Goal: Task Accomplishment & Management: Use online tool/utility

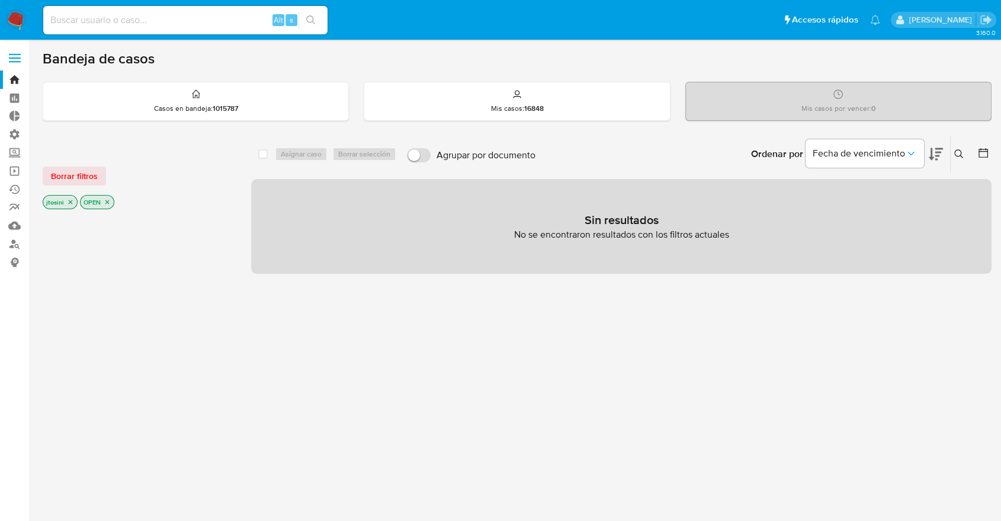
click at [67, 200] on icon "close-filter" at bounding box center [70, 201] width 7 height 7
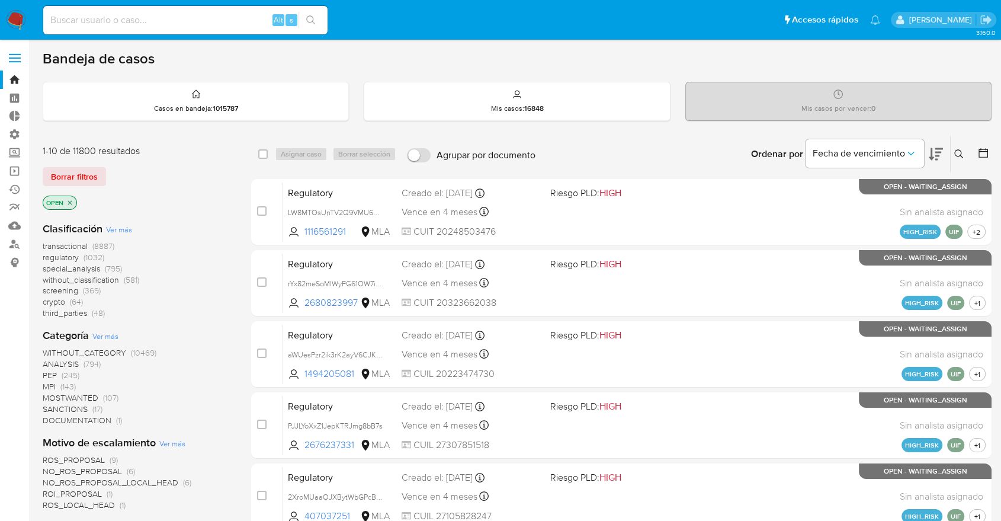
click at [67, 201] on icon "close-filter" at bounding box center [69, 202] width 7 height 7
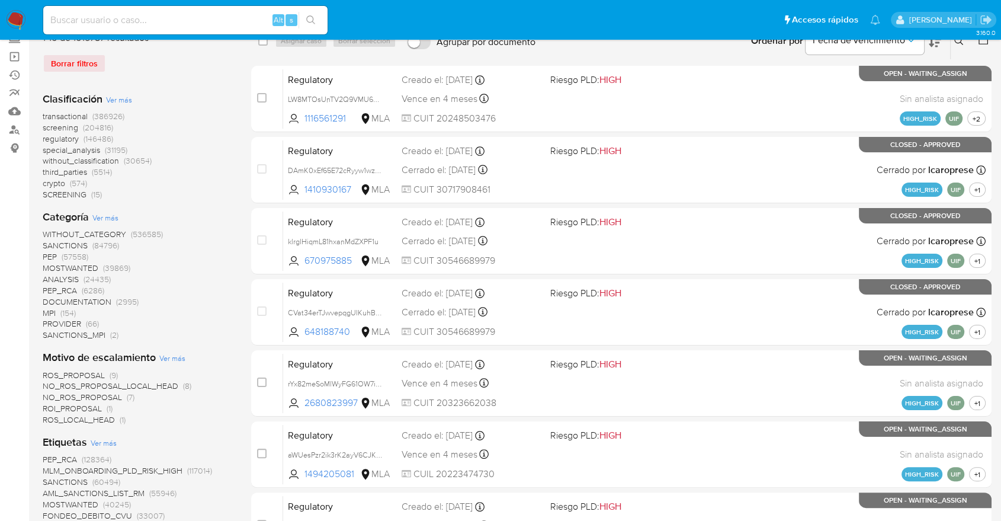
scroll to position [329, 0]
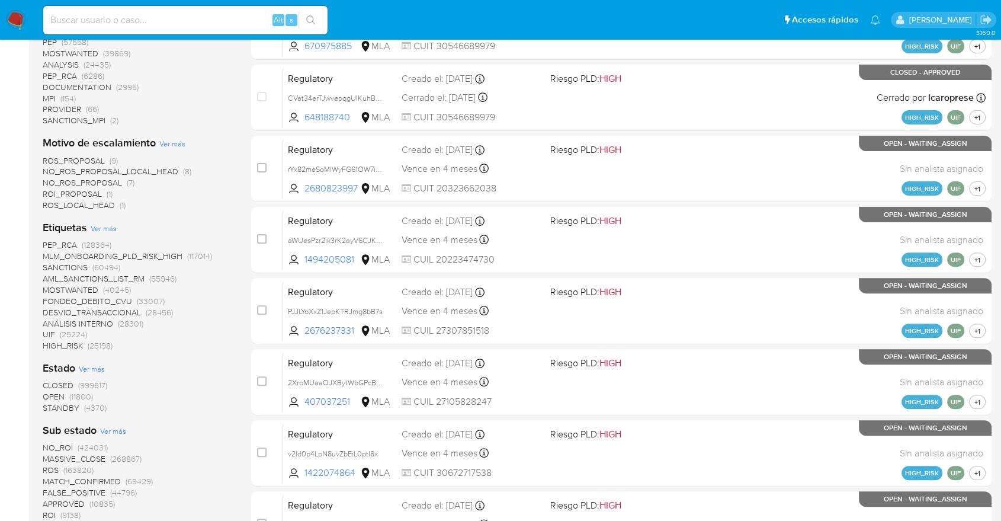
click at [66, 379] on span "CLOSED" at bounding box center [58, 385] width 31 height 12
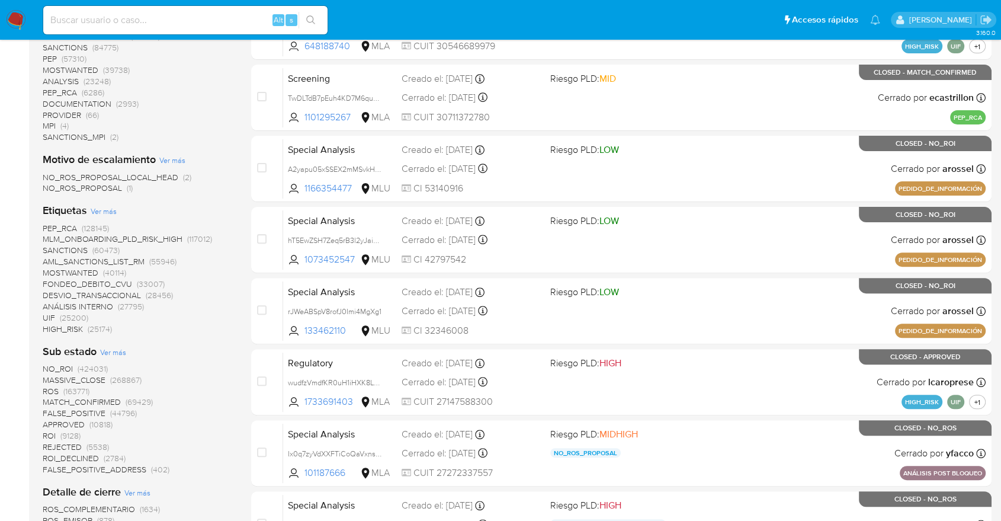
click at [97, 380] on span "MASSIVE_CLOSE" at bounding box center [74, 380] width 63 height 12
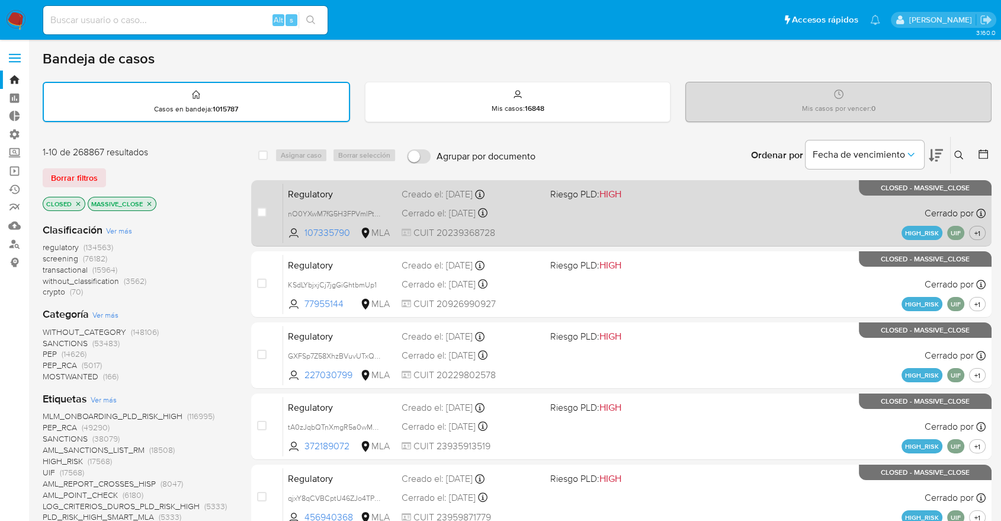
click at [622, 224] on div "Regulatory nO0YXwM7fG5H3FPVmlPtgTCb 107335790 MLA Riesgo PLD: HIGH Creado el: 2…" at bounding box center [634, 213] width 702 height 60
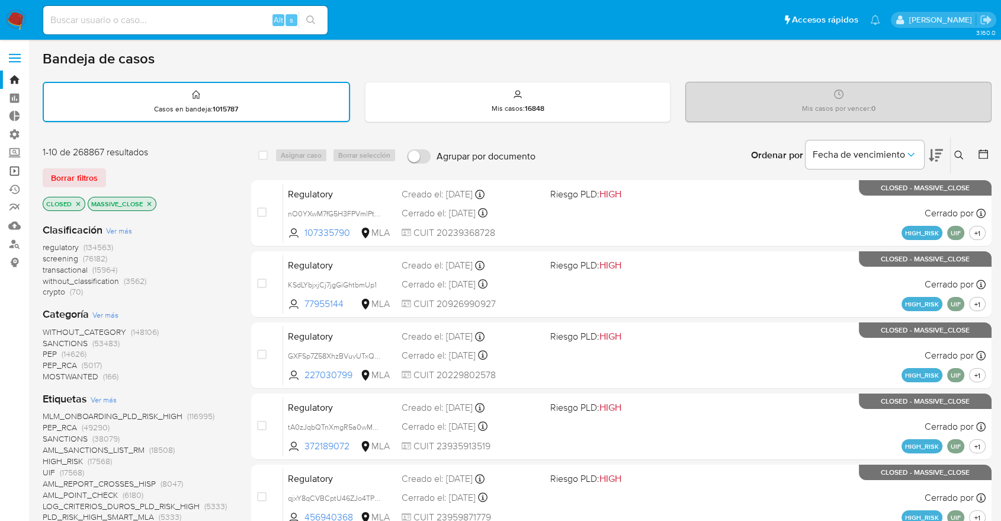
click at [13, 168] on link "Operaciones masivas" at bounding box center [70, 171] width 141 height 18
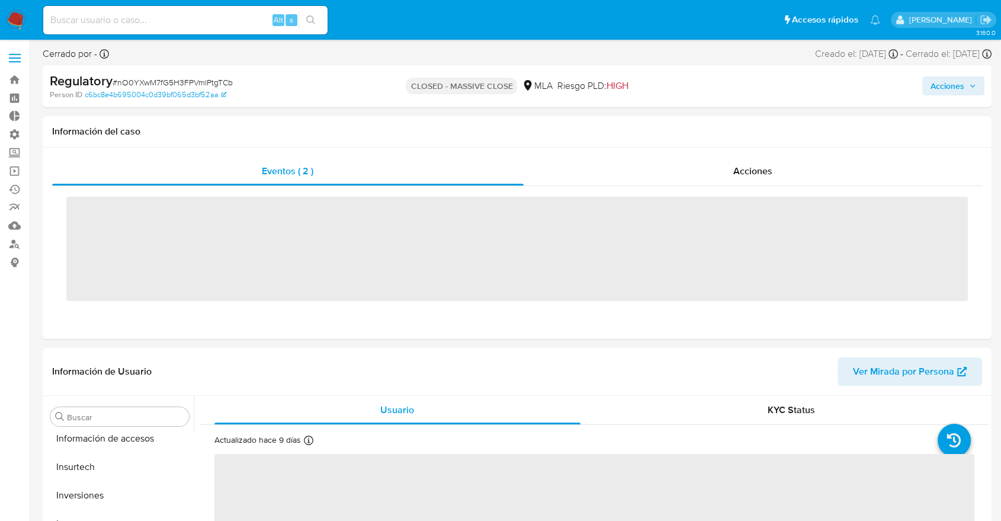
scroll to position [557, 0]
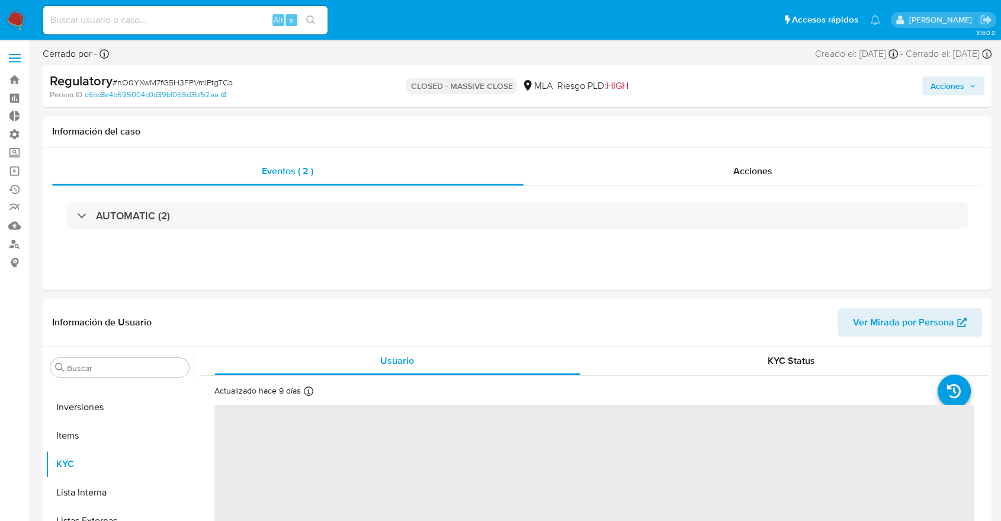
select select "10"
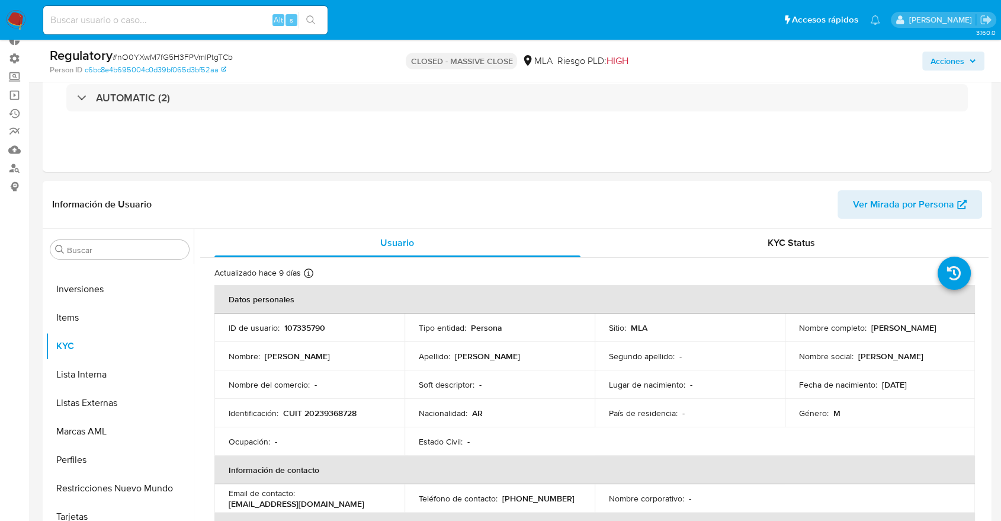
scroll to position [131, 0]
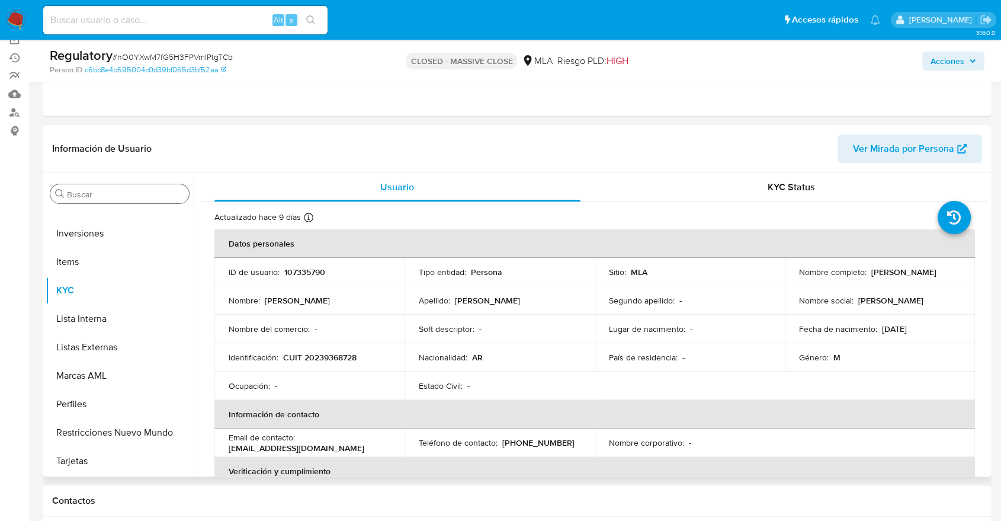
click at [144, 194] on input "Buscar" at bounding box center [125, 194] width 117 height 11
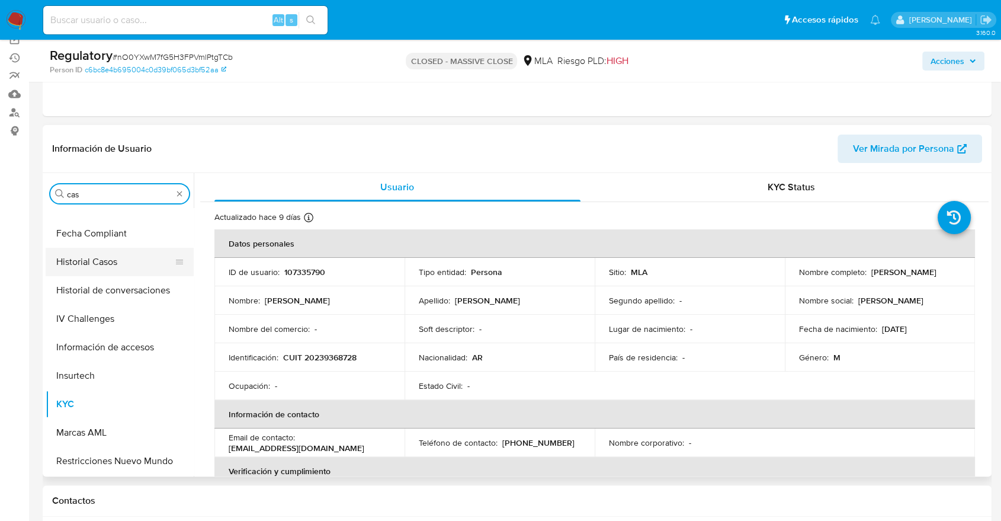
scroll to position [0, 0]
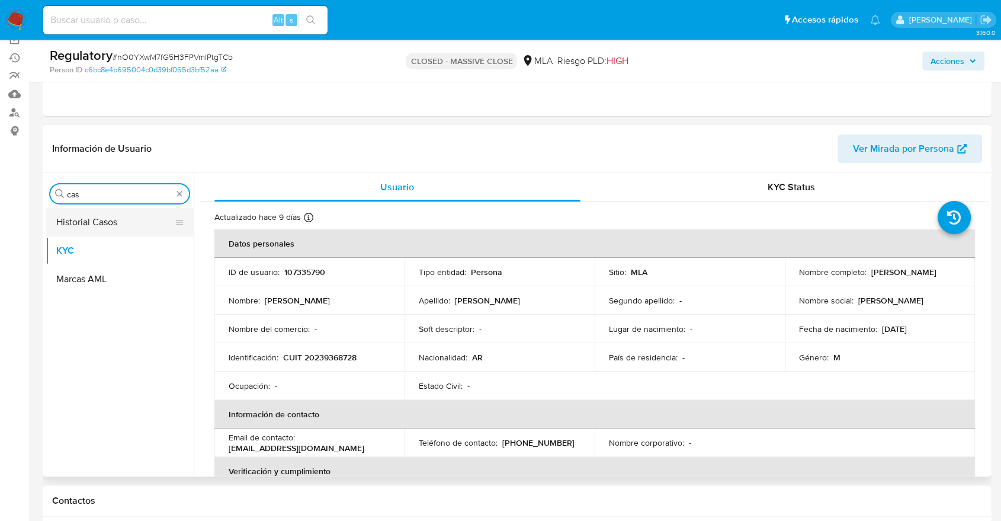
type input "cas"
click at [137, 226] on button "Historial Casos" at bounding box center [115, 222] width 139 height 28
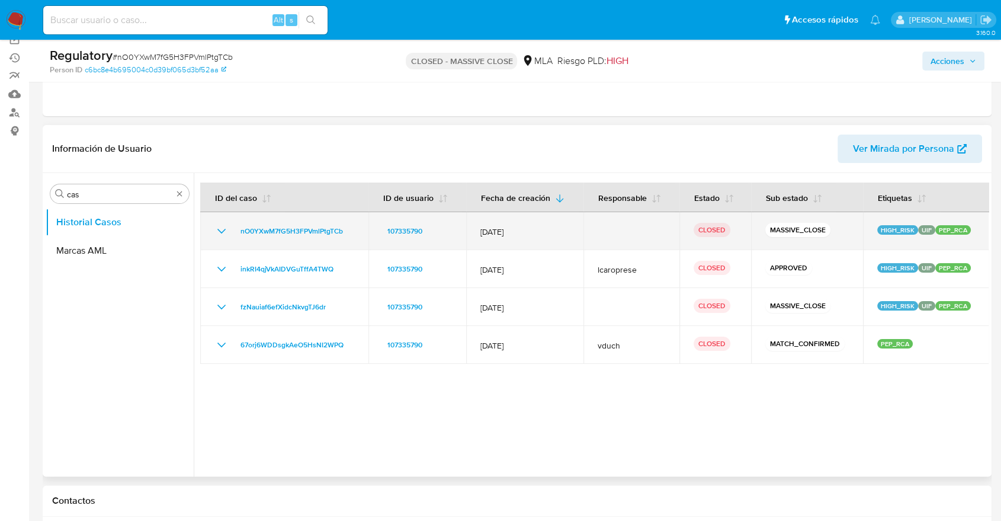
click at [213, 230] on td "nO0YXwM7fG5H3FPVmlPtgTCb" at bounding box center [284, 231] width 168 height 38
click at [219, 230] on icon "Mostrar/Ocultar" at bounding box center [221, 231] width 14 height 14
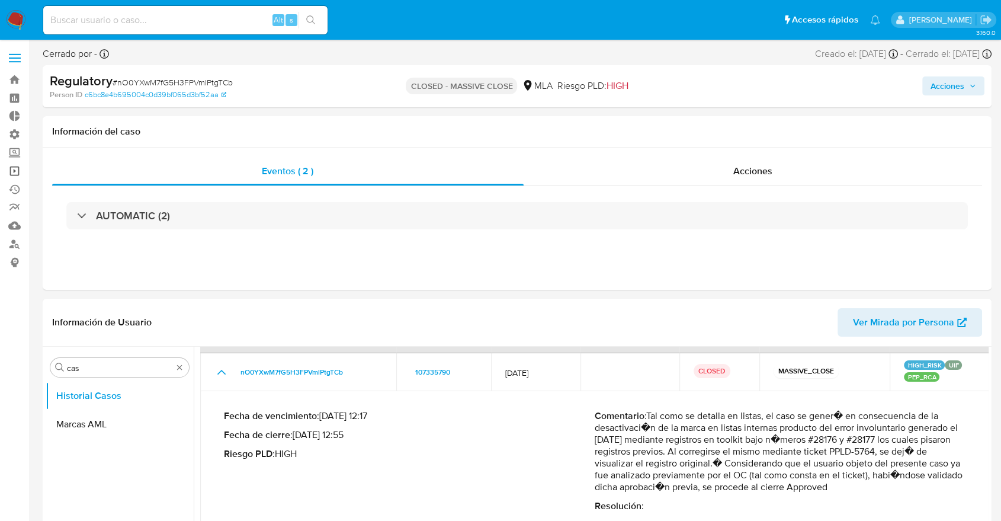
click at [21, 166] on link "Operaciones masivas" at bounding box center [70, 171] width 141 height 18
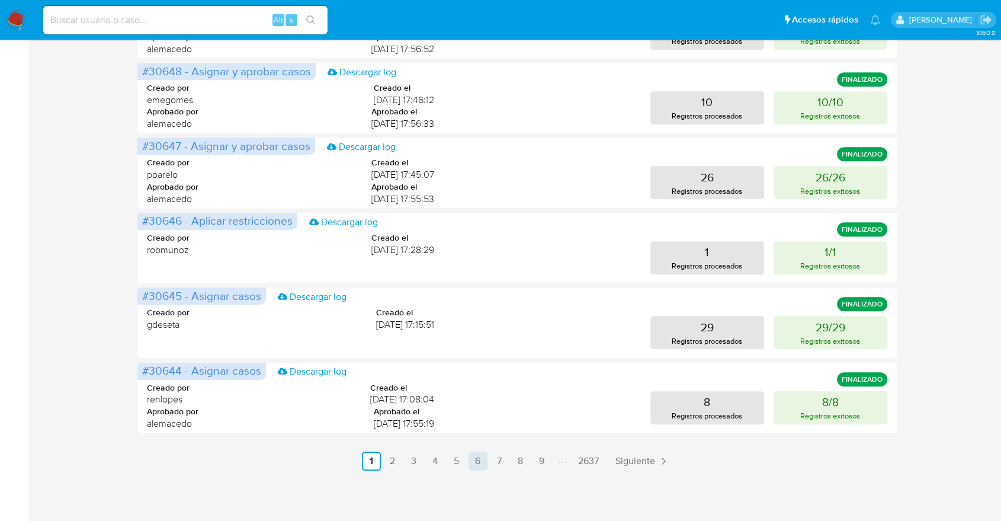
click at [483, 457] on link "6" at bounding box center [478, 460] width 19 height 19
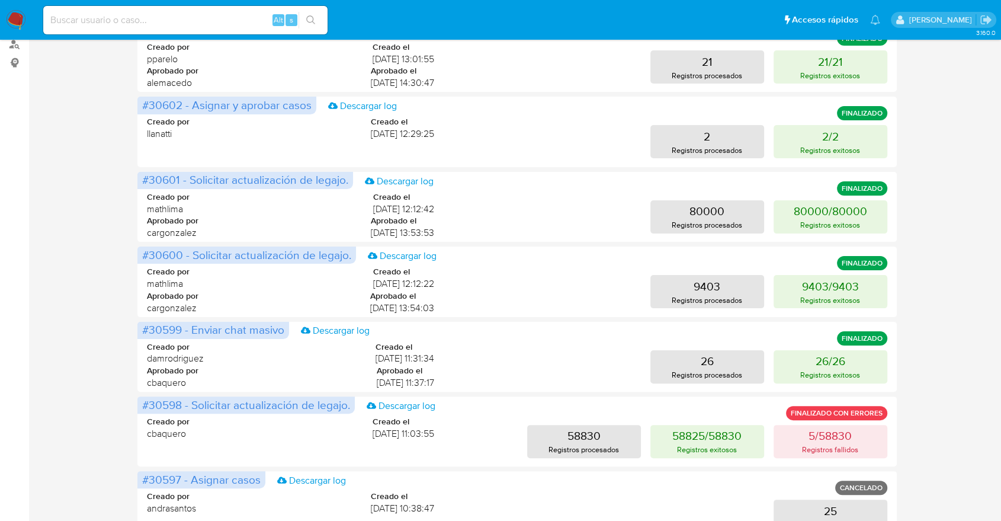
scroll to position [533, 0]
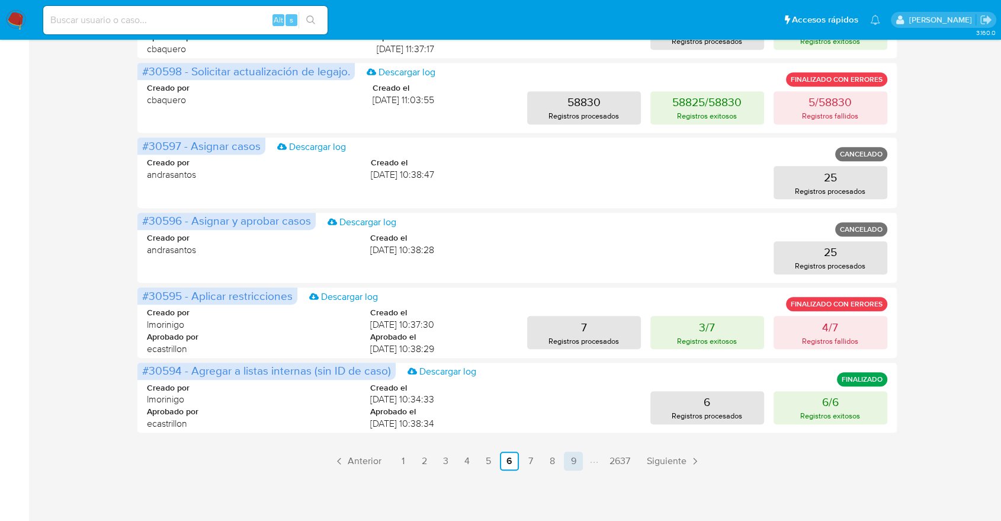
click at [569, 460] on link "9" at bounding box center [573, 460] width 19 height 19
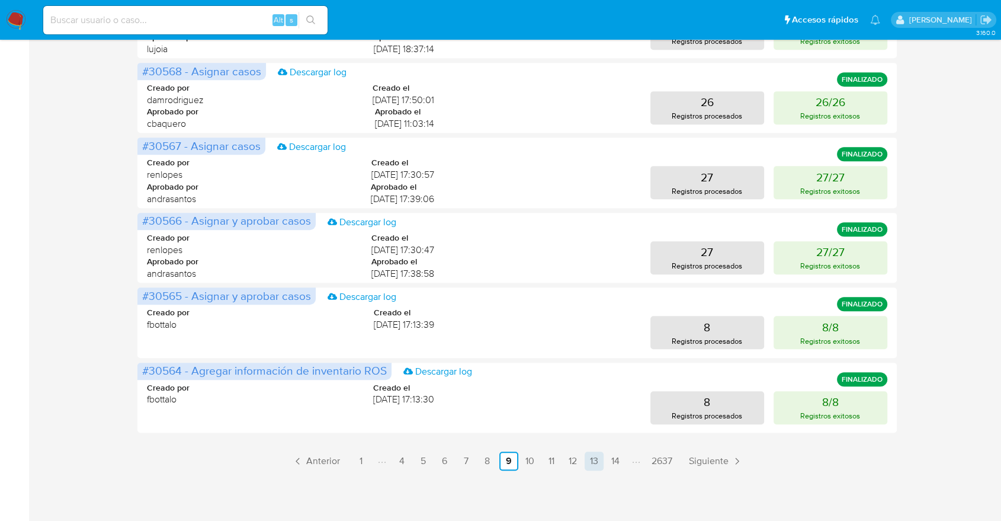
click at [593, 464] on link "13" at bounding box center [594, 460] width 19 height 19
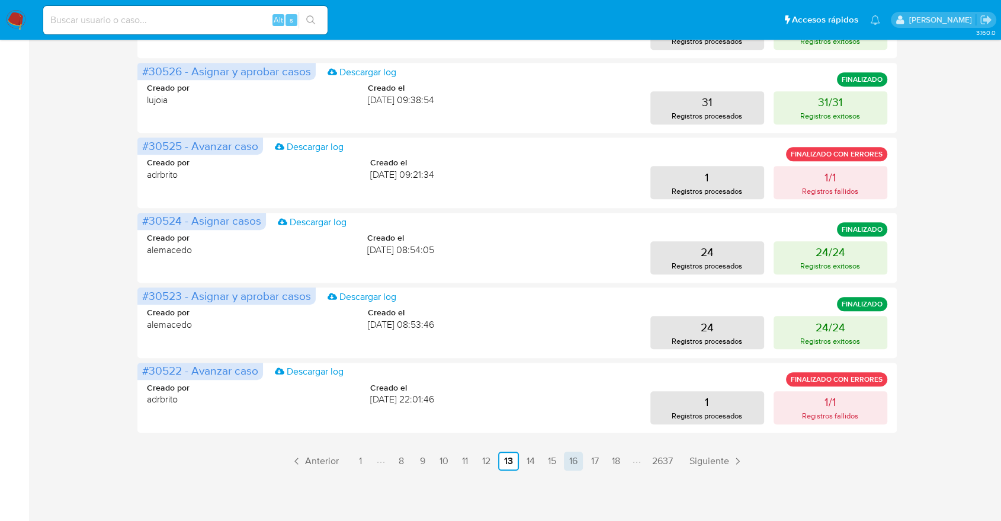
click at [568, 458] on link "16" at bounding box center [573, 460] width 19 height 19
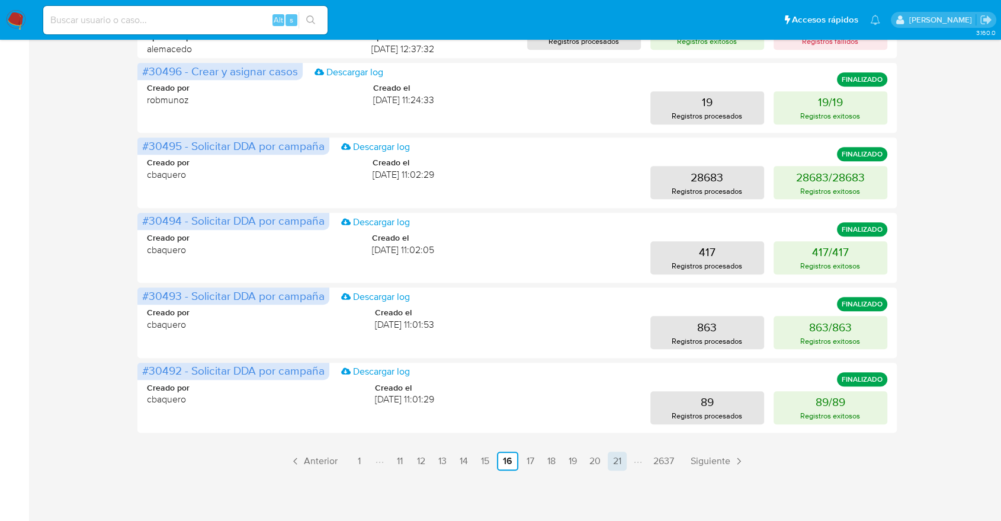
click at [614, 463] on link "21" at bounding box center [617, 460] width 19 height 19
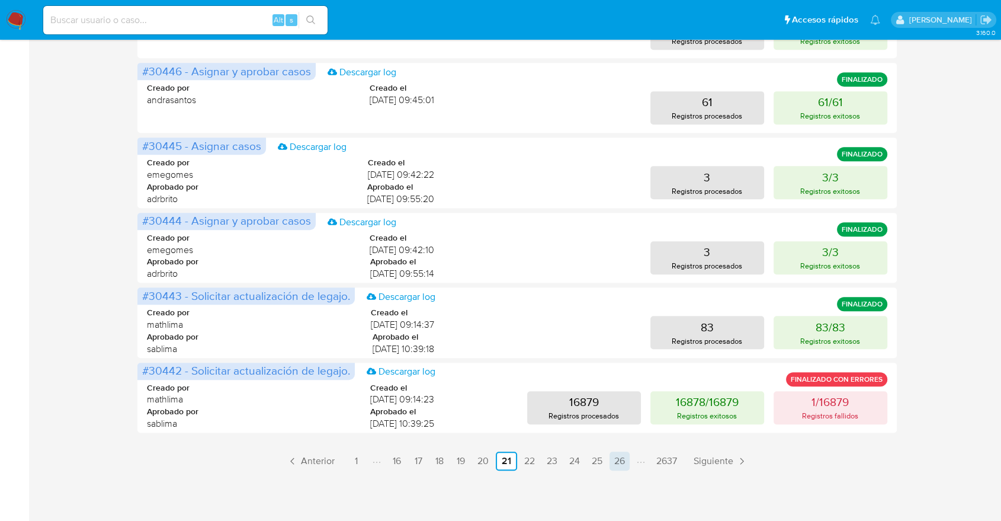
click at [610, 463] on link "26" at bounding box center [619, 460] width 20 height 19
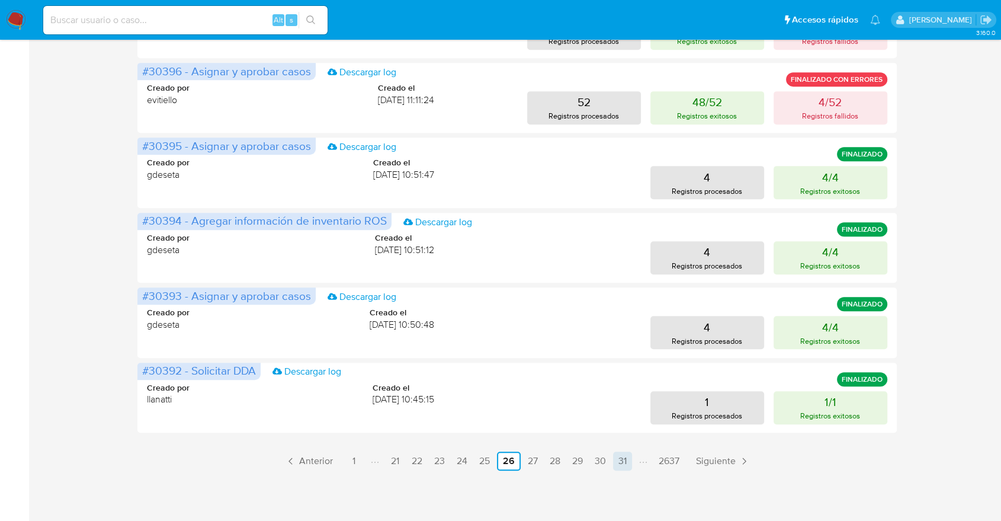
click at [623, 464] on link "31" at bounding box center [622, 460] width 19 height 19
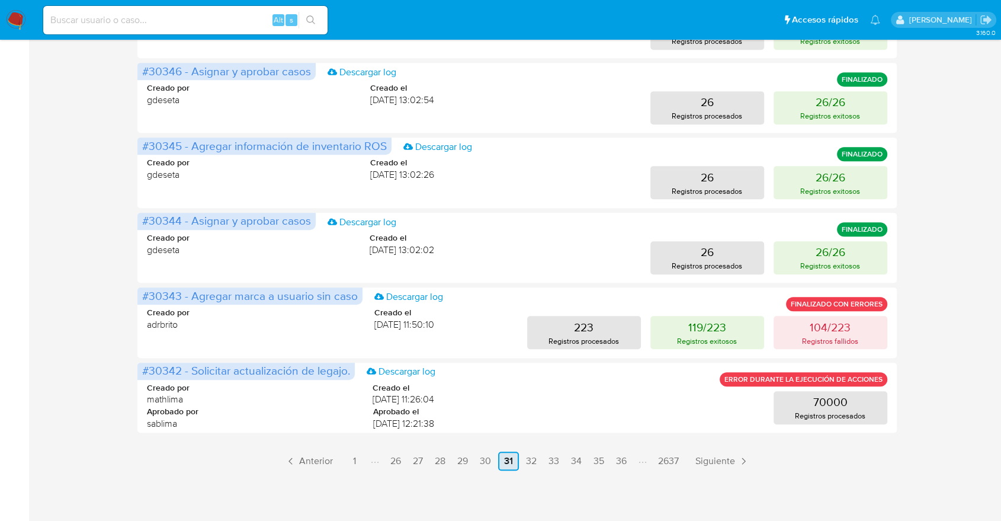
click at [623, 464] on link "36" at bounding box center [621, 460] width 20 height 19
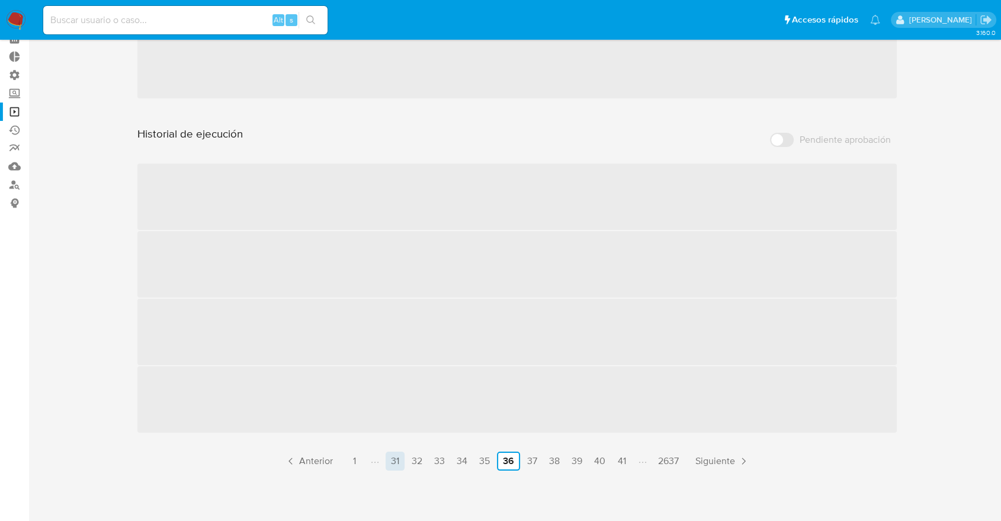
scroll to position [61, 0]
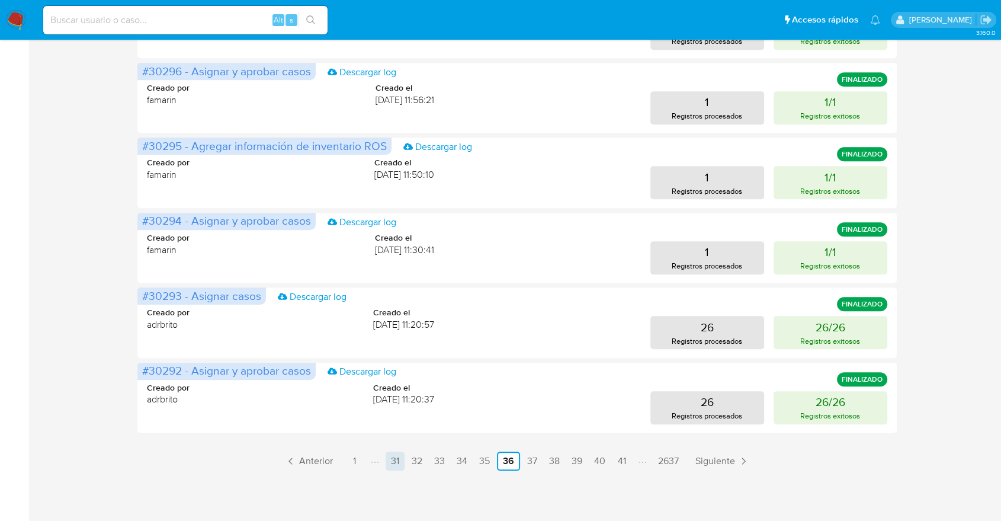
click at [623, 464] on link "41" at bounding box center [621, 460] width 19 height 19
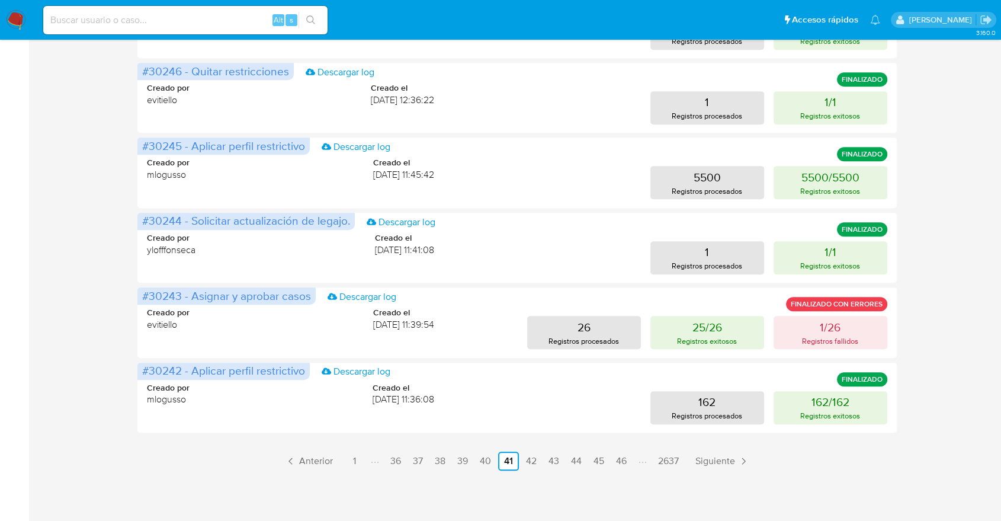
click at [623, 464] on link "46" at bounding box center [621, 460] width 20 height 19
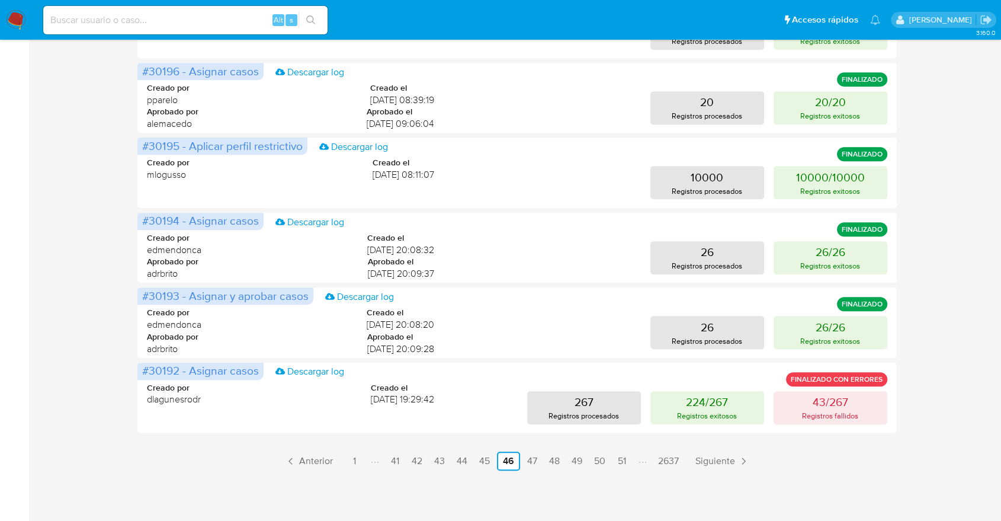
click at [623, 464] on link "51" at bounding box center [621, 460] width 19 height 19
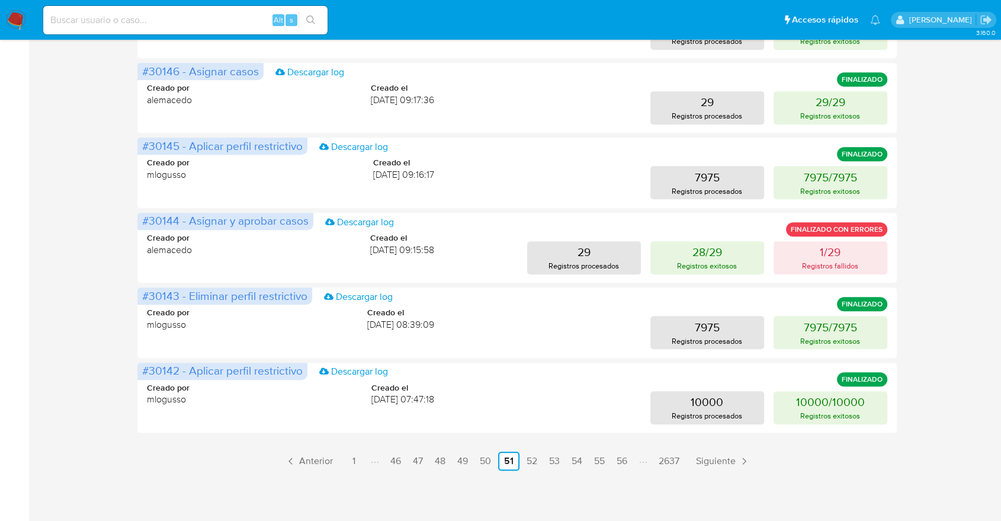
click at [623, 464] on link "56" at bounding box center [622, 460] width 20 height 19
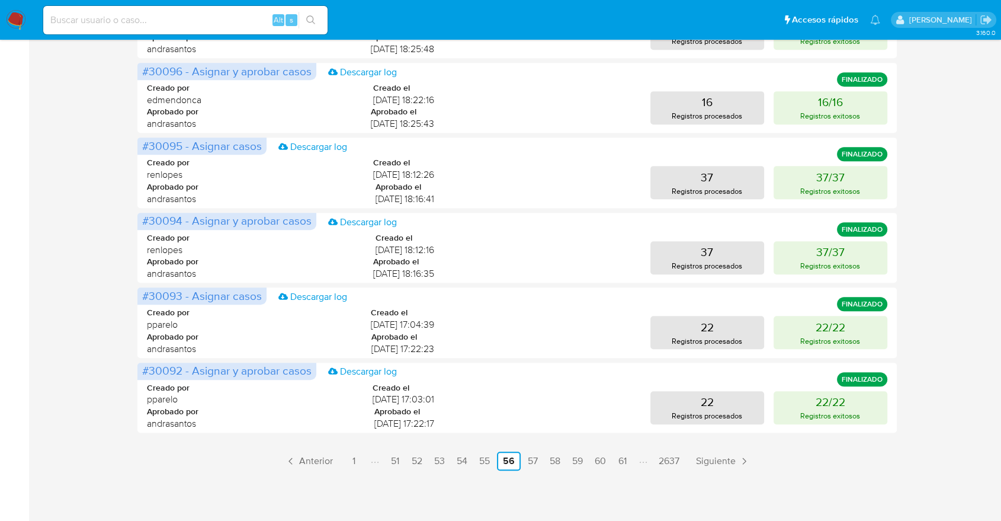
click at [623, 464] on link "61" at bounding box center [622, 460] width 19 height 19
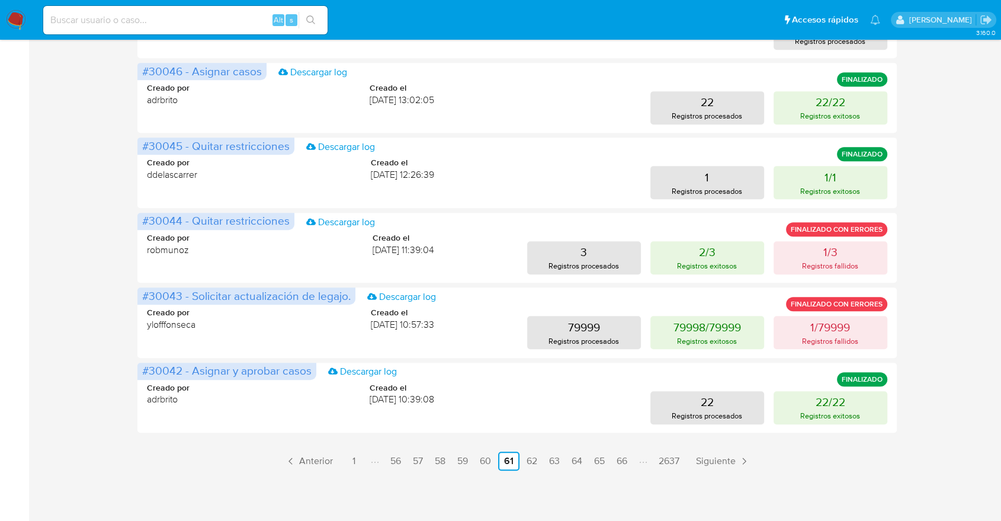
click at [623, 464] on link "66" at bounding box center [622, 460] width 20 height 19
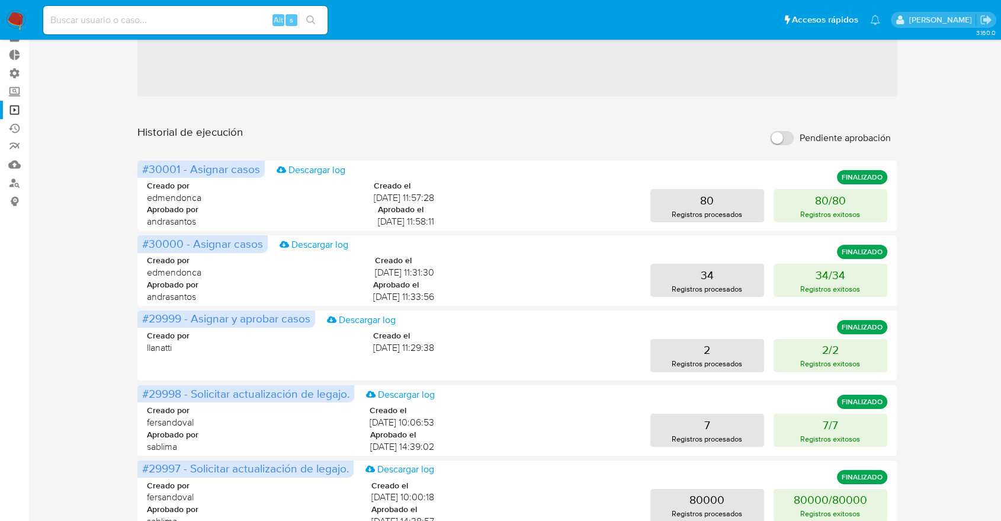
scroll to position [533, 0]
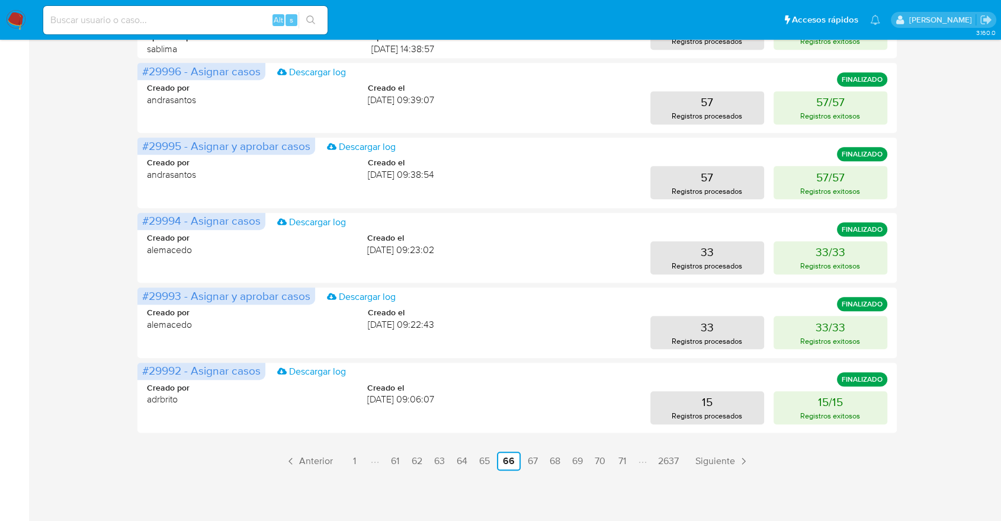
click at [623, 464] on link "71" at bounding box center [621, 460] width 19 height 19
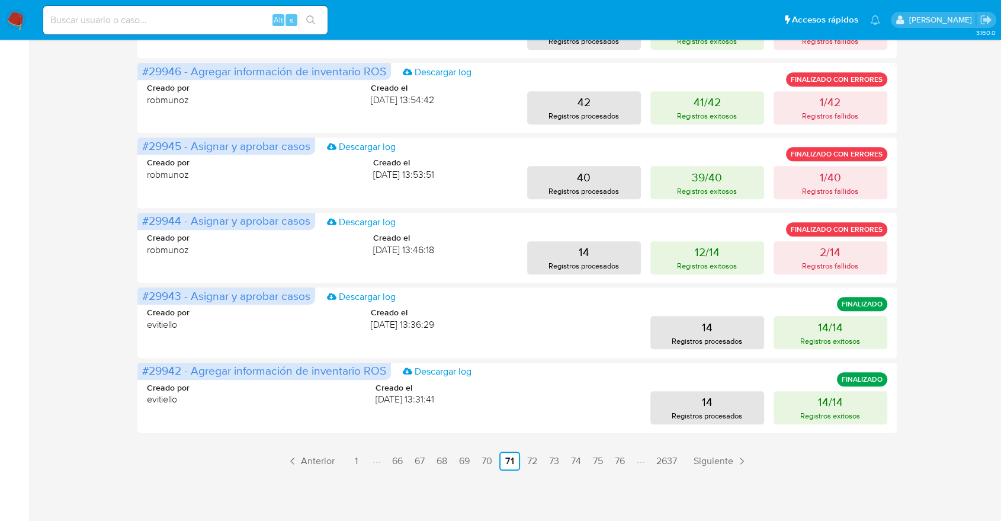
click at [623, 464] on link "76" at bounding box center [620, 460] width 20 height 19
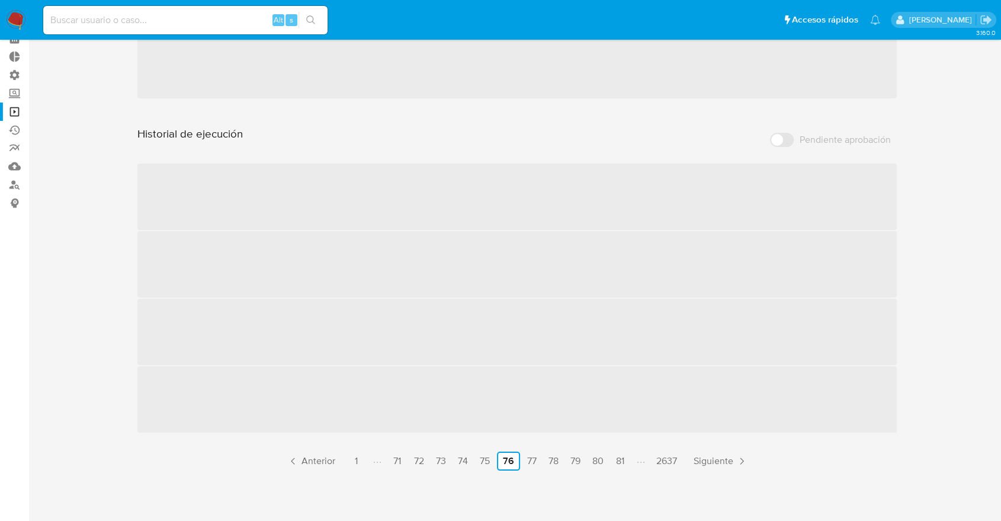
scroll to position [0, 0]
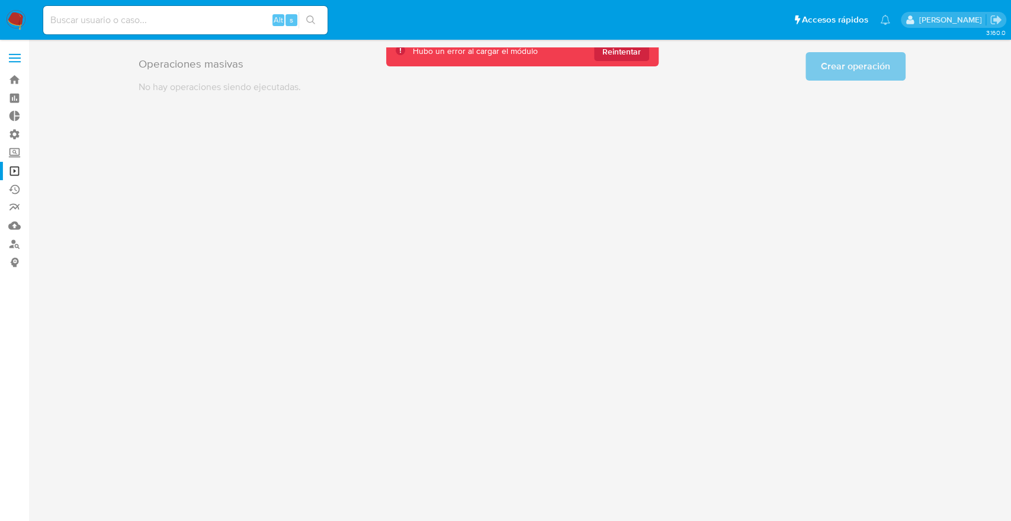
click at [608, 68] on div "Operaciones masivas Crear operación Sólo puede haber hasta un máximo de 5 opera…" at bounding box center [522, 70] width 959 height 46
click at [608, 60] on button "Reintentar" at bounding box center [621, 51] width 55 height 19
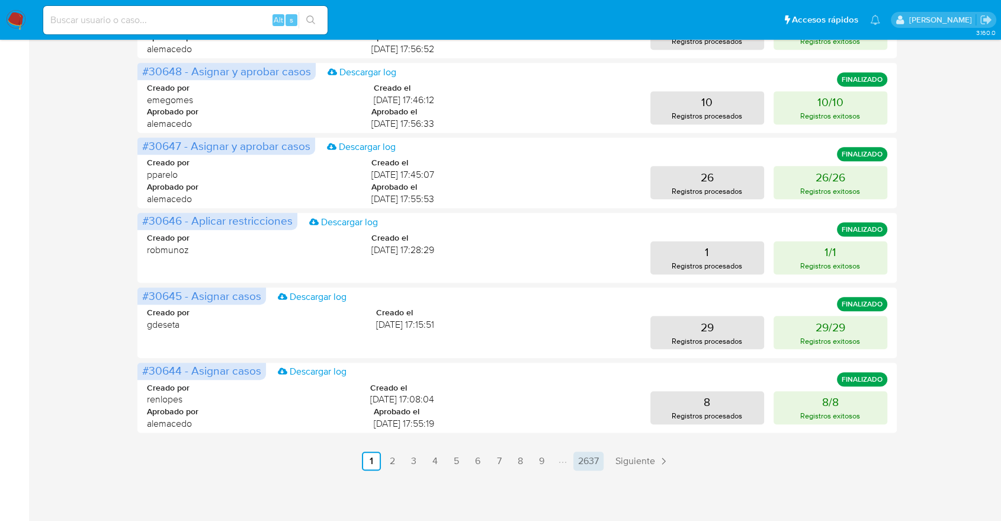
click at [623, 453] on link "Siguiente" at bounding box center [642, 460] width 63 height 19
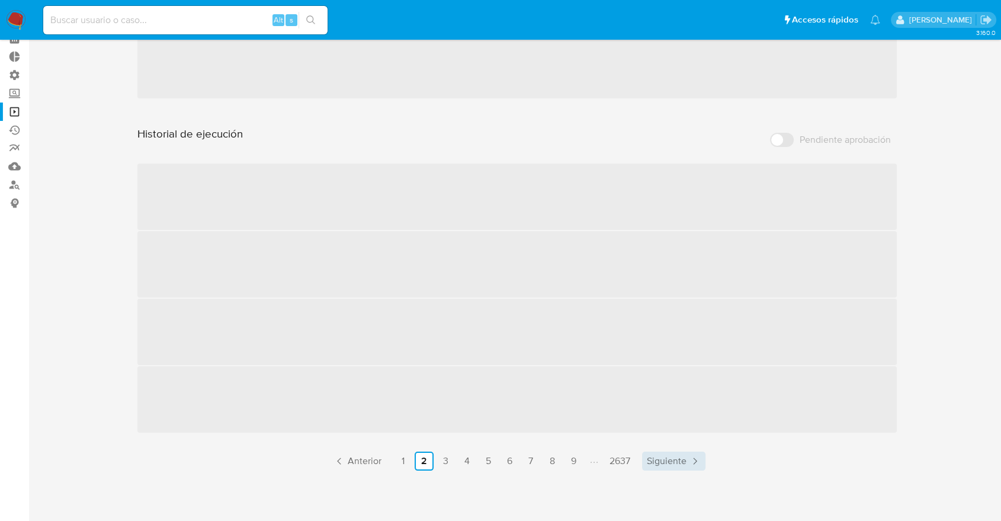
click at [662, 466] on span "Siguiente" at bounding box center [667, 460] width 40 height 9
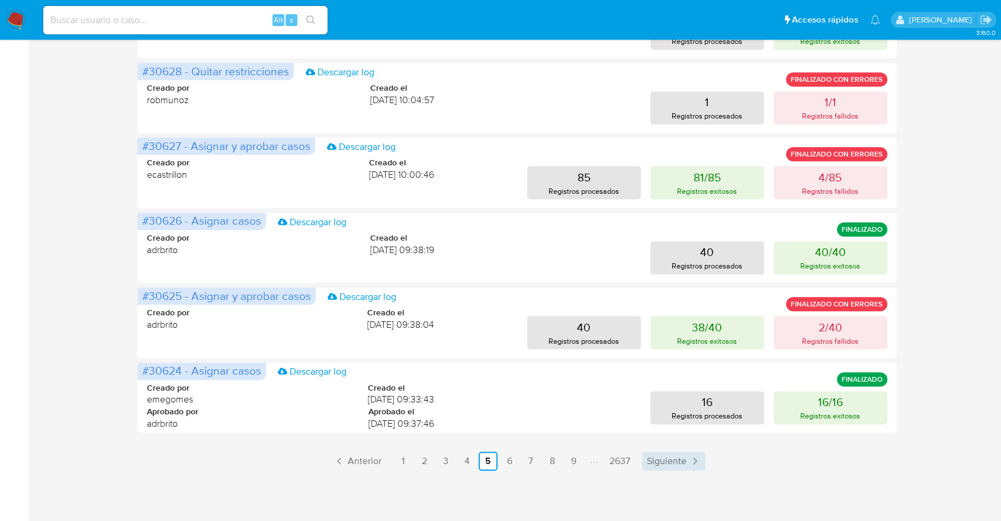
click at [662, 466] on span "Siguiente" at bounding box center [667, 460] width 40 height 9
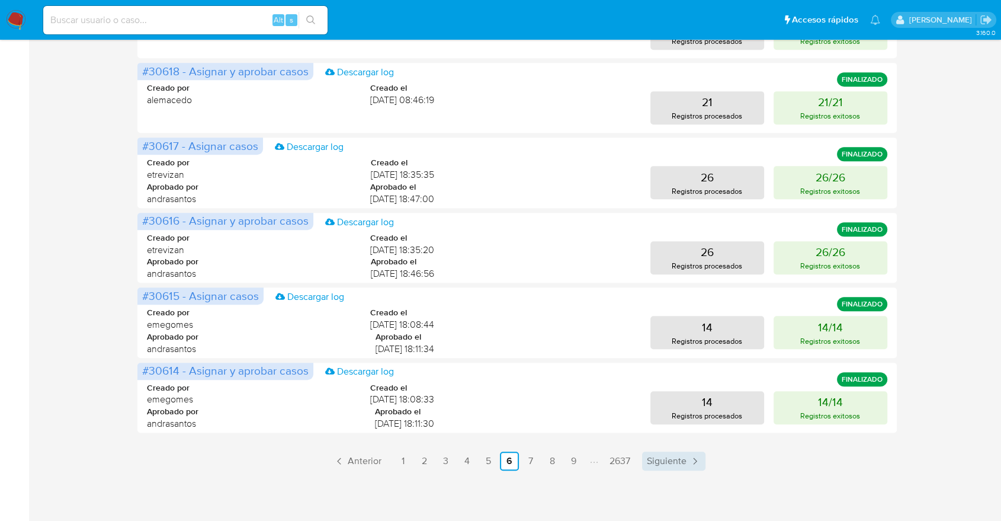
click at [662, 466] on span "Siguiente" at bounding box center [667, 460] width 40 height 9
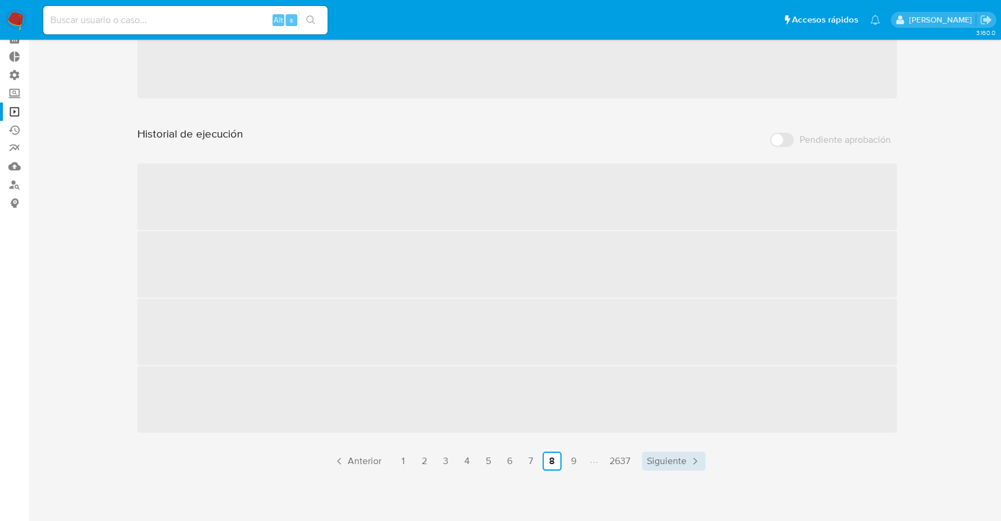
click at [662, 466] on span "Siguiente" at bounding box center [667, 460] width 40 height 9
click at [662, 466] on link "2637" at bounding box center [662, 460] width 30 height 19
click at [662, 466] on link "2637" at bounding box center [652, 460] width 30 height 19
click at [634, 466] on link "2636" at bounding box center [616, 460] width 35 height 19
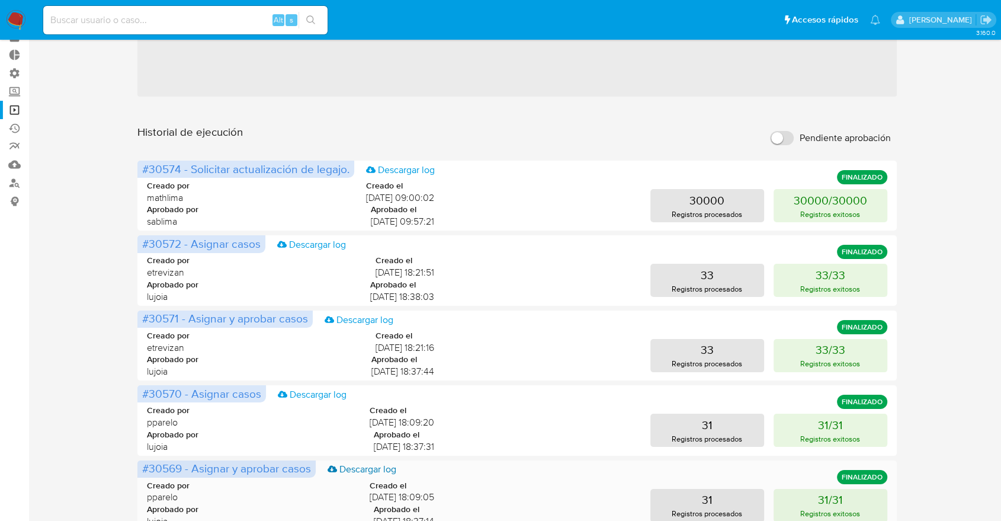
click at [337, 465] on link "Descargar log" at bounding box center [362, 469] width 69 height 13
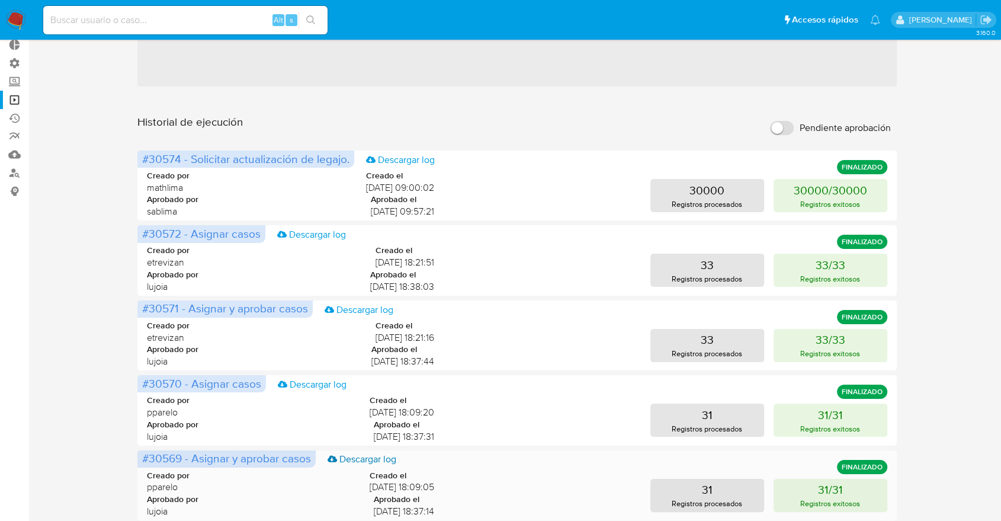
scroll to position [533, 0]
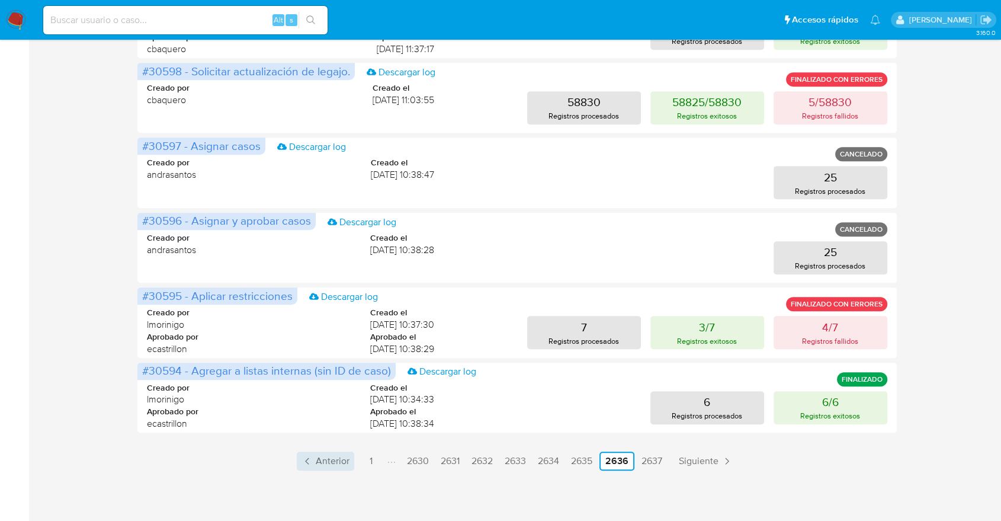
click at [331, 460] on span "Anterior" at bounding box center [333, 460] width 34 height 9
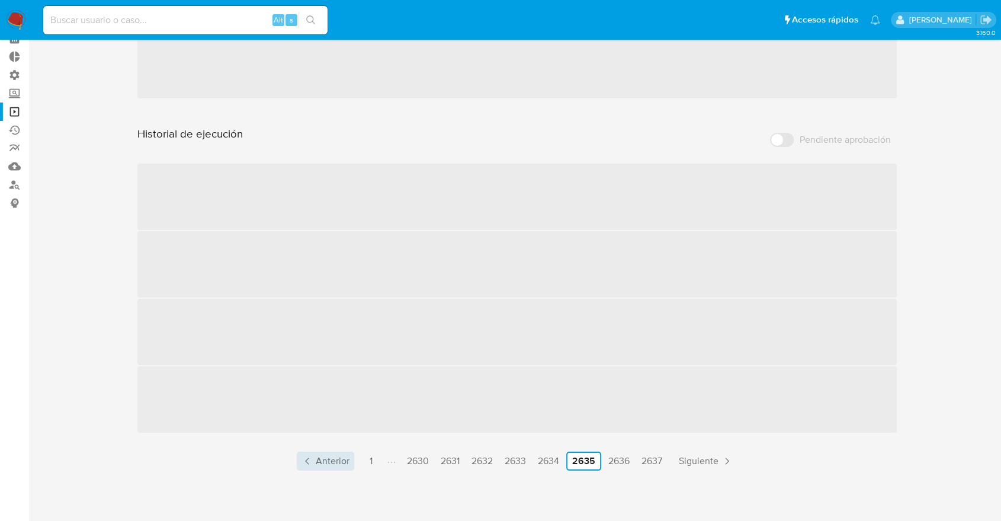
scroll to position [61, 0]
click at [331, 460] on span "Anterior" at bounding box center [333, 460] width 34 height 9
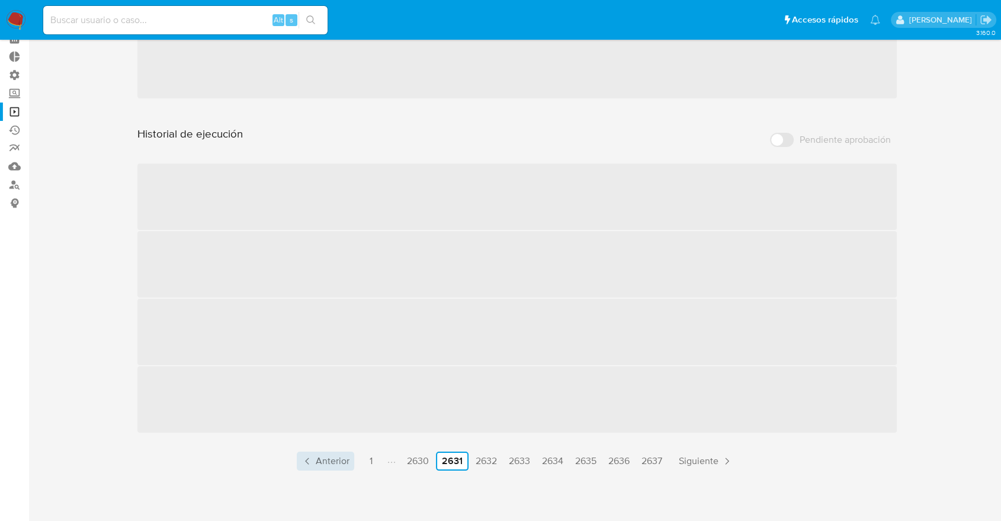
click at [331, 460] on span "Anterior" at bounding box center [333, 460] width 34 height 9
click at [331, 460] on link "2619" at bounding box center [342, 460] width 28 height 19
click at [276, 462] on span "Anterior" at bounding box center [264, 460] width 34 height 9
click at [276, 462] on span "Anterior" at bounding box center [265, 460] width 34 height 9
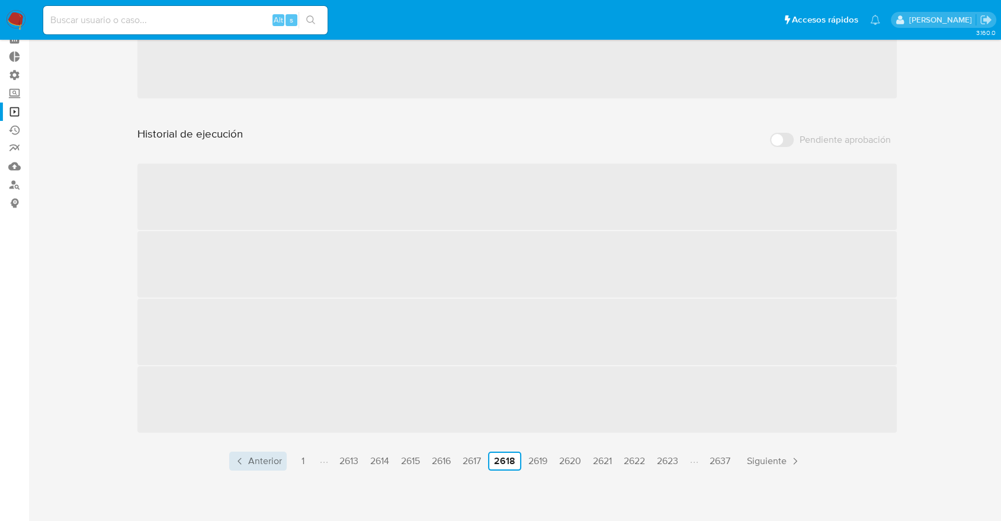
click at [276, 462] on span "Anterior" at bounding box center [265, 460] width 34 height 9
click at [276, 462] on span "Anterior" at bounding box center [269, 460] width 34 height 9
click at [276, 462] on span "Anterior" at bounding box center [268, 460] width 34 height 9
click at [276, 462] on span "Anterior" at bounding box center [267, 460] width 34 height 9
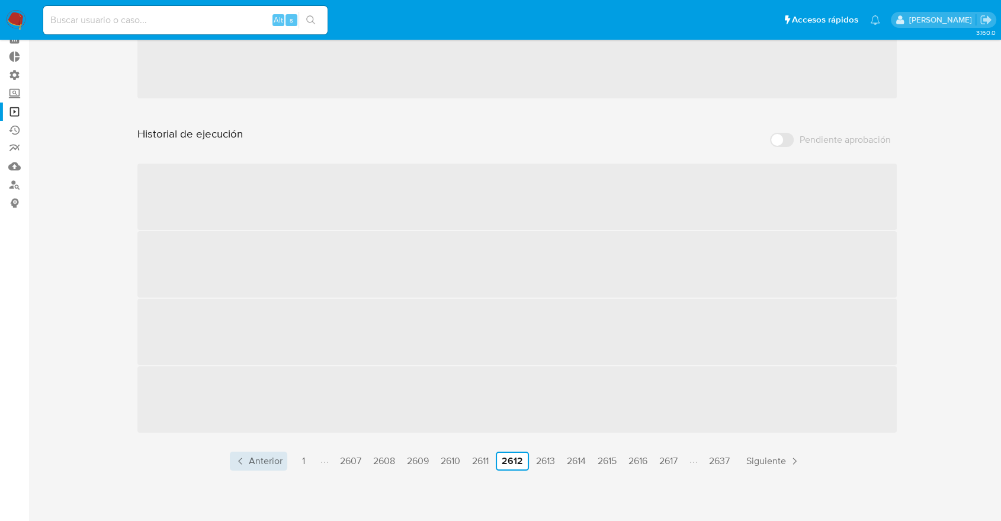
click at [276, 462] on span "Anterior" at bounding box center [266, 460] width 34 height 9
click at [276, 462] on link "Anterior" at bounding box center [255, 460] width 57 height 19
click at [276, 462] on link "Anterior" at bounding box center [253, 460] width 57 height 19
click at [276, 462] on link "Anterior" at bounding box center [252, 460] width 57 height 19
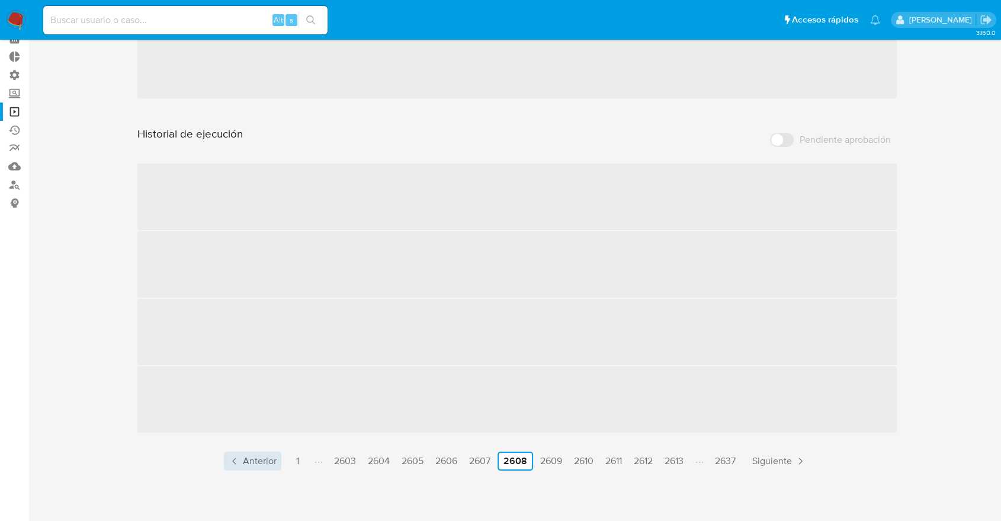
click at [276, 462] on link "Anterior" at bounding box center [252, 460] width 57 height 19
click at [276, 462] on link "Anterior" at bounding box center [250, 460] width 57 height 19
click at [276, 462] on ul "Anterior 1 2600 2601 2602 2603 2604 2605 2606 2607 2608 2609 2610 2637 Siguiente" at bounding box center [516, 460] width 759 height 19
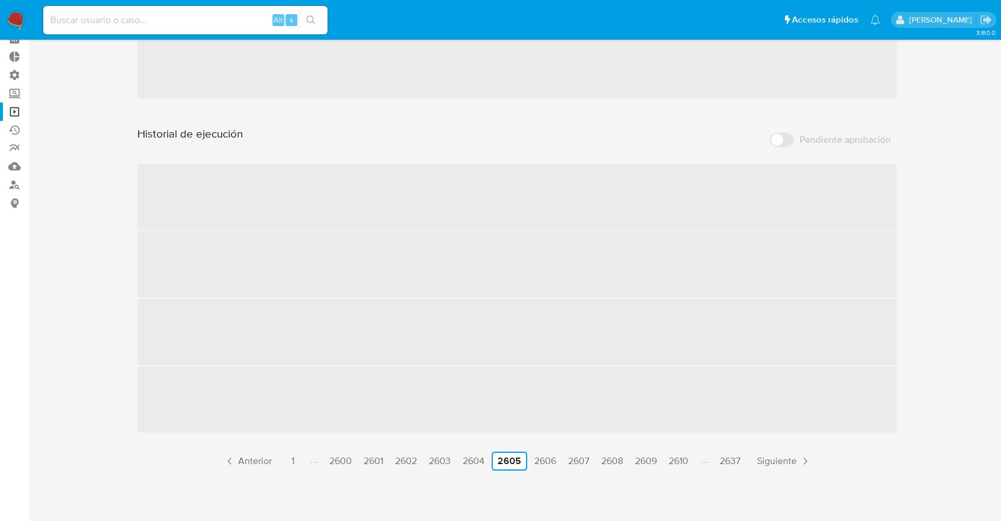
click at [276, 462] on ul "Anterior 1 2600 2601 2602 2603 2604 2605 2606 2607 2608 2609 2610 2637 Siguiente" at bounding box center [516, 460] width 759 height 19
click at [244, 457] on span "Anterior" at bounding box center [255, 460] width 34 height 9
click at [232, 459] on icon "Paginación" at bounding box center [229, 461] width 12 height 12
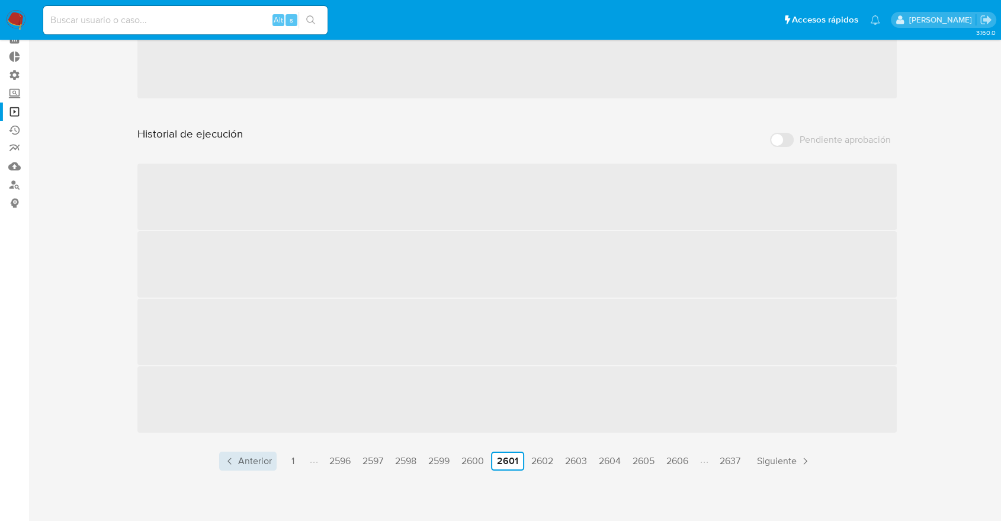
click at [232, 459] on icon "Paginación" at bounding box center [230, 461] width 12 height 12
click at [15, 113] on link "Operaciones masivas" at bounding box center [70, 111] width 141 height 18
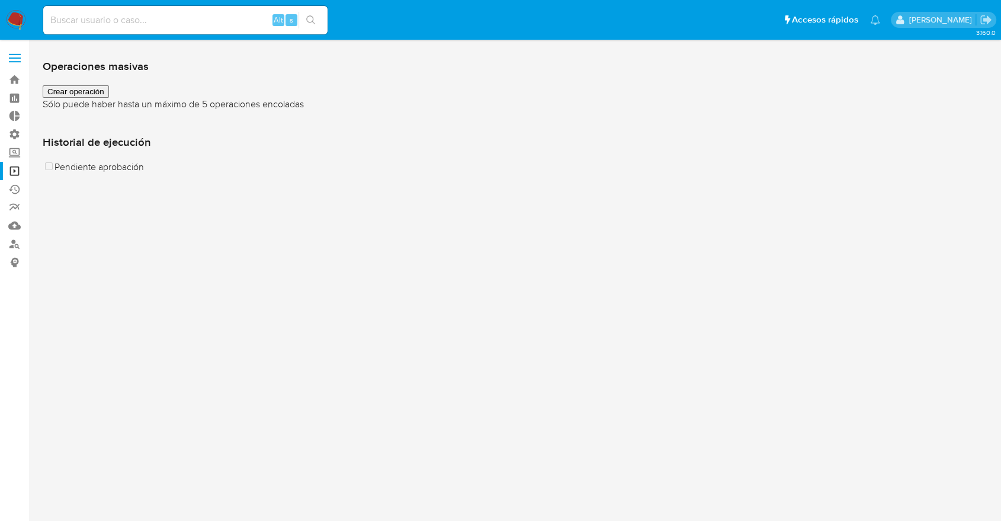
scroll to position [23, 0]
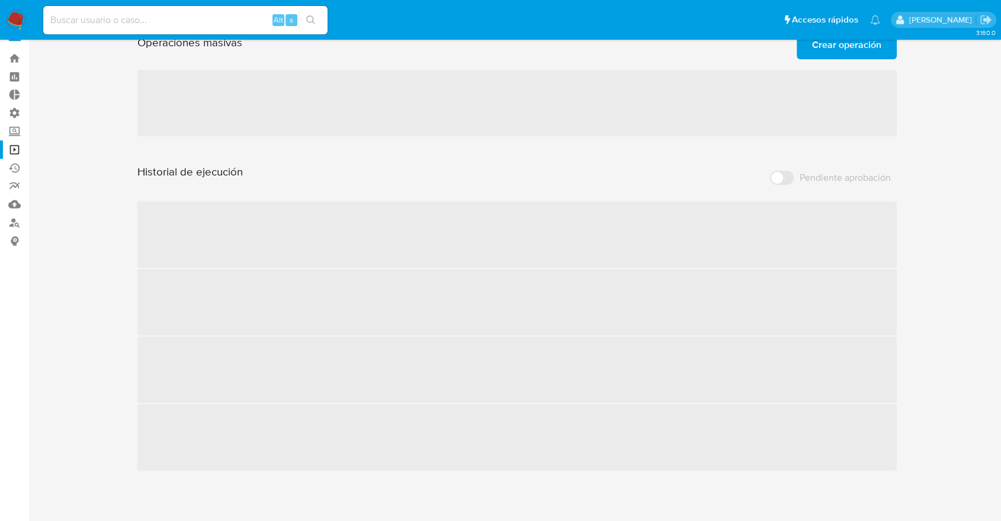
click at [996, 336] on main "3.160.0" at bounding box center [500, 250] width 1001 height 542
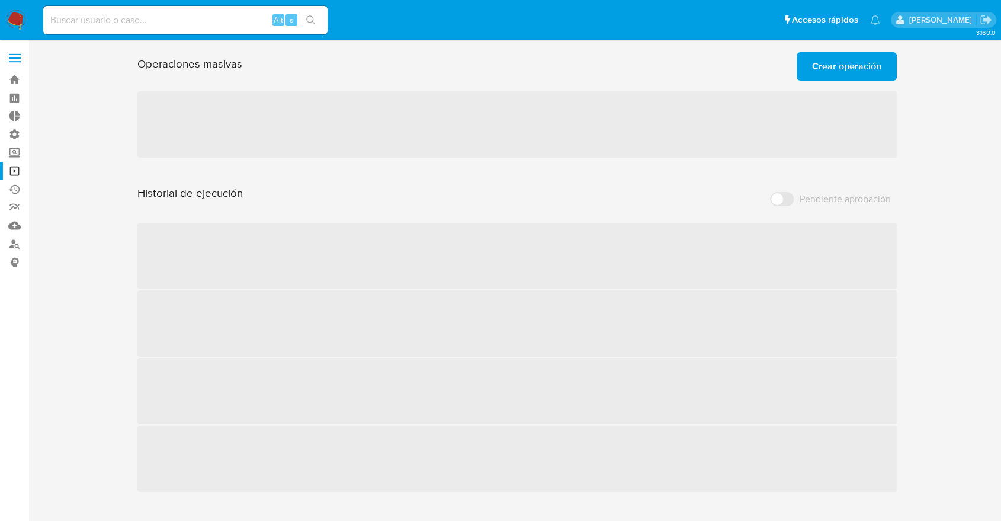
scroll to position [0, 0]
click at [12, 170] on link "Operaciones masivas" at bounding box center [70, 171] width 141 height 18
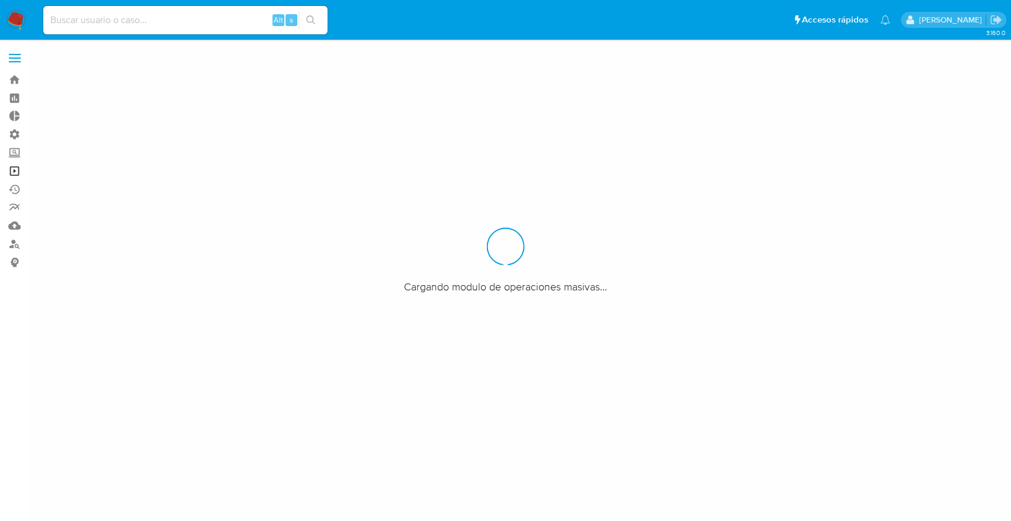
click at [13, 166] on link "Operaciones masivas" at bounding box center [70, 171] width 141 height 18
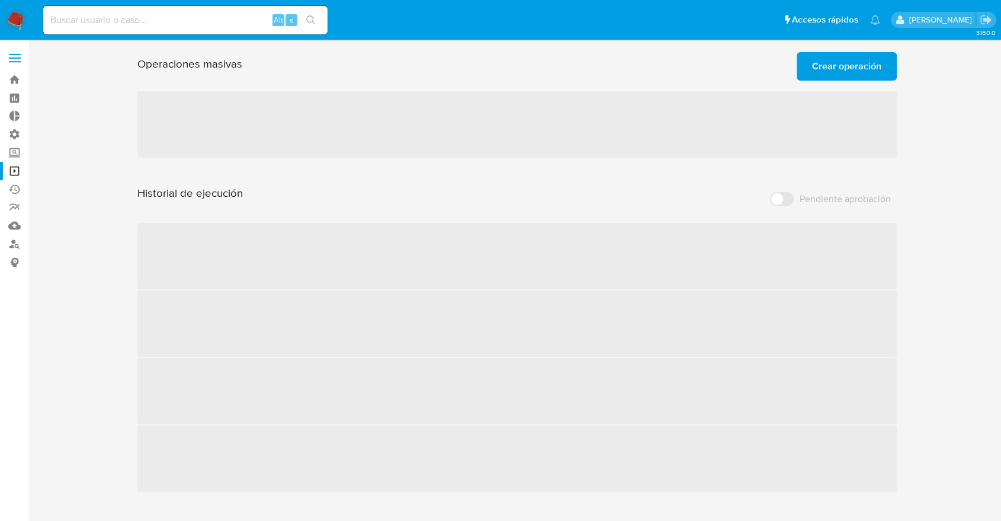
drag, startPoint x: 961, startPoint y: 307, endPoint x: 963, endPoint y: 313, distance: 6.2
click at [962, 307] on div "Operaciones masivas Crear operación Sólo puede haber hasta un máximo de 5 opera…" at bounding box center [517, 269] width 949 height 444
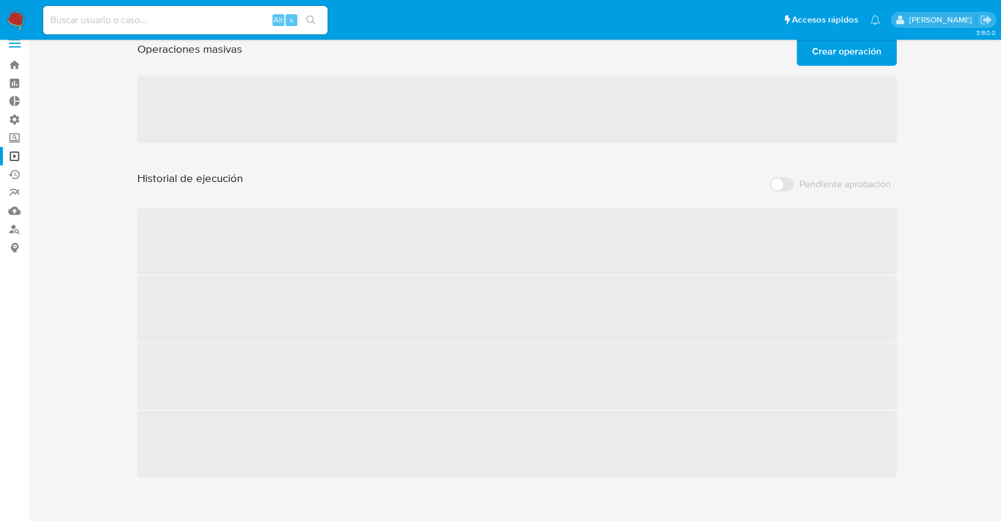
scroll to position [23, 0]
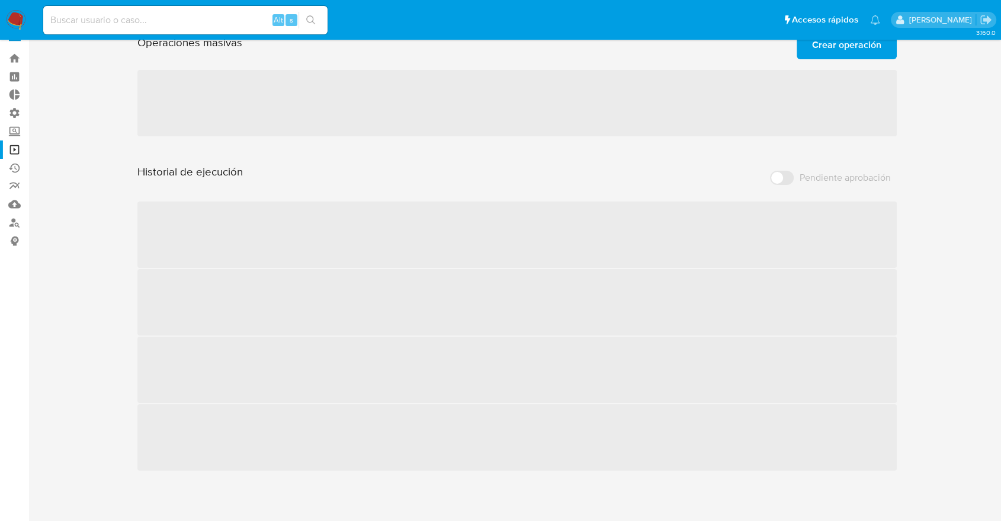
click at [786, 496] on div "3.160.0" at bounding box center [517, 269] width 949 height 487
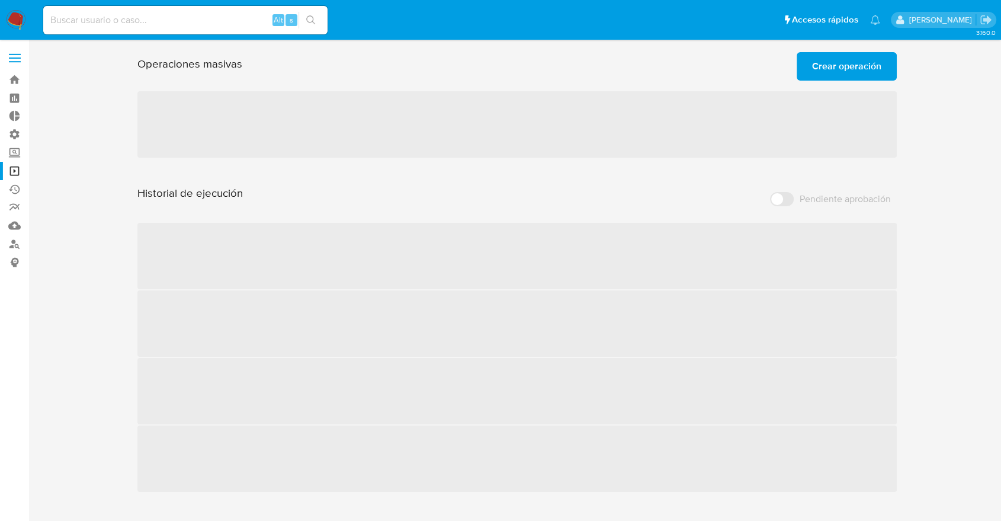
click at [813, 70] on span "Crear operación" at bounding box center [846, 66] width 69 height 26
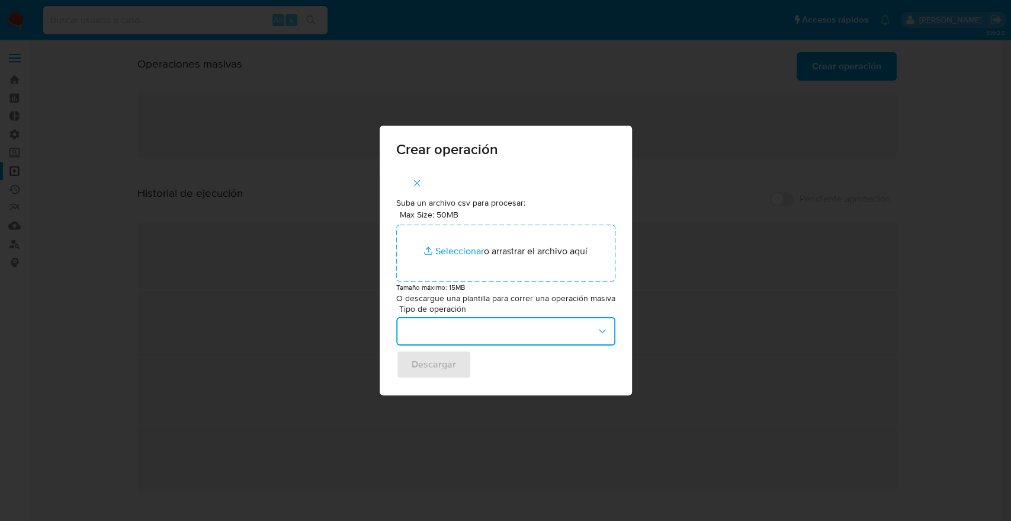
click at [470, 333] on button "button" at bounding box center [505, 331] width 219 height 28
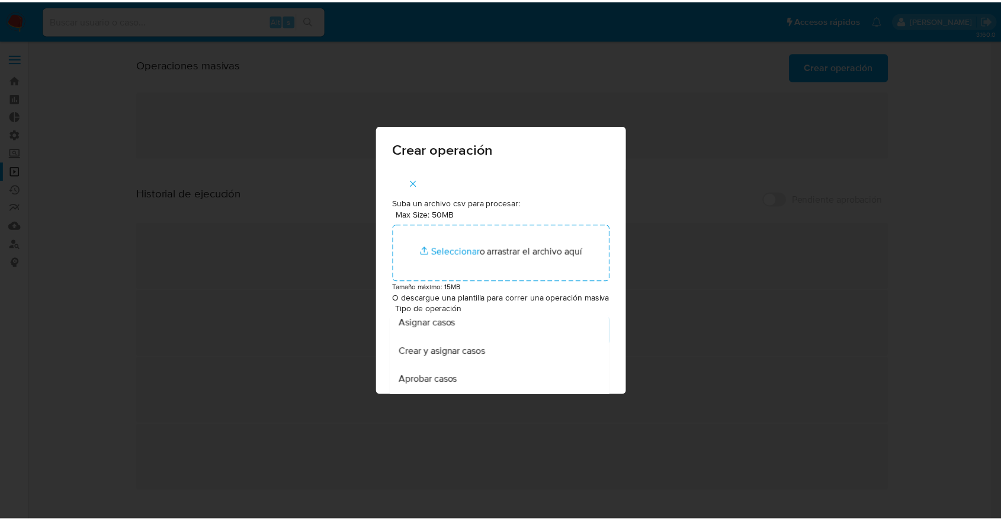
scroll to position [66, 0]
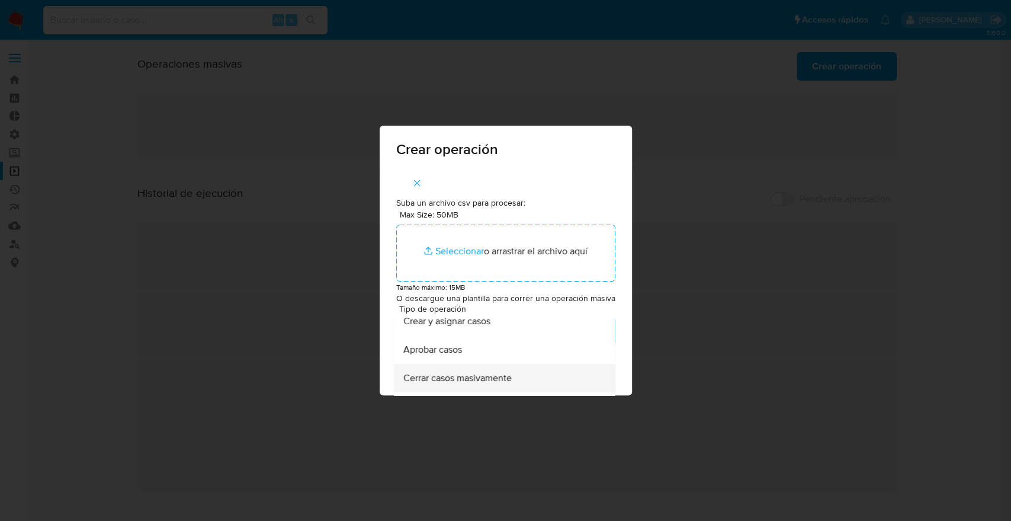
click at [472, 378] on span "Cerrar casos masivamente" at bounding box center [457, 378] width 108 height 12
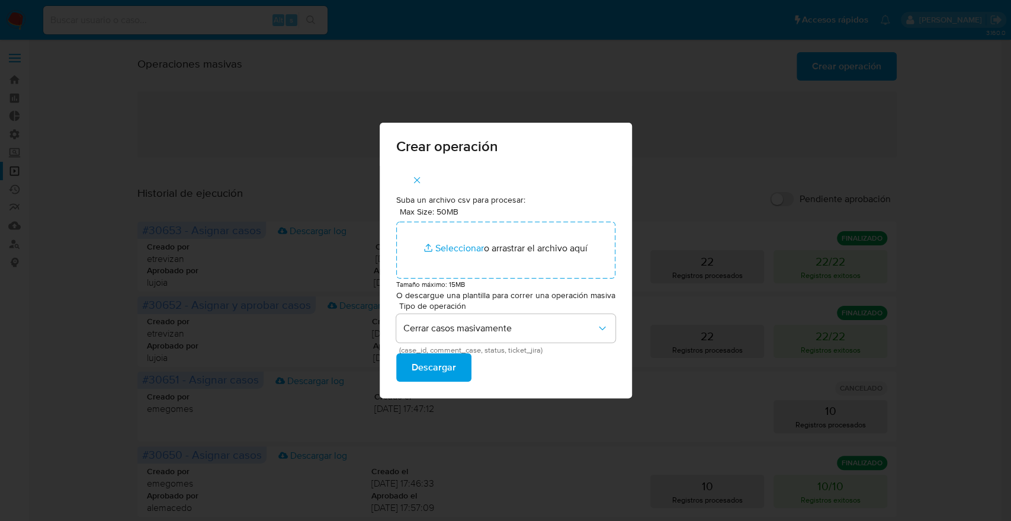
click at [244, 117] on div "Crear operación Suba un archivo csv para procesar: Max Size: 50MB Seleccionar a…" at bounding box center [505, 260] width 1011 height 521
click at [418, 182] on icon "button" at bounding box center [417, 180] width 11 height 11
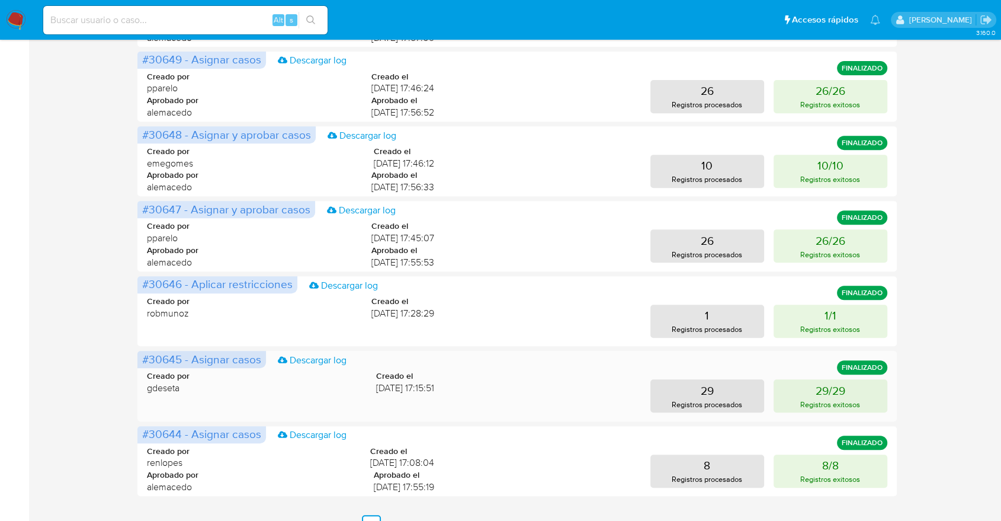
scroll to position [533, 0]
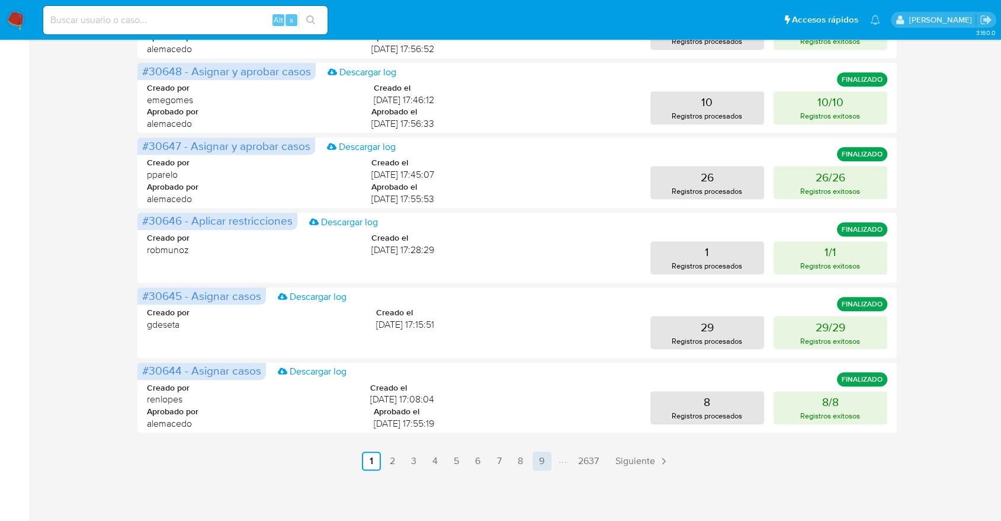
click at [543, 468] on link "9" at bounding box center [541, 460] width 19 height 19
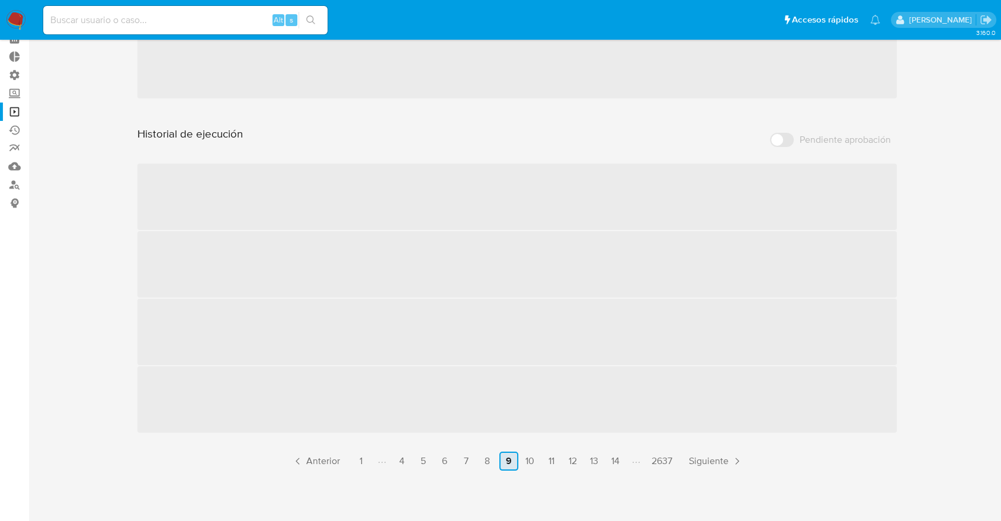
scroll to position [61, 0]
click at [592, 458] on link "13" at bounding box center [594, 460] width 19 height 19
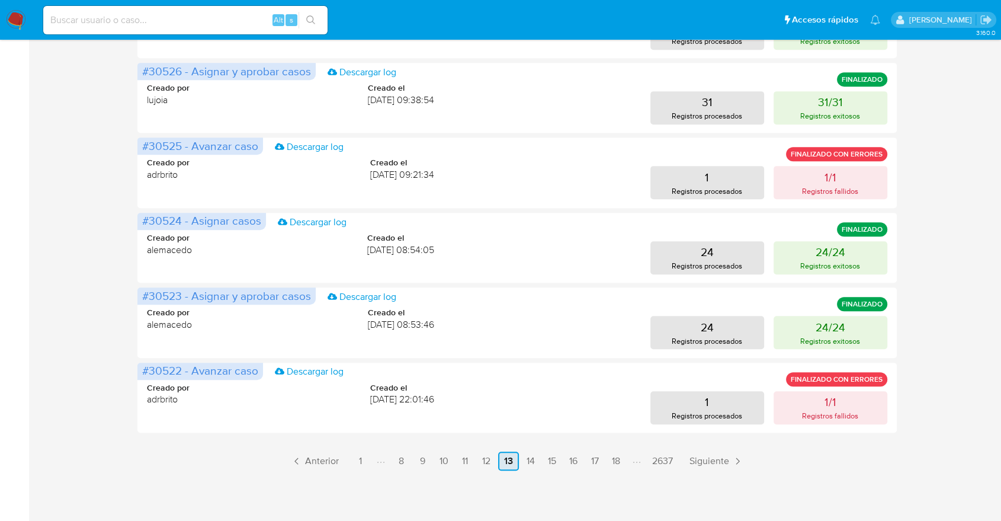
click at [592, 458] on link "17" at bounding box center [594, 460] width 19 height 19
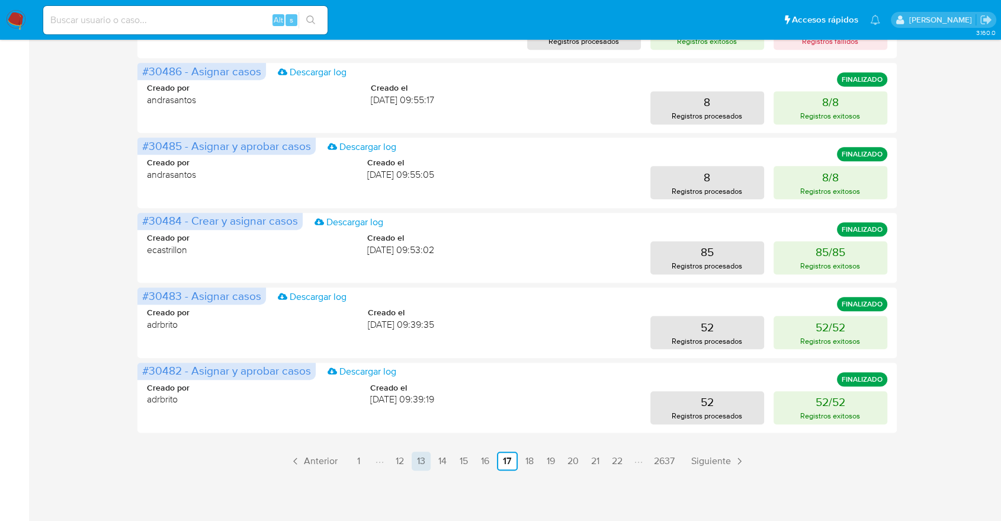
click at [592, 458] on link "21" at bounding box center [595, 460] width 19 height 19
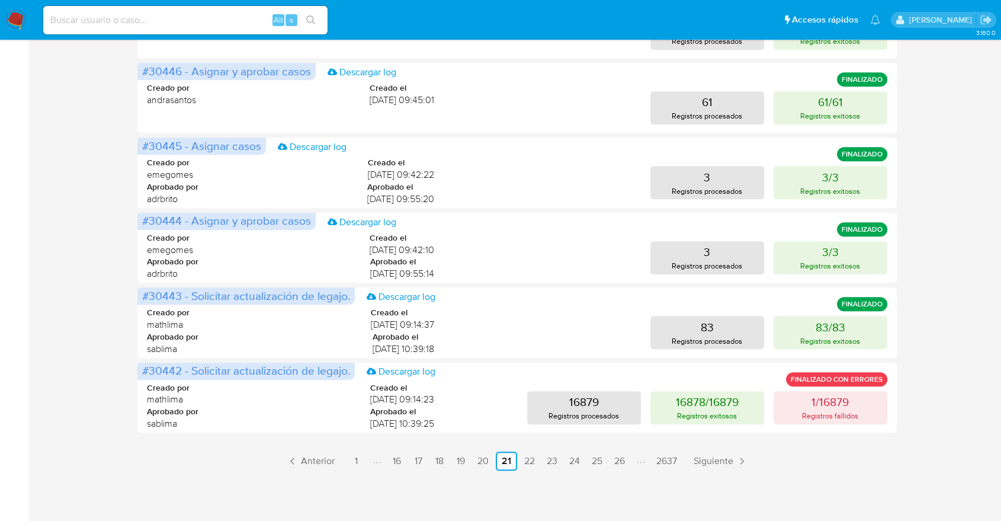
click at [592, 458] on link "25" at bounding box center [597, 460] width 20 height 19
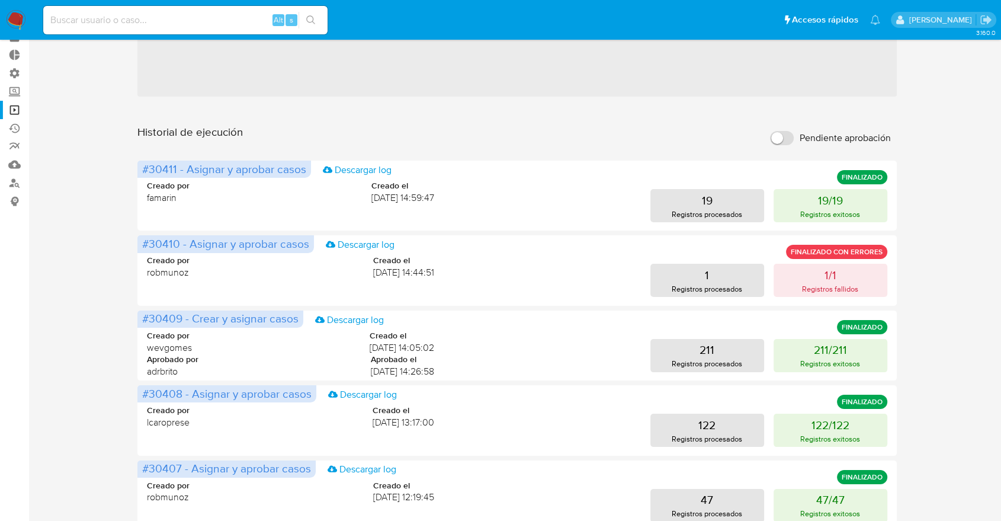
scroll to position [533, 0]
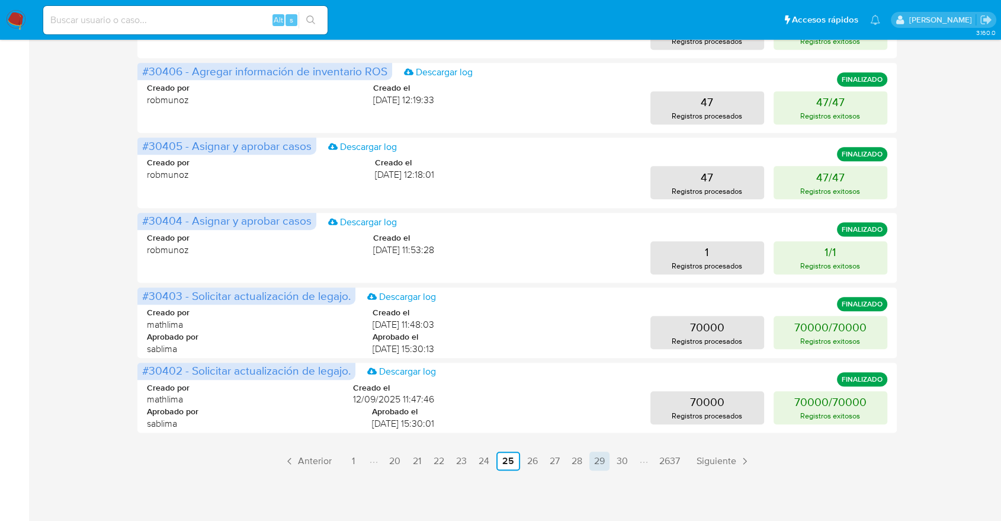
click at [592, 461] on link "29" at bounding box center [599, 460] width 20 height 19
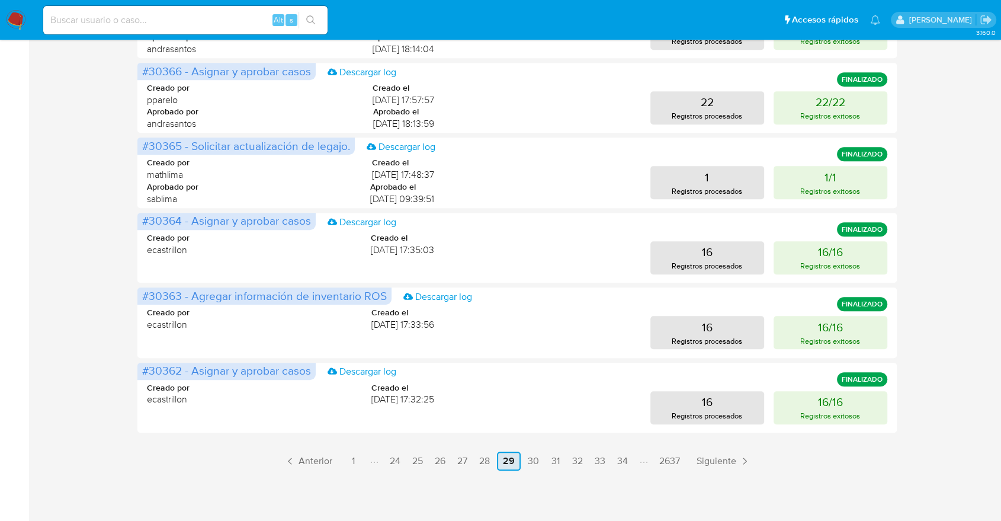
click at [592, 461] on link "33" at bounding box center [600, 460] width 20 height 19
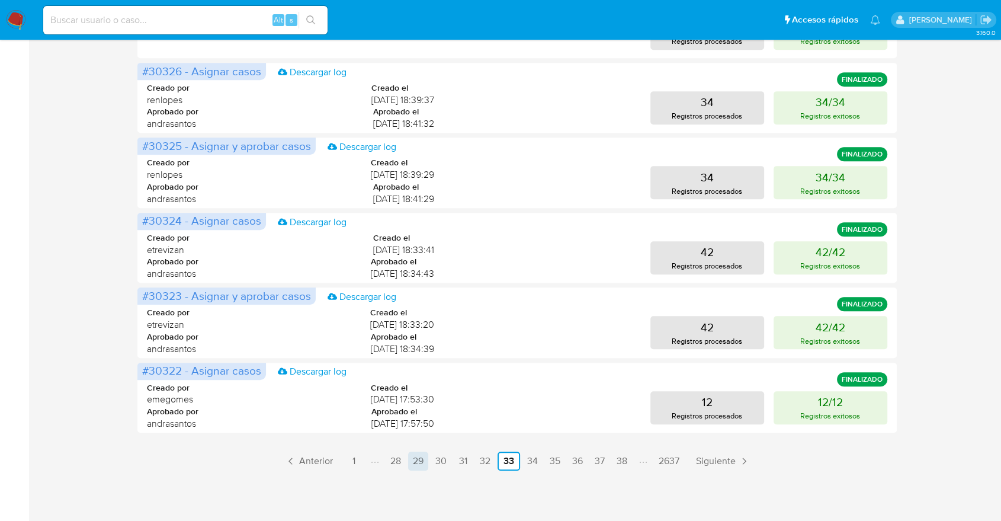
click at [592, 461] on link "37" at bounding box center [600, 460] width 20 height 19
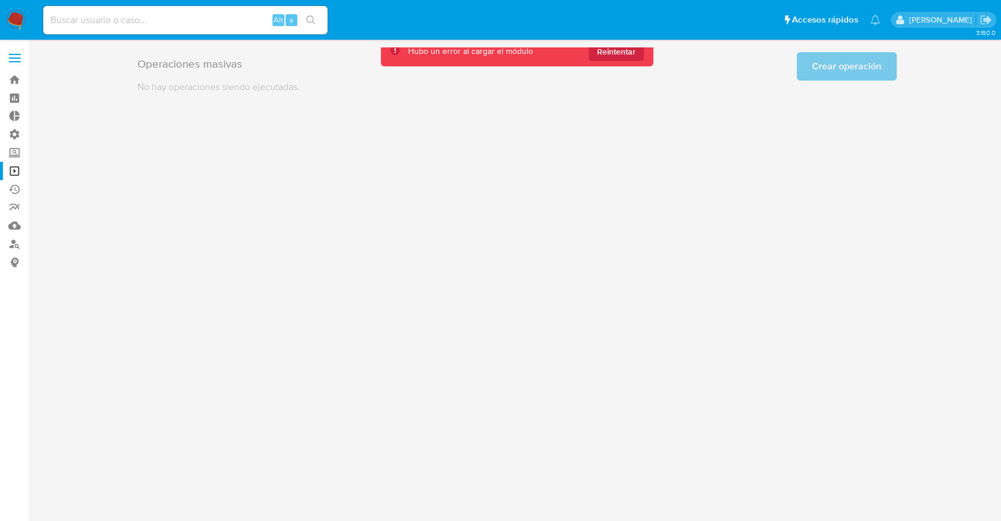
scroll to position [0, 0]
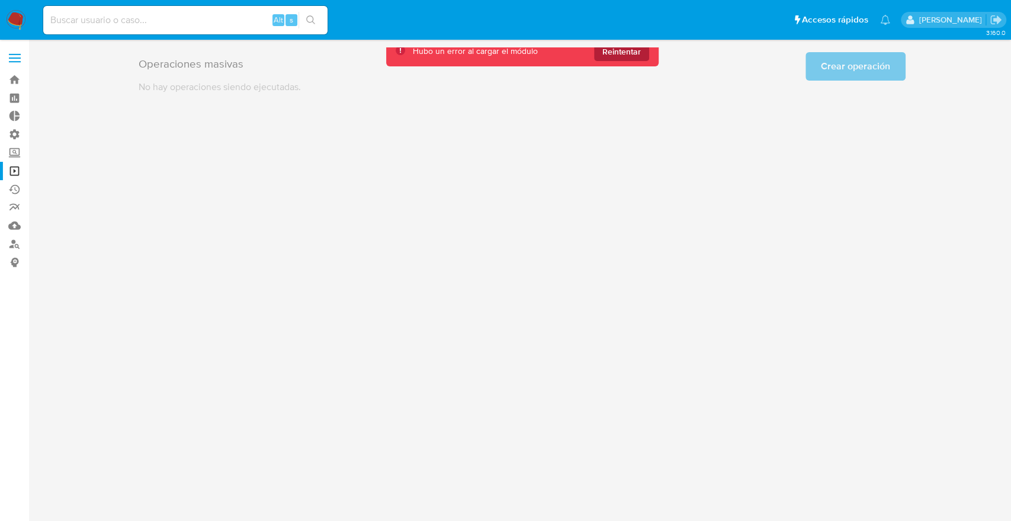
click at [620, 52] on span "Reintentar" at bounding box center [621, 51] width 38 height 19
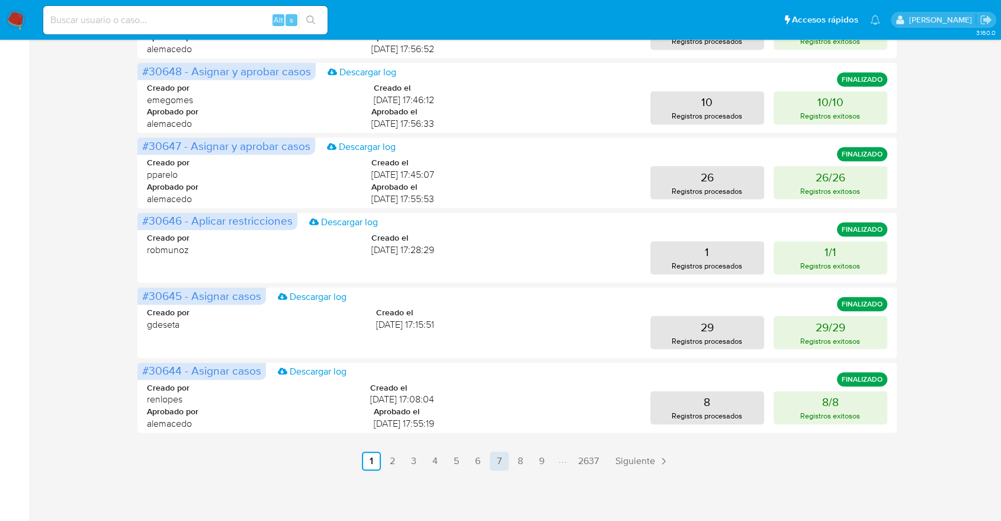
click at [498, 470] on link "7" at bounding box center [499, 460] width 19 height 19
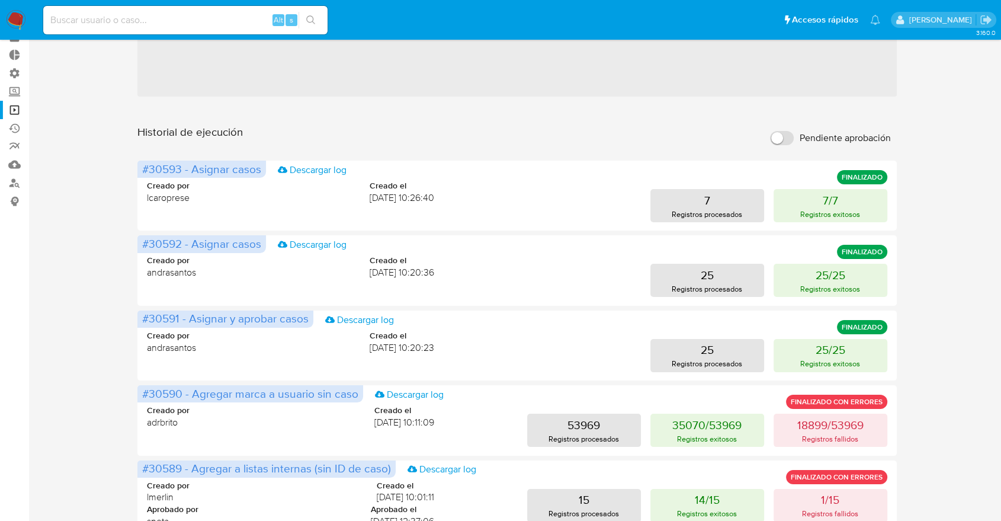
scroll to position [533, 0]
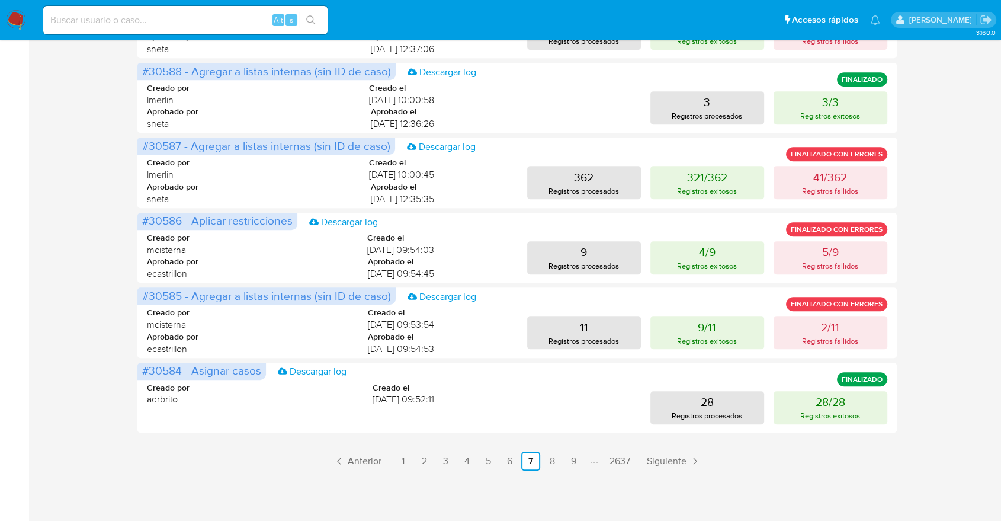
click at [563, 456] on ul "Anterior 1 2 3 4 5 6 7 8 9 2637 Siguiente" at bounding box center [516, 460] width 759 height 19
click at [569, 458] on link "9" at bounding box center [573, 460] width 19 height 19
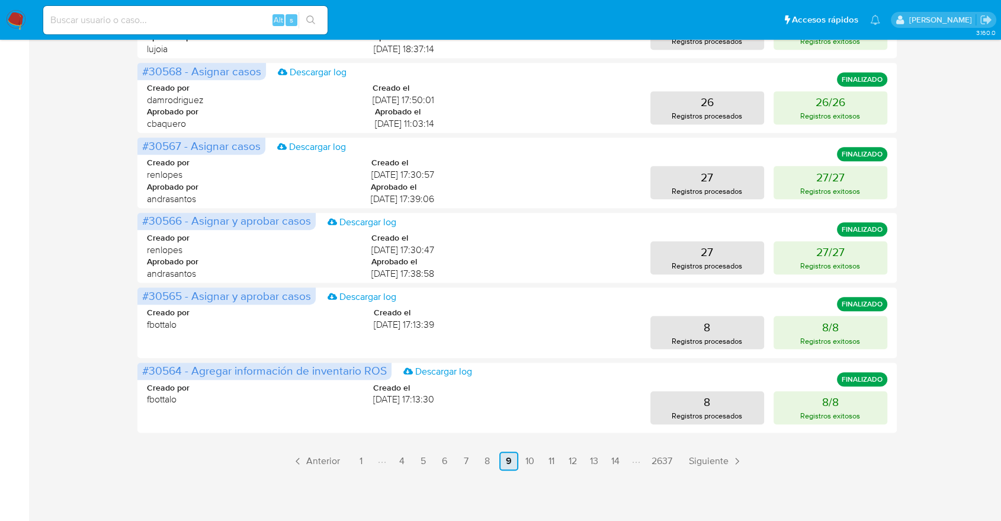
click at [569, 458] on link "12" at bounding box center [572, 460] width 19 height 19
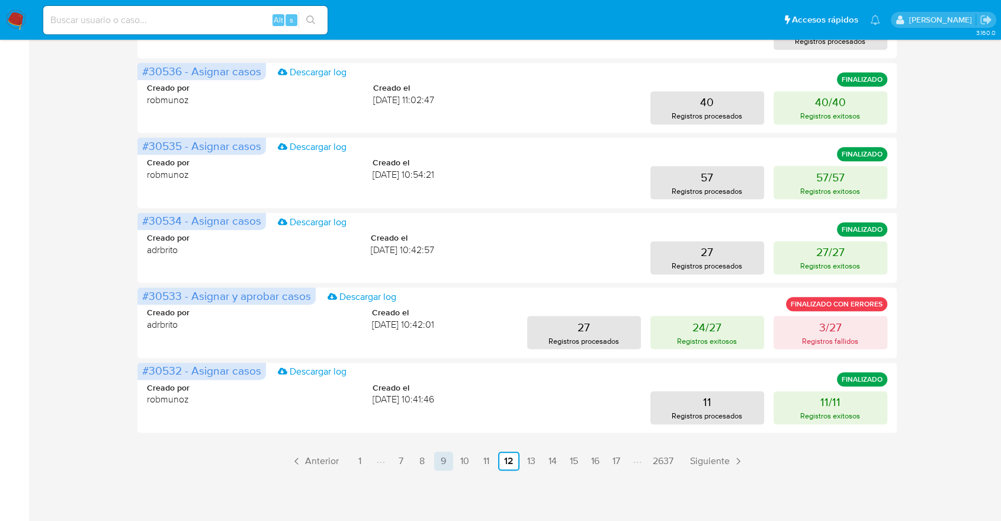
click at [569, 458] on link "15" at bounding box center [573, 460] width 19 height 19
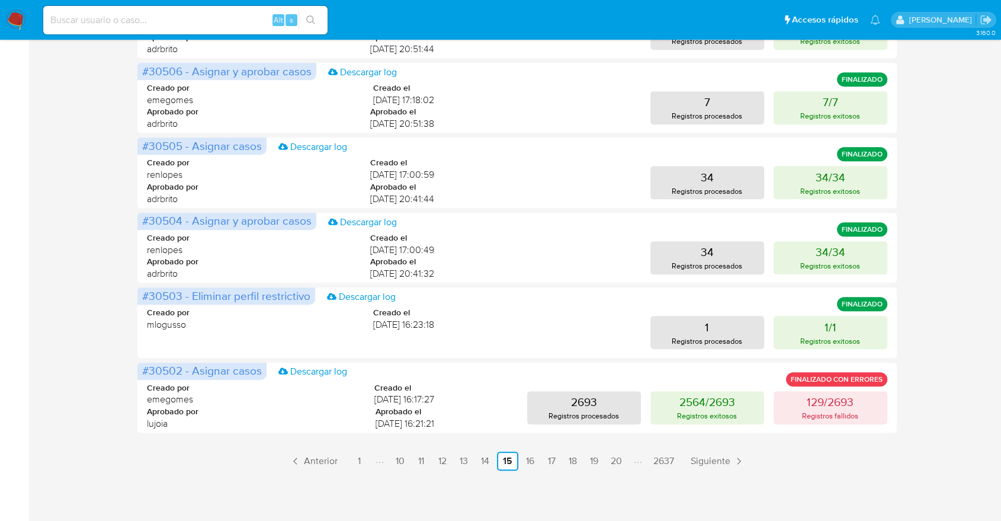
click at [569, 458] on link "18" at bounding box center [572, 460] width 19 height 19
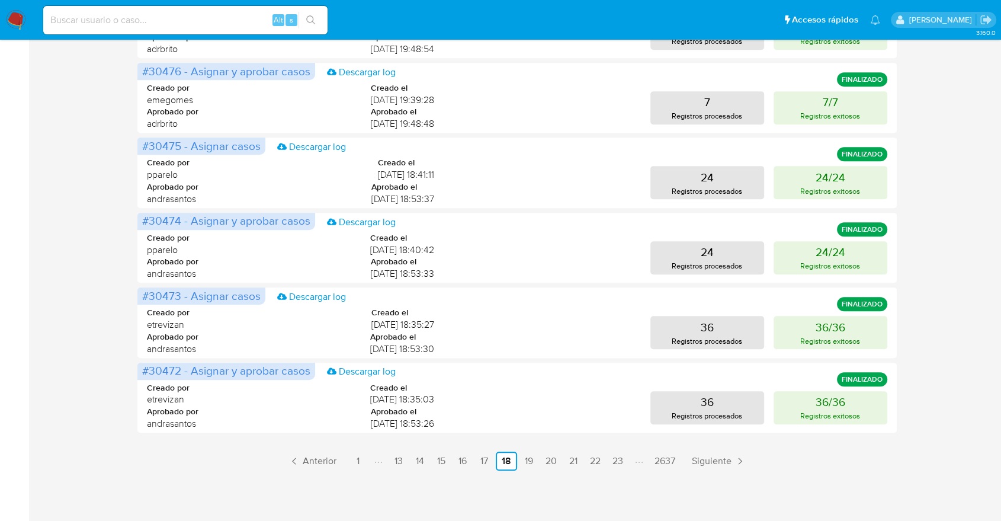
click at [569, 458] on link "21" at bounding box center [573, 460] width 19 height 19
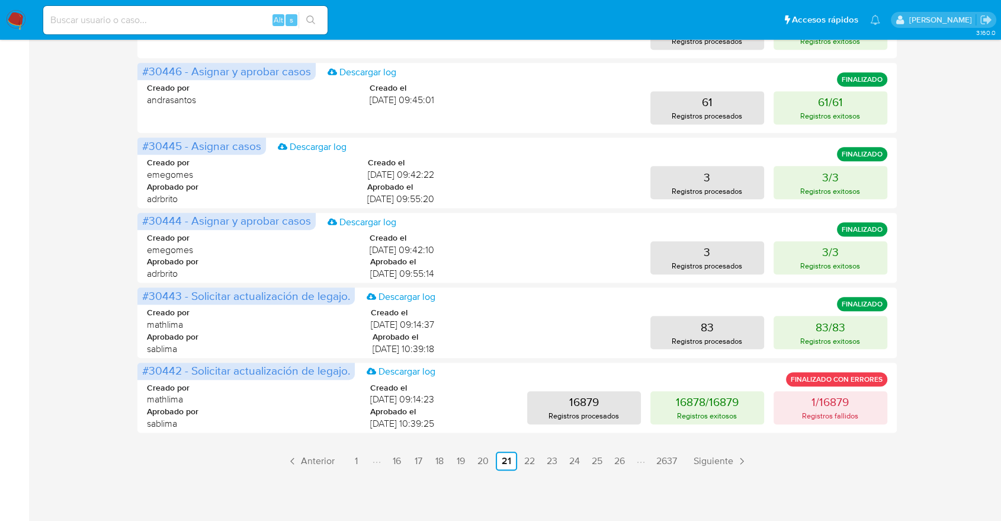
click at [569, 458] on link "24" at bounding box center [574, 460] width 20 height 19
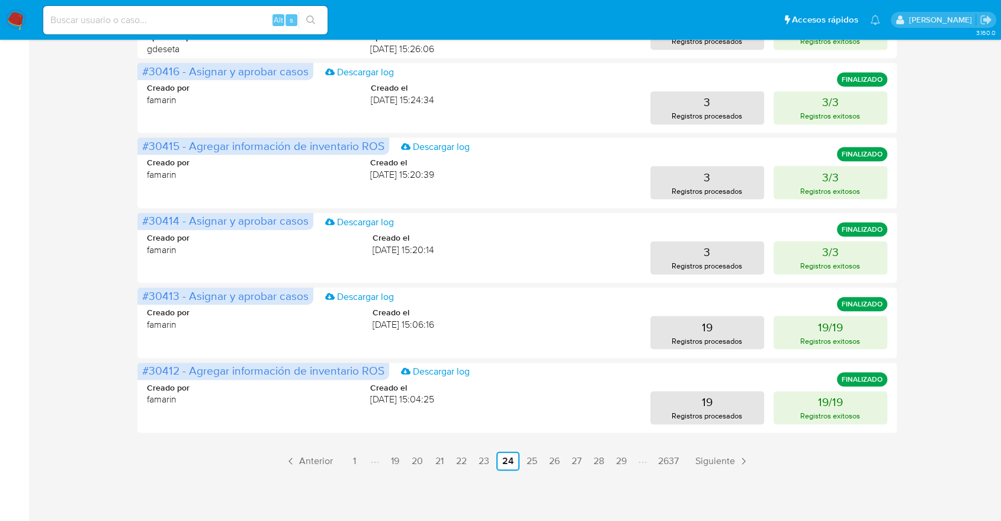
click at [569, 458] on link "27" at bounding box center [577, 460] width 20 height 19
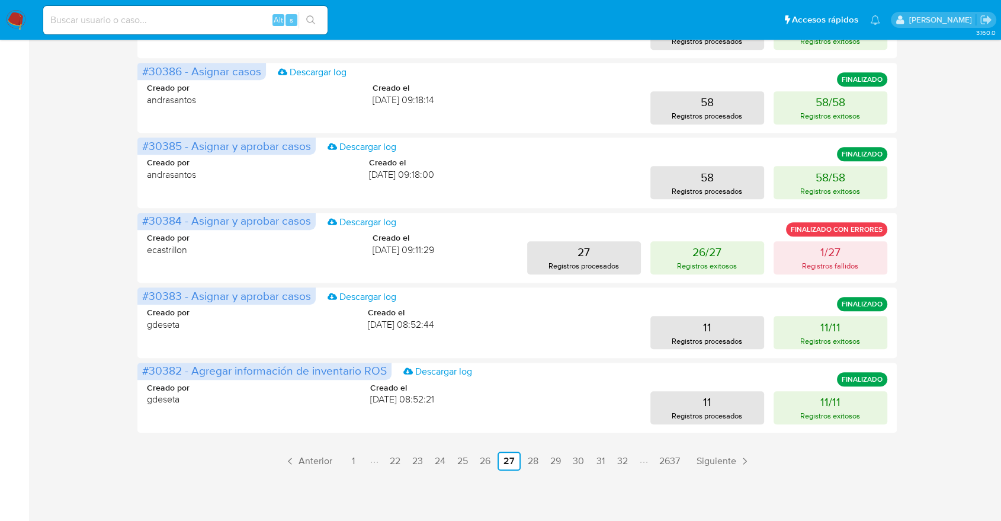
click at [569, 458] on link "30" at bounding box center [578, 460] width 21 height 19
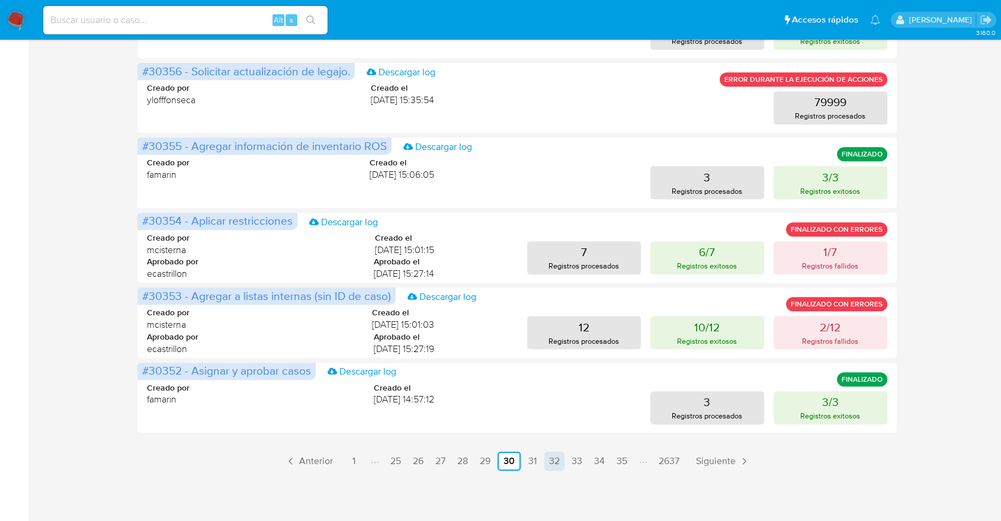
click at [554, 464] on link "32" at bounding box center [554, 460] width 20 height 19
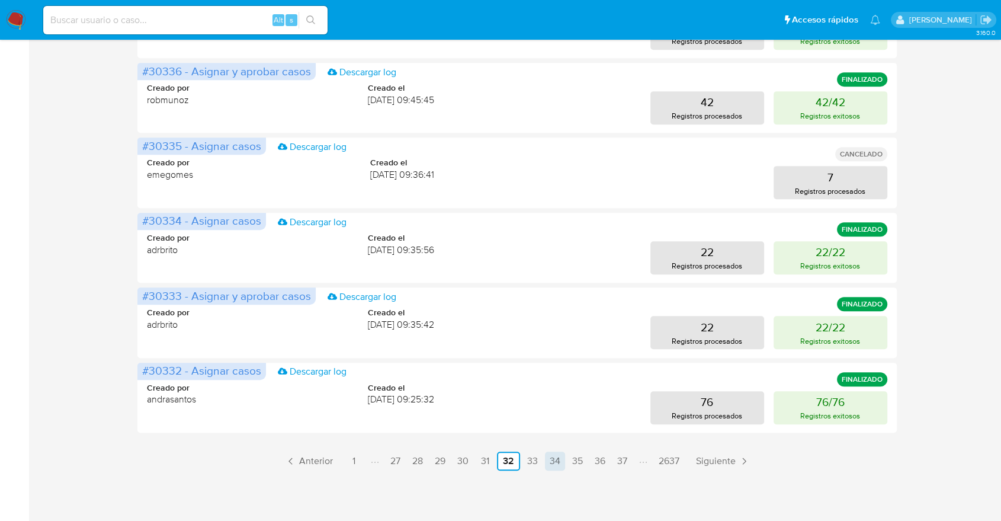
click at [553, 458] on link "34" at bounding box center [555, 460] width 20 height 19
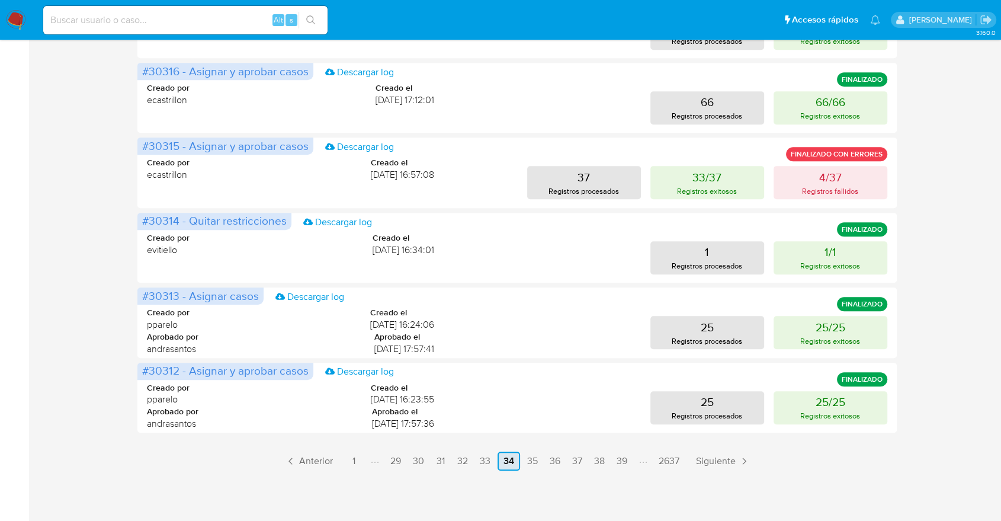
click at [553, 458] on link "36" at bounding box center [555, 460] width 20 height 19
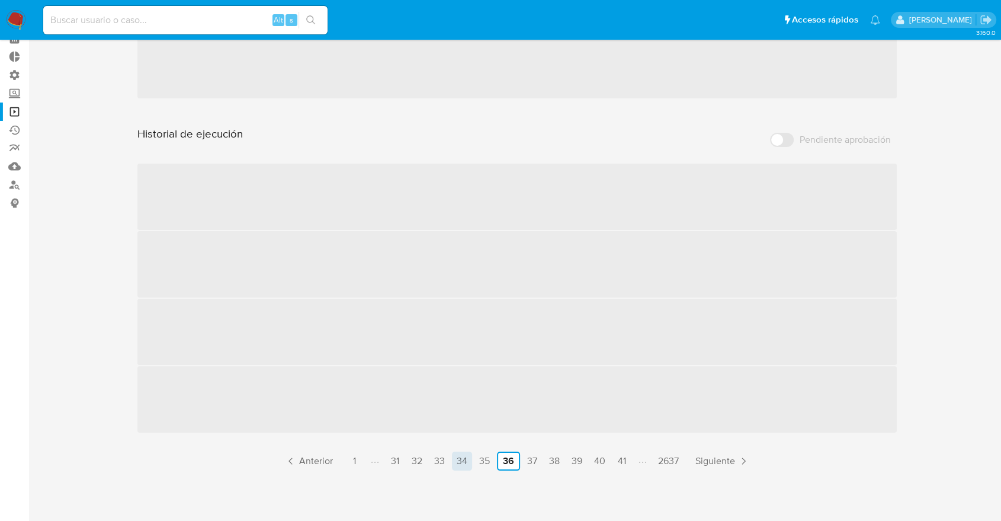
scroll to position [61, 0]
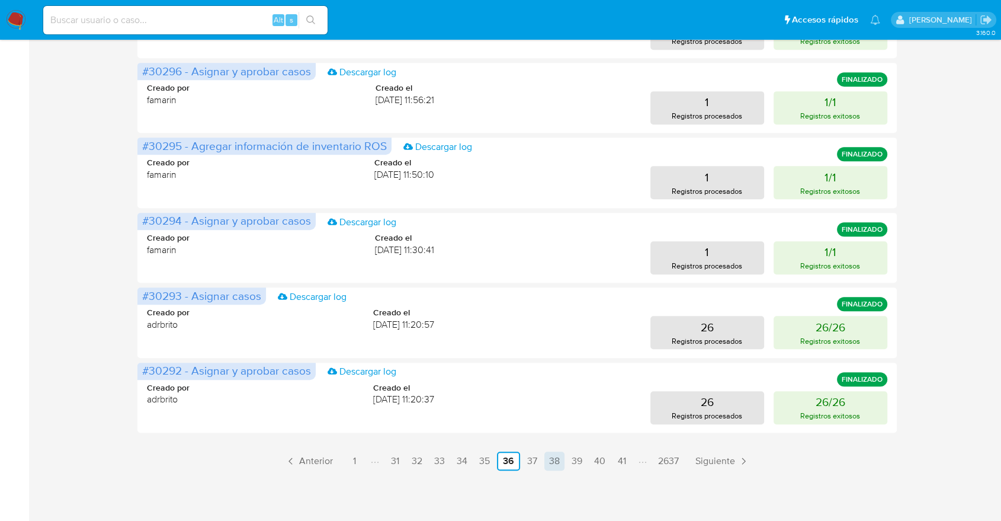
click at [554, 463] on link "38" at bounding box center [554, 460] width 20 height 19
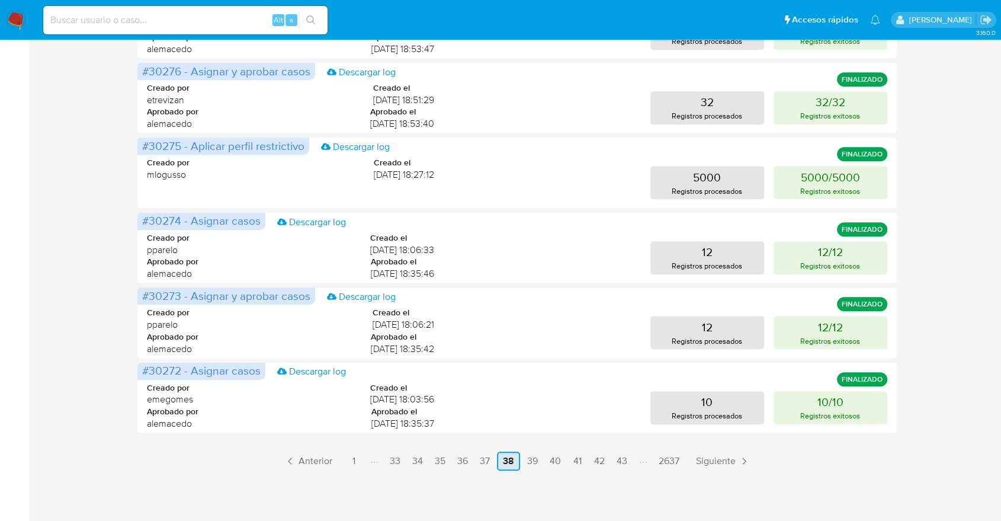
click at [554, 463] on link "40" at bounding box center [555, 460] width 21 height 19
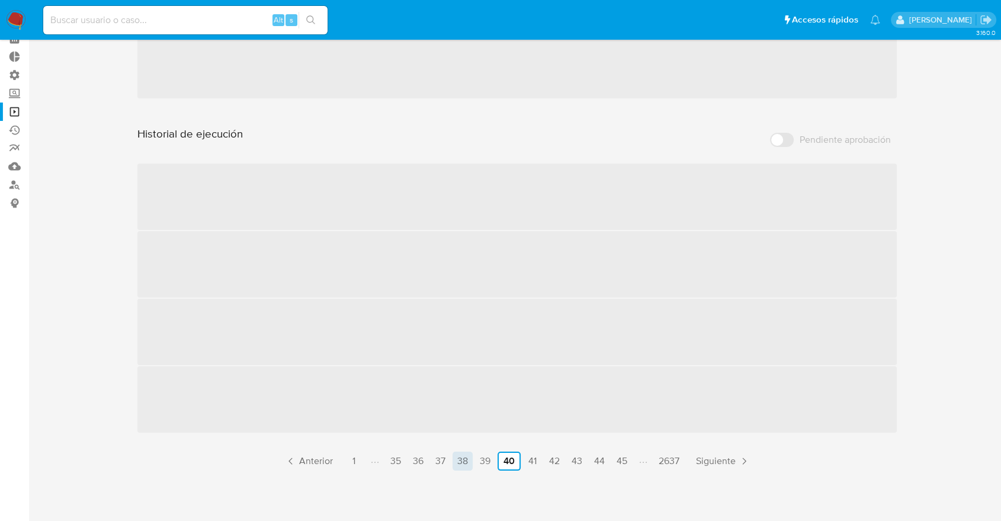
scroll to position [0, 0]
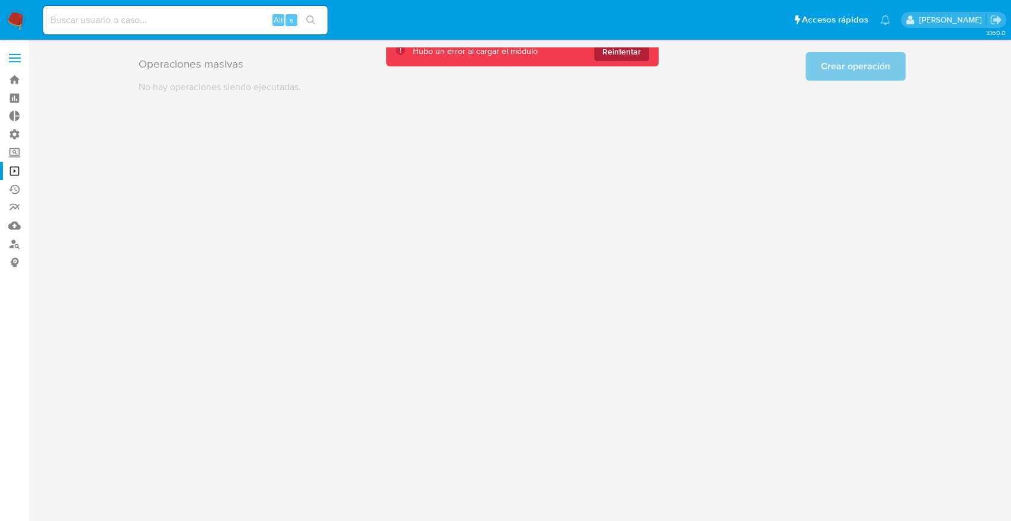
click at [606, 50] on span "Reintentar" at bounding box center [621, 51] width 38 height 19
click at [621, 51] on span "Reintentar" at bounding box center [621, 51] width 38 height 19
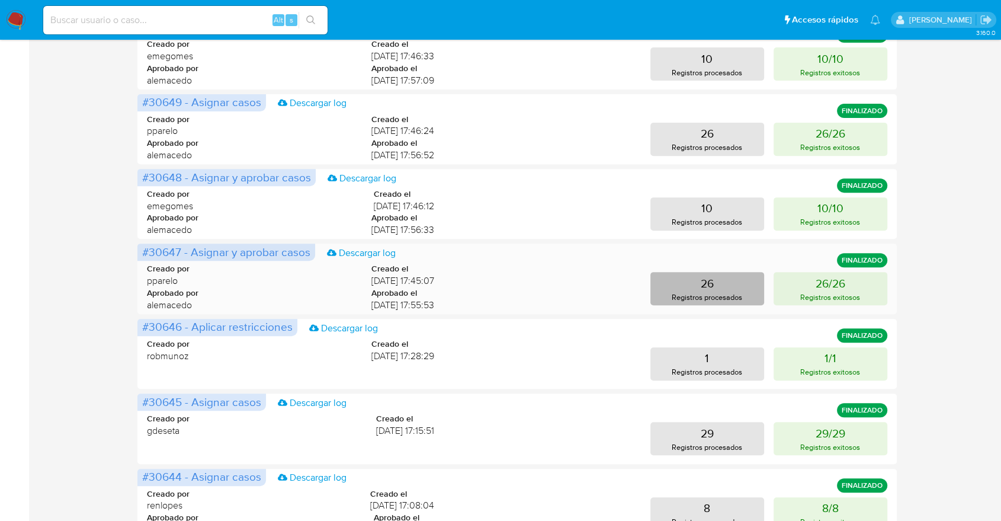
scroll to position [533, 0]
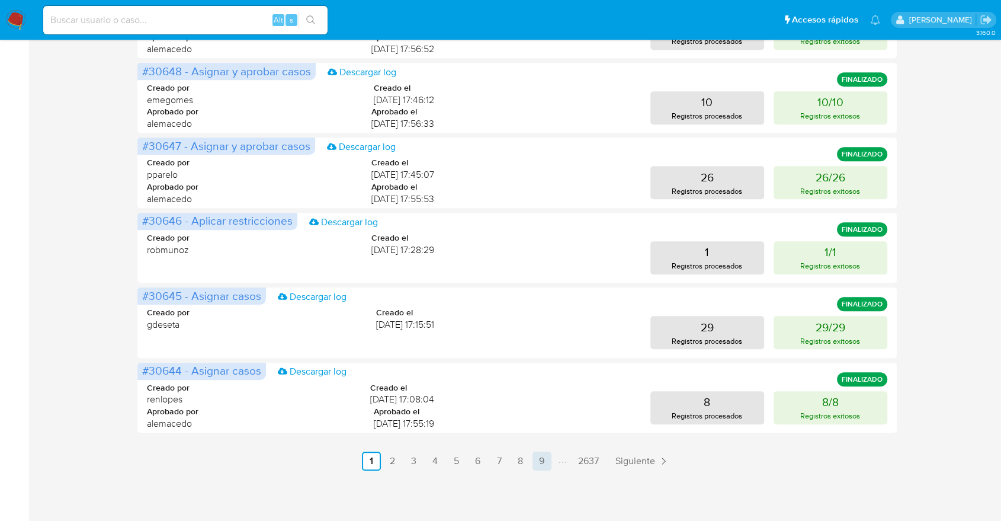
click at [546, 460] on link "9" at bounding box center [541, 460] width 19 height 19
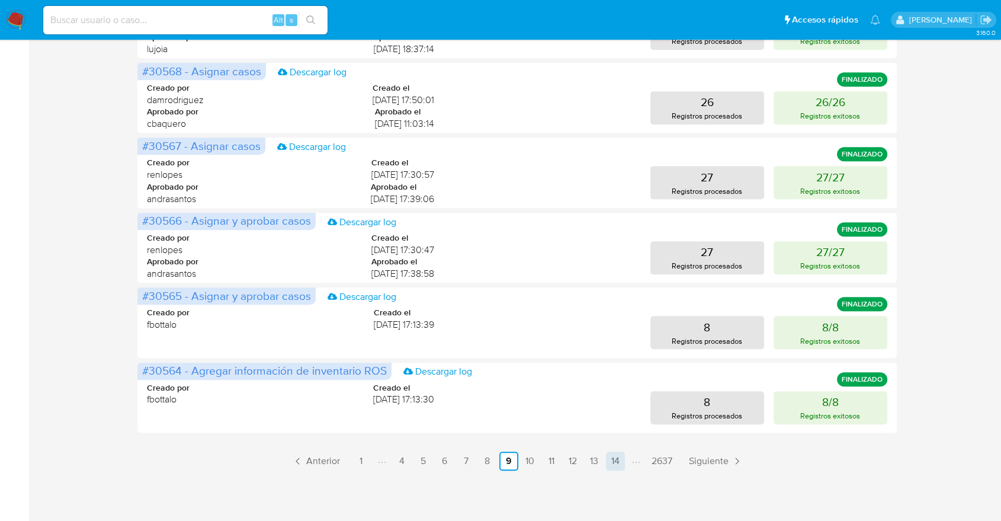
click at [617, 467] on link "14" at bounding box center [615, 460] width 19 height 19
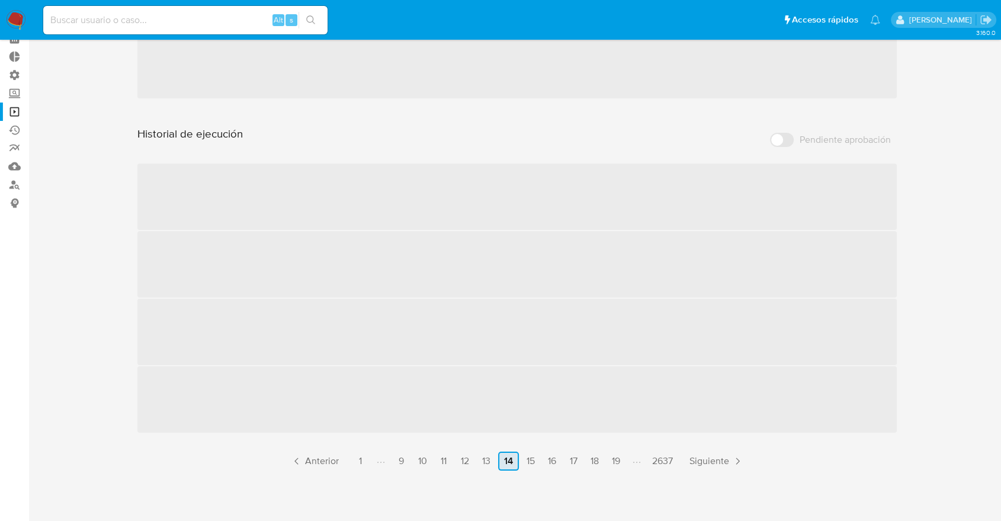
scroll to position [61, 0]
click at [698, 456] on span "Siguiente" at bounding box center [709, 460] width 40 height 9
click at [698, 456] on span "Siguiente" at bounding box center [711, 460] width 40 height 9
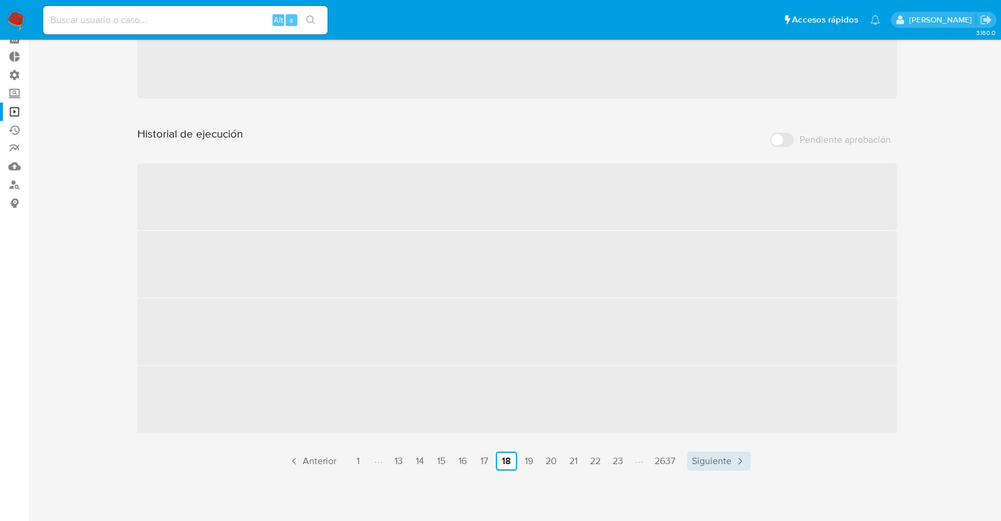
click at [698, 456] on span "Siguiente" at bounding box center [712, 460] width 40 height 9
click at [698, 456] on span "Siguiente" at bounding box center [714, 460] width 40 height 9
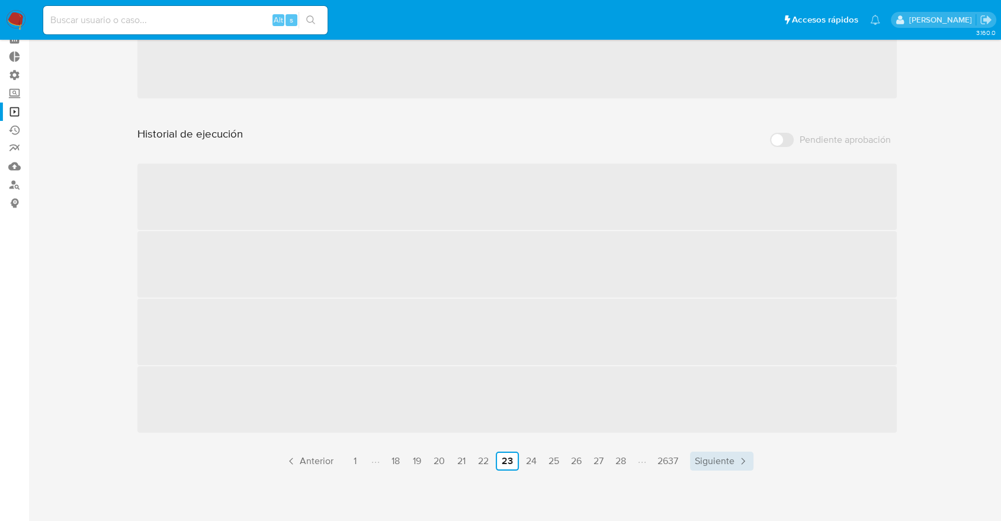
click at [698, 456] on span "Siguiente" at bounding box center [715, 460] width 40 height 9
click at [698, 456] on span "Siguiente" at bounding box center [716, 460] width 40 height 9
click at [698, 456] on span "Siguiente" at bounding box center [717, 460] width 40 height 9
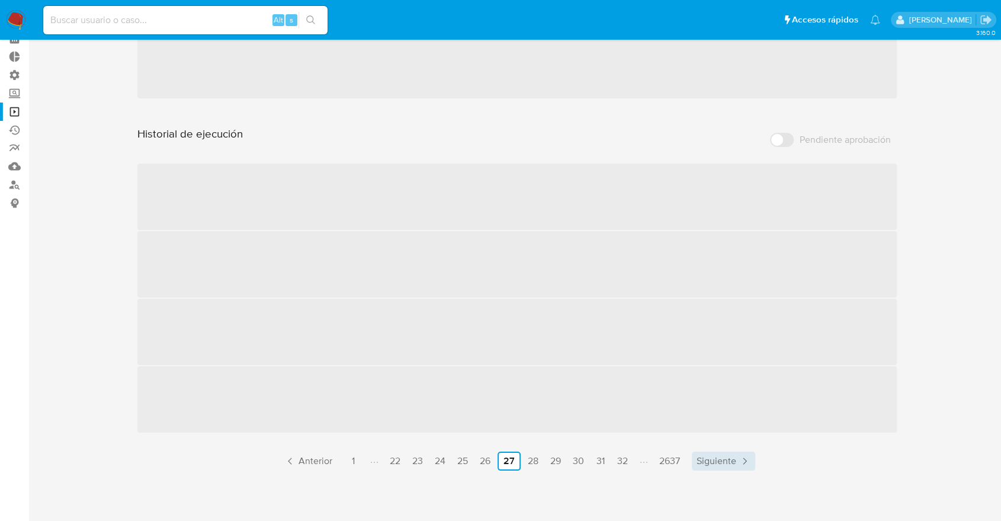
click at [698, 456] on span "Siguiente" at bounding box center [717, 460] width 40 height 9
click at [698, 456] on span "Siguiente" at bounding box center [716, 460] width 40 height 9
click at [698, 456] on span "Siguiente" at bounding box center [715, 460] width 40 height 9
click at [698, 456] on span "Siguiente" at bounding box center [716, 460] width 40 height 9
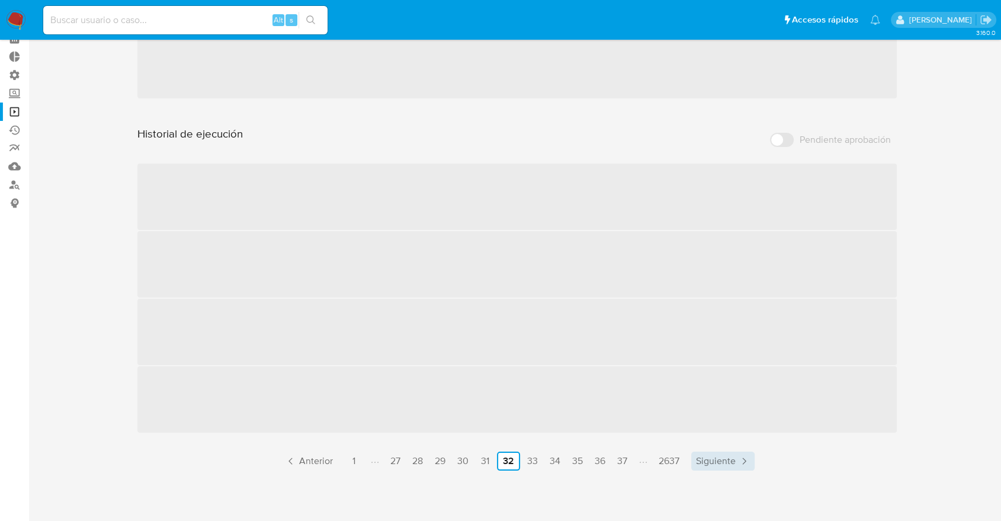
click at [698, 456] on span "Siguiente" at bounding box center [716, 460] width 40 height 9
click at [698, 456] on span "Siguiente" at bounding box center [717, 460] width 40 height 9
click at [698, 456] on span "Siguiente" at bounding box center [716, 460] width 40 height 9
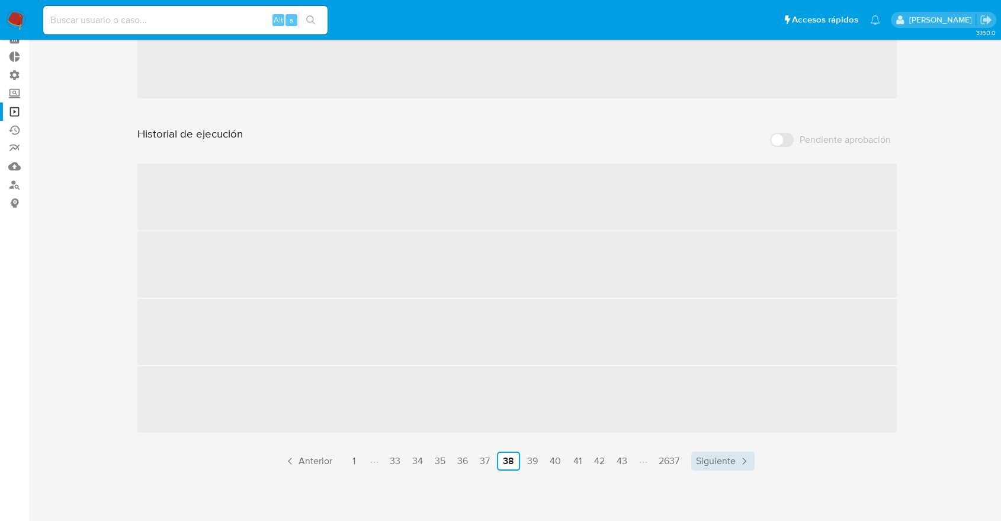
click at [698, 456] on span "Siguiente" at bounding box center [716, 460] width 40 height 9
click at [624, 464] on link "44" at bounding box center [622, 460] width 20 height 19
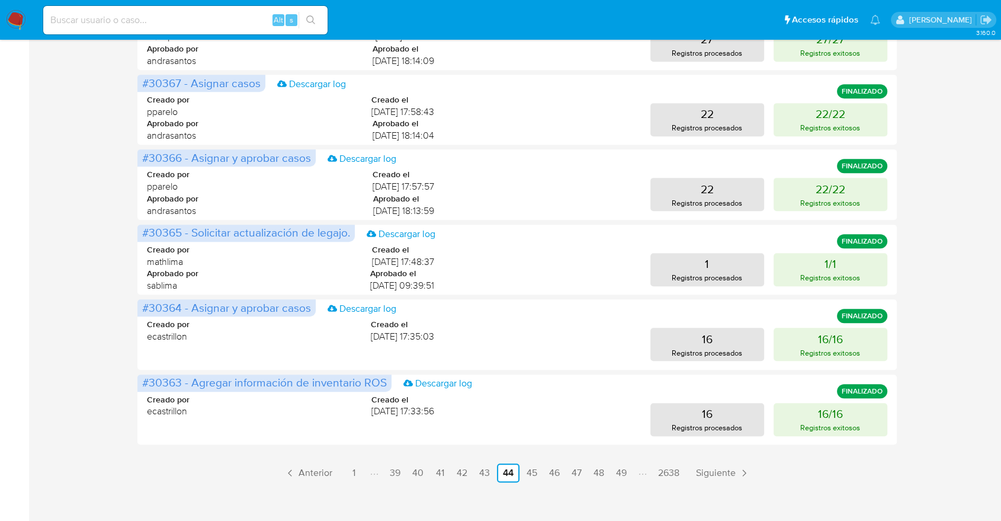
scroll to position [521, 0]
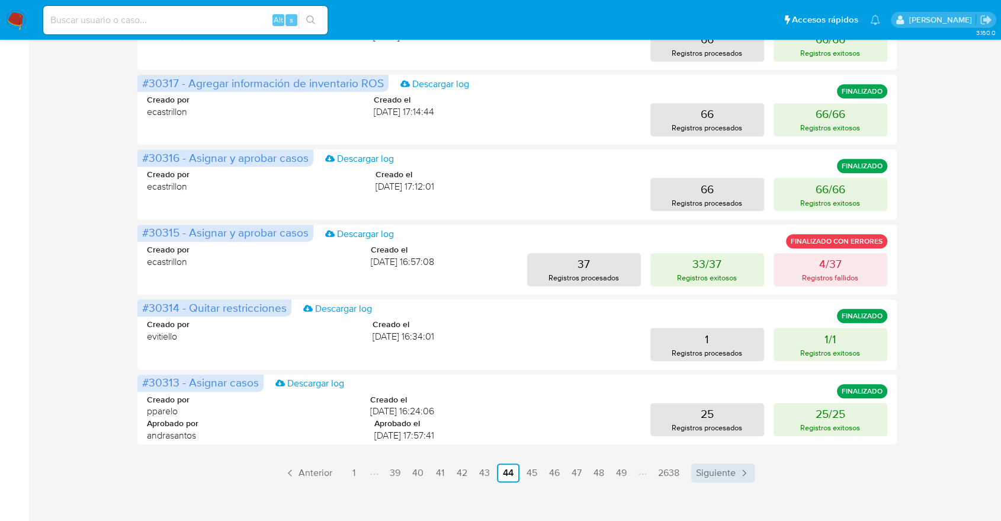
click at [707, 476] on span "Siguiente" at bounding box center [716, 472] width 40 height 9
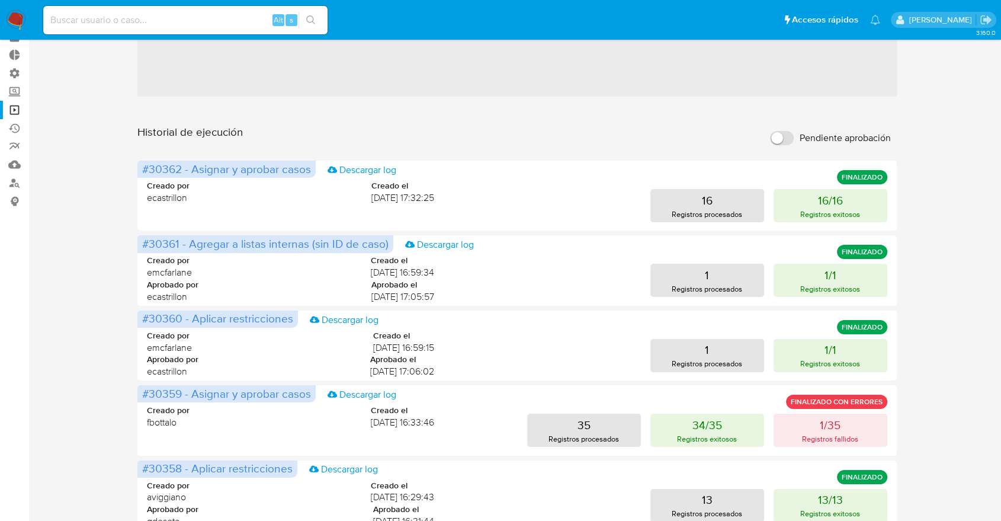
click at [707, 476] on div "3.160.0" at bounding box center [517, 485] width 949 height 999
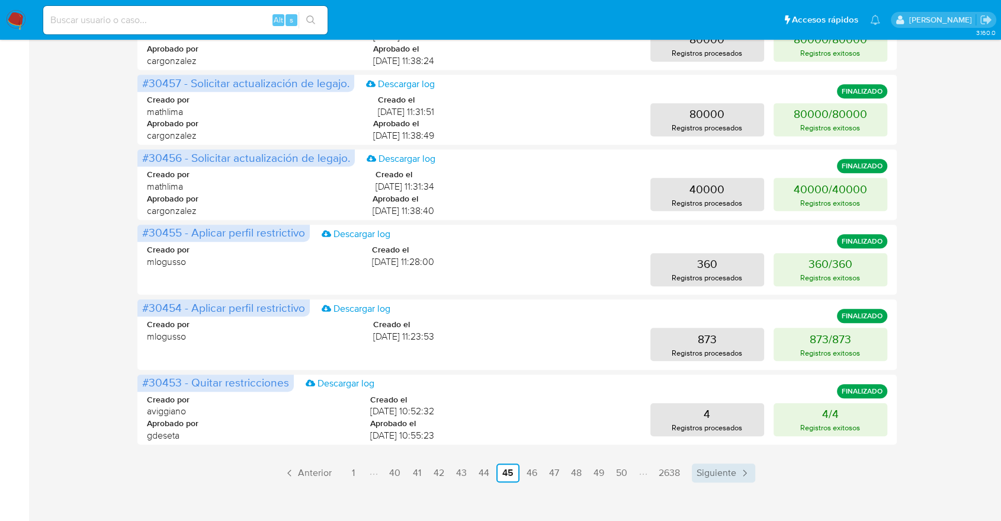
click at [711, 479] on link "Siguiente" at bounding box center [723, 472] width 63 height 19
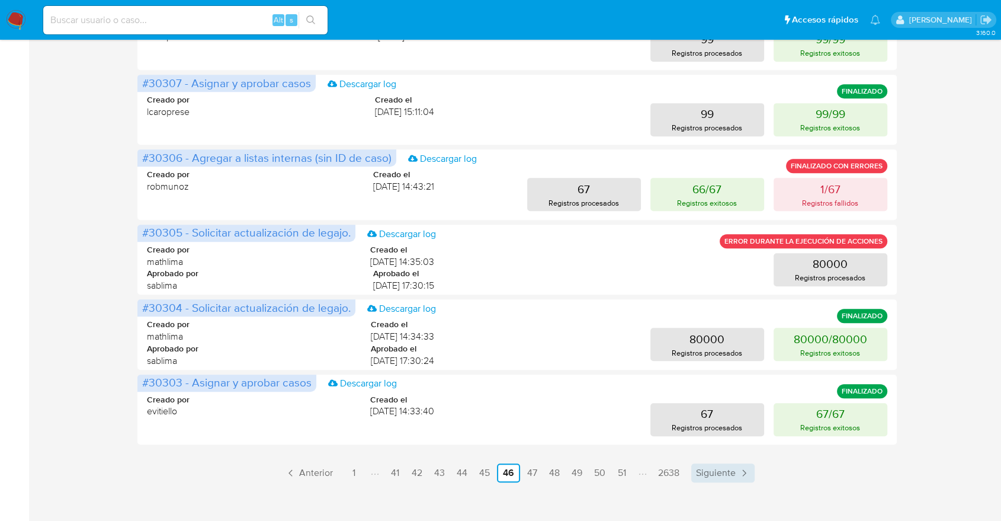
click at [711, 468] on span "Siguiente" at bounding box center [716, 472] width 40 height 9
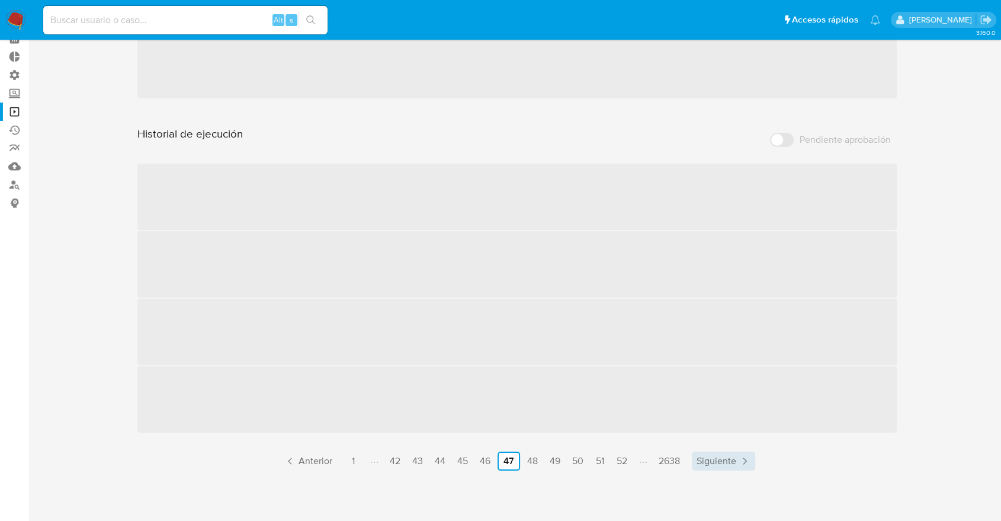
click at [711, 468] on link "Siguiente" at bounding box center [723, 460] width 63 height 19
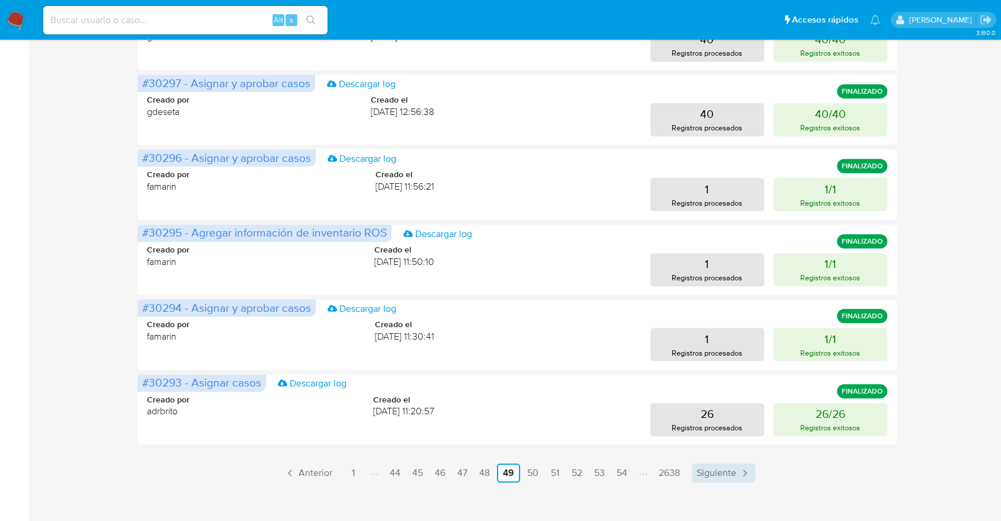
click at [711, 468] on span "Siguiente" at bounding box center [717, 472] width 40 height 9
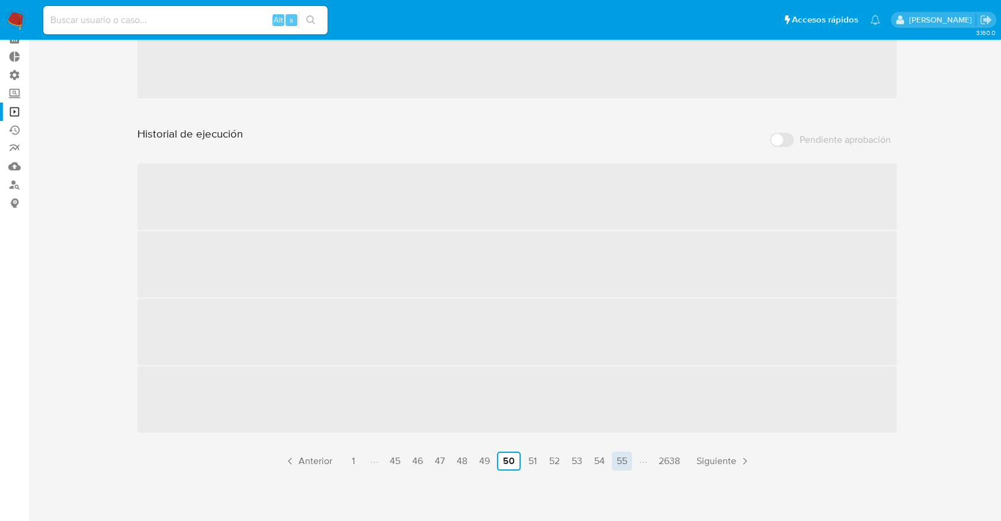
click at [616, 466] on link "55" at bounding box center [622, 460] width 20 height 19
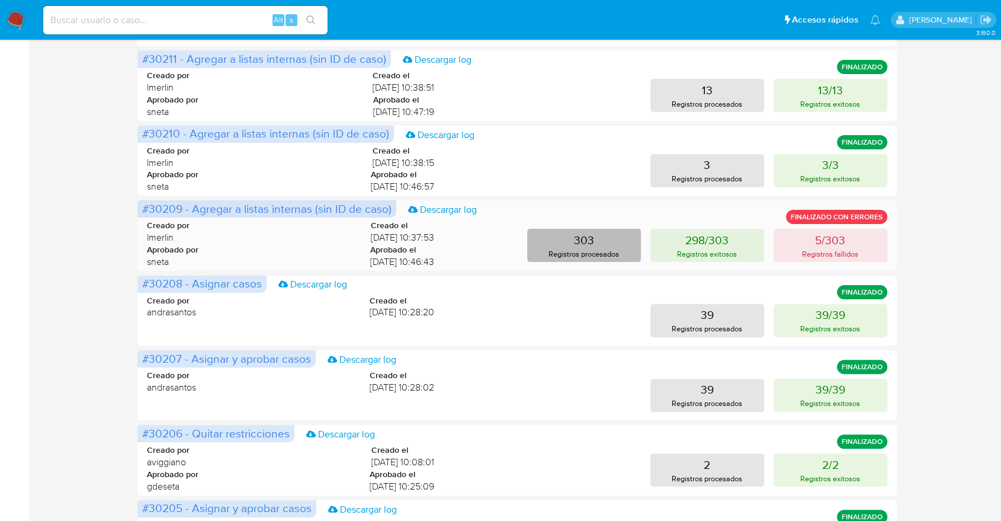
scroll to position [521, 0]
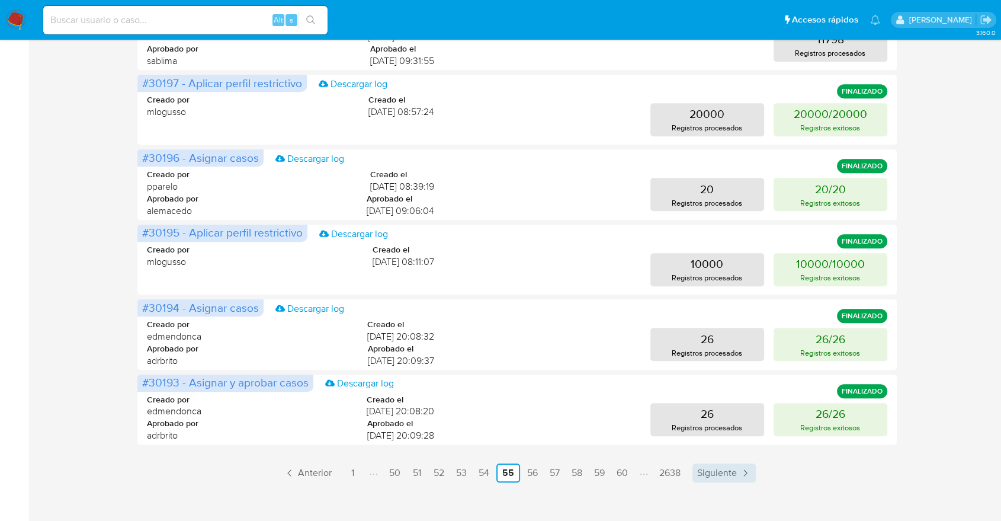
click at [727, 470] on span "Siguiente" at bounding box center [717, 472] width 40 height 9
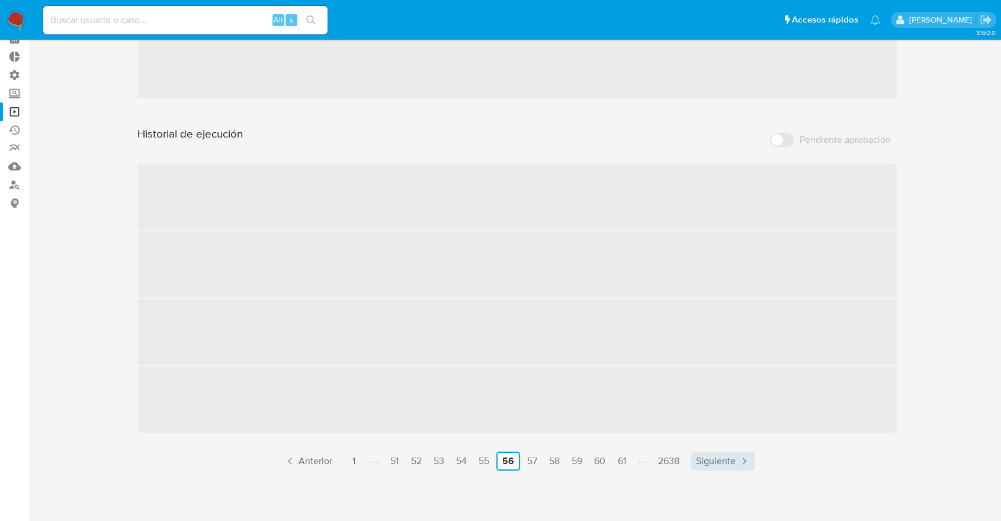
click at [727, 470] on link "Siguiente" at bounding box center [722, 460] width 63 height 19
click at [727, 470] on link "Siguiente" at bounding box center [723, 460] width 63 height 19
click at [727, 466] on span "Siguiente" at bounding box center [717, 460] width 40 height 9
click at [727, 470] on link "Siguiente" at bounding box center [723, 460] width 63 height 19
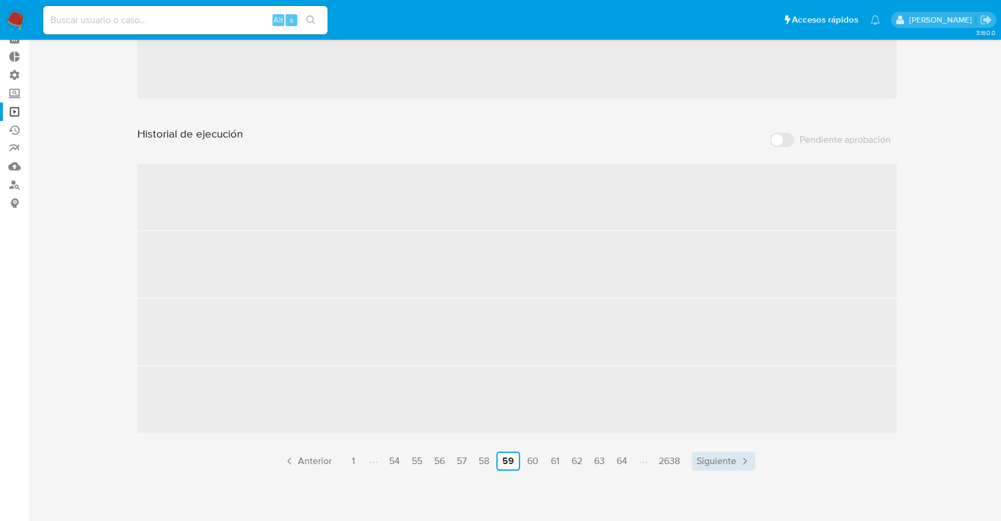
click at [727, 470] on link "Siguiente" at bounding box center [723, 460] width 63 height 19
click at [727, 470] on link "Siguiente" at bounding box center [722, 460] width 63 height 19
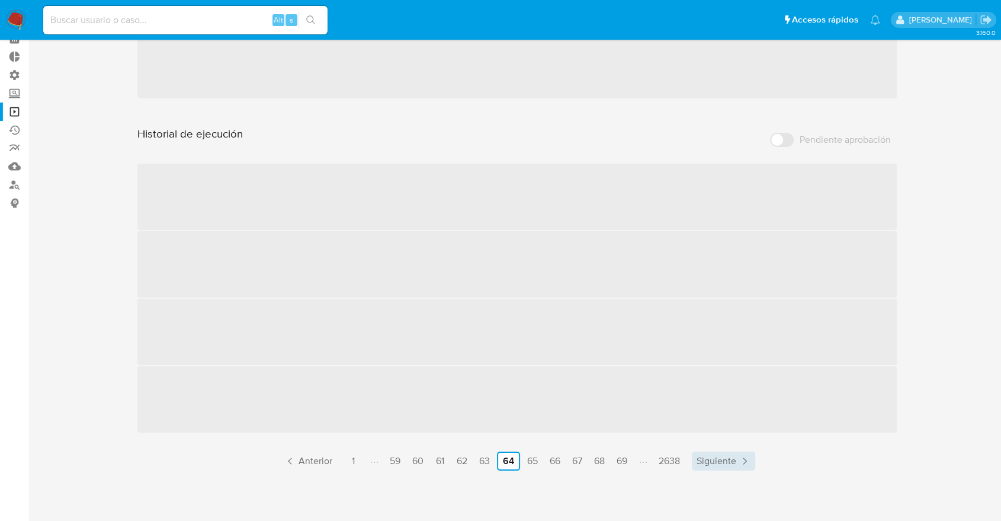
click at [727, 470] on link "Siguiente" at bounding box center [723, 460] width 63 height 19
click at [727, 470] on link "Siguiente" at bounding box center [722, 460] width 63 height 19
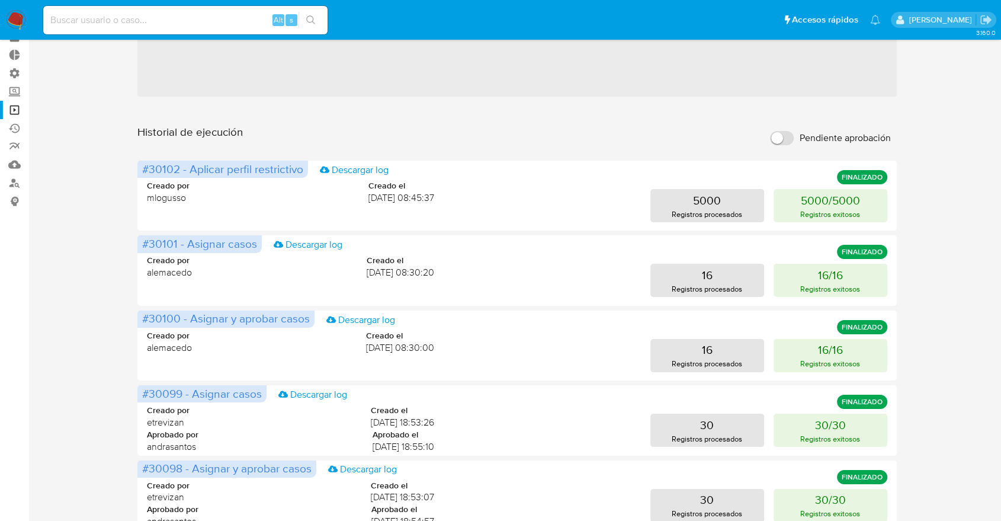
scroll to position [521, 0]
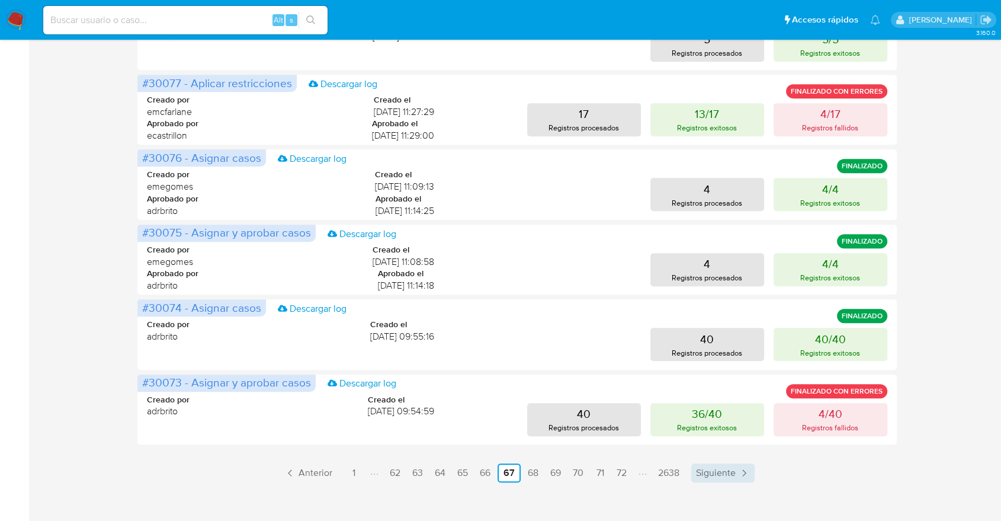
click at [706, 474] on span "Siguiente" at bounding box center [716, 472] width 40 height 9
click at [706, 474] on div "3.160.0" at bounding box center [517, 25] width 949 height 999
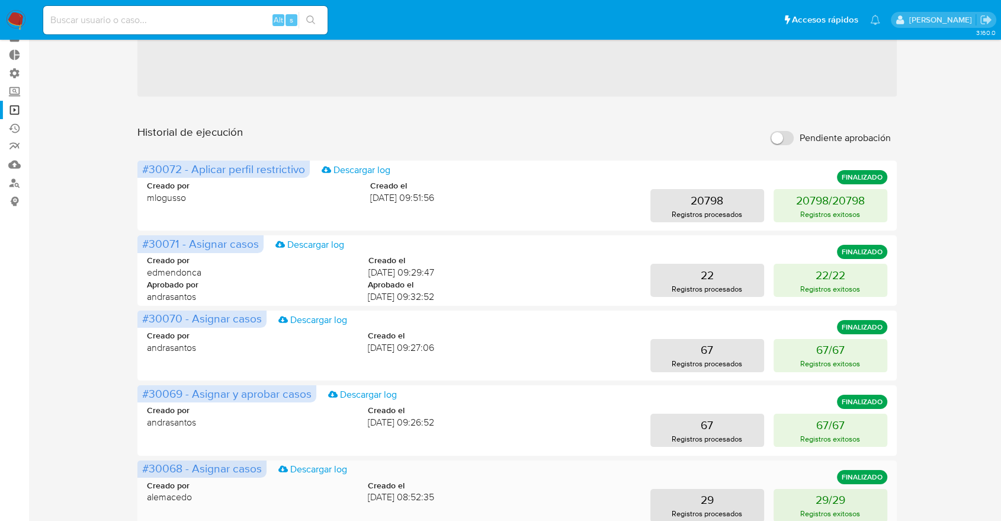
click at [706, 474] on div "Creado por alemacedo Creado el [DATE] 08:52:35 29 Registros procesados 29/29 Re…" at bounding box center [517, 493] width 740 height 57
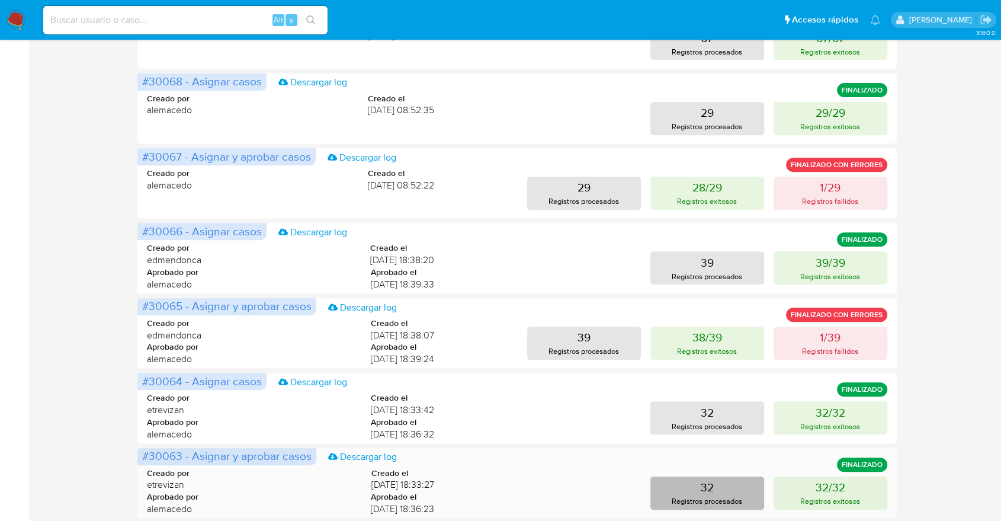
scroll to position [533, 0]
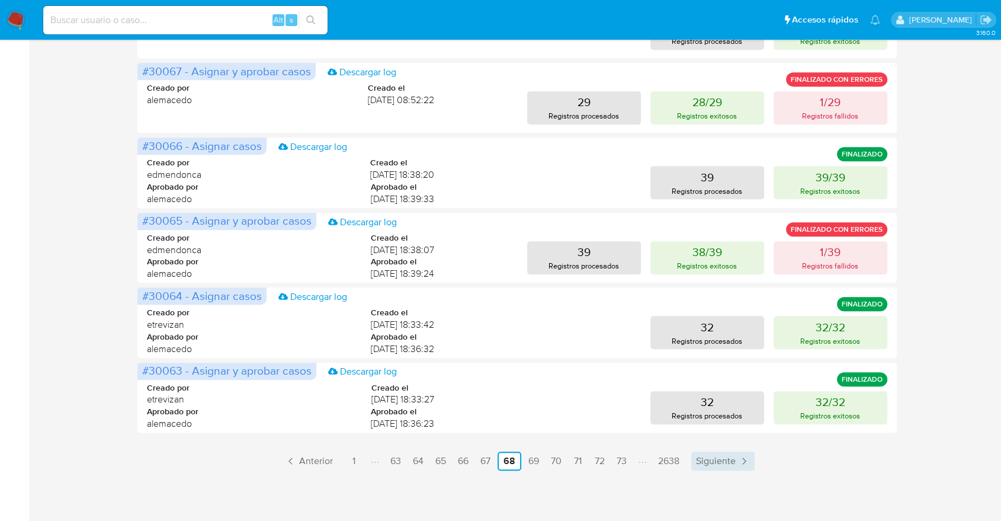
click at [716, 463] on span "Siguiente" at bounding box center [716, 460] width 40 height 9
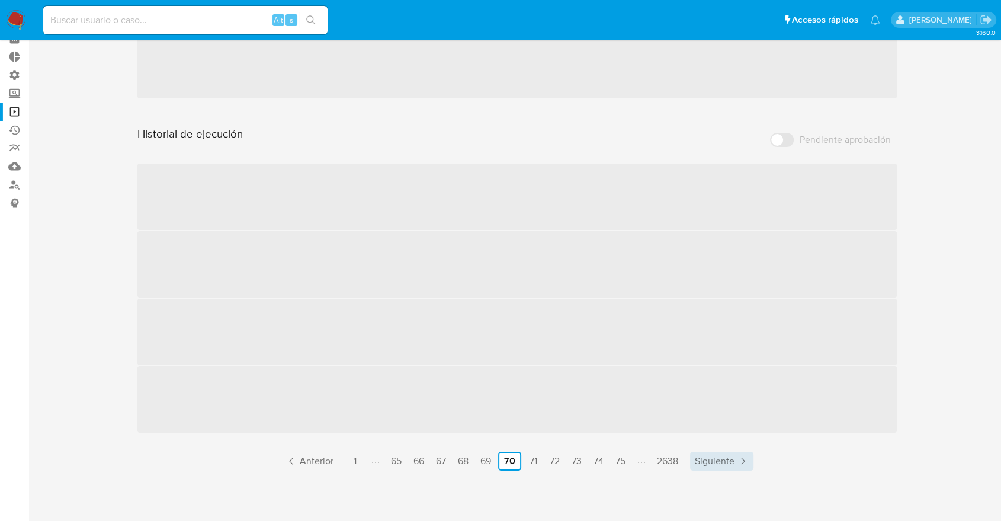
click at [716, 463] on span "Siguiente" at bounding box center [715, 460] width 40 height 9
click at [716, 463] on span "Siguiente" at bounding box center [714, 460] width 40 height 9
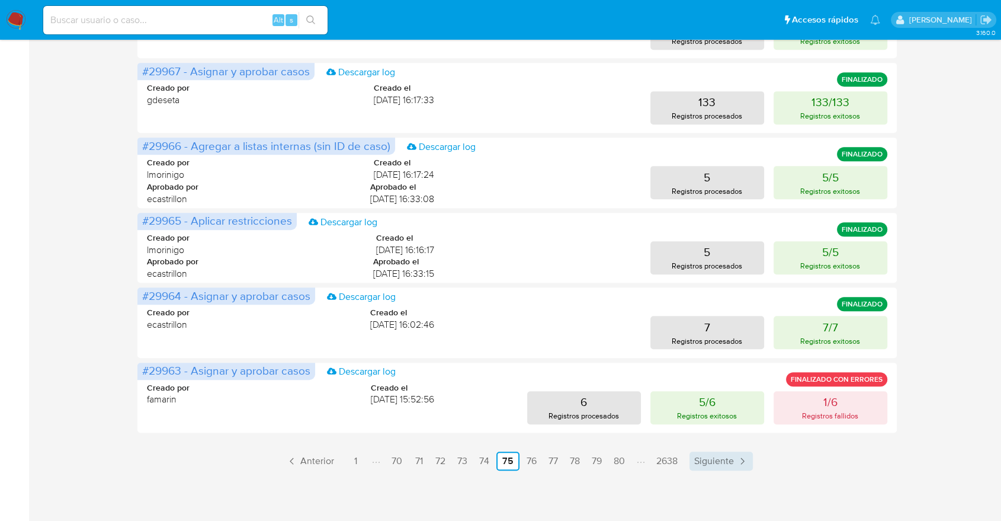
click at [714, 463] on span "Siguiente" at bounding box center [714, 460] width 40 height 9
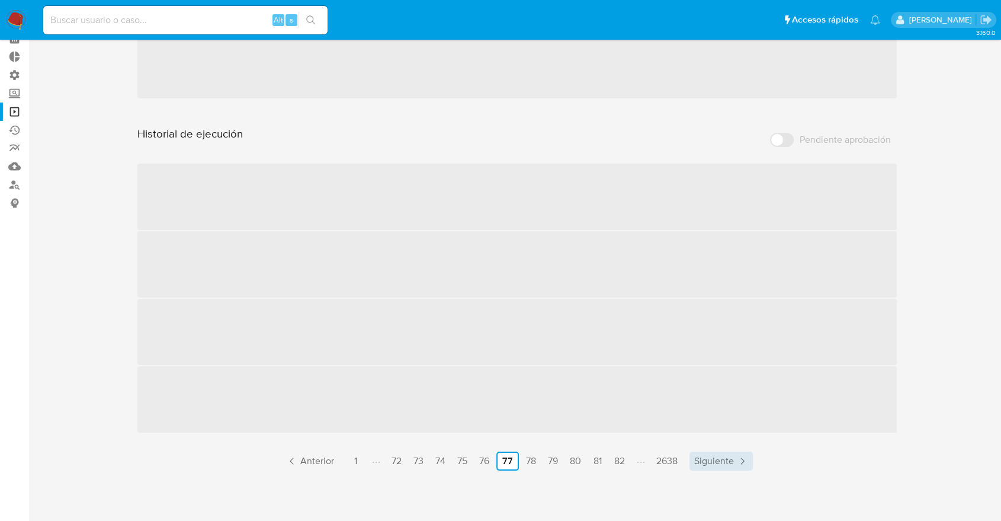
click at [714, 463] on span "Siguiente" at bounding box center [714, 460] width 40 height 9
click at [714, 463] on span "Siguiente" at bounding box center [715, 460] width 40 height 9
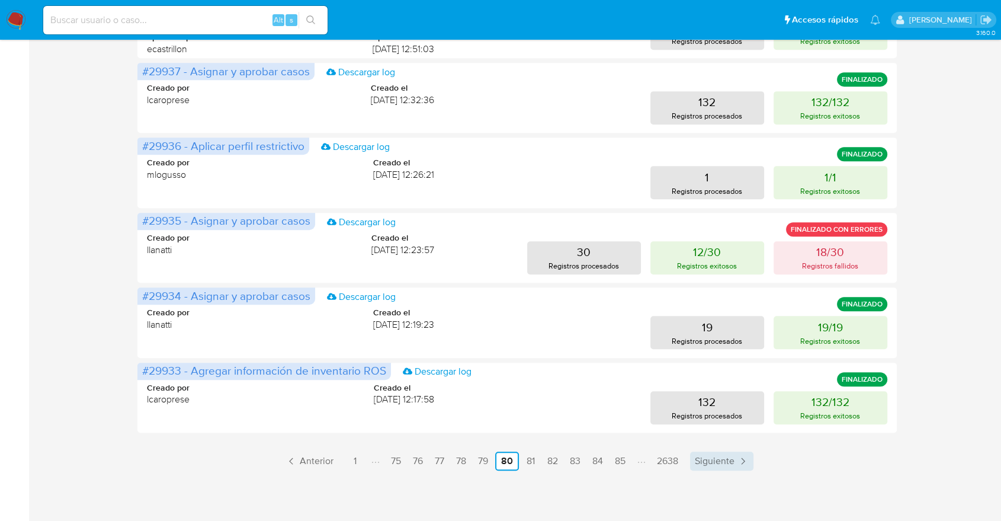
click at [714, 463] on span "Siguiente" at bounding box center [715, 460] width 40 height 9
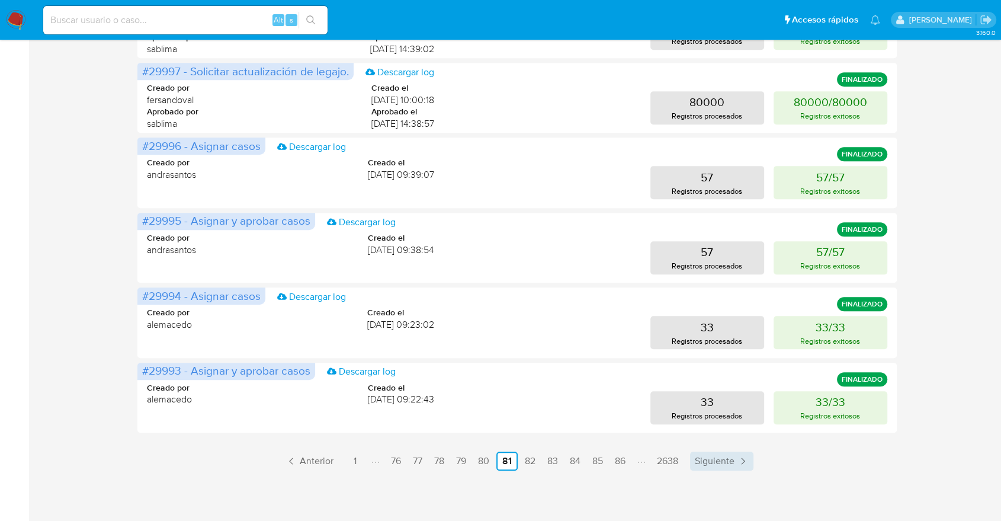
click at [711, 463] on span "Siguiente" at bounding box center [715, 460] width 40 height 9
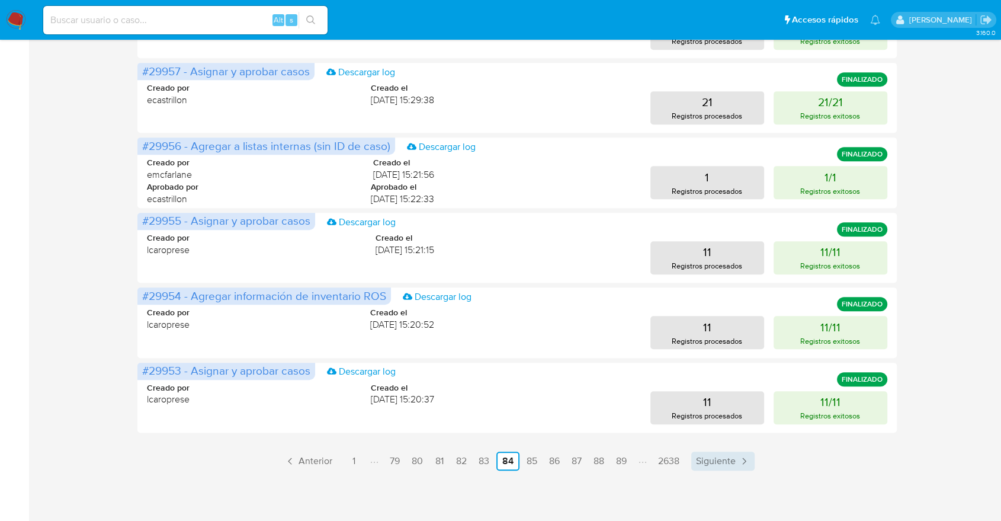
click at [711, 463] on span "Siguiente" at bounding box center [716, 460] width 40 height 9
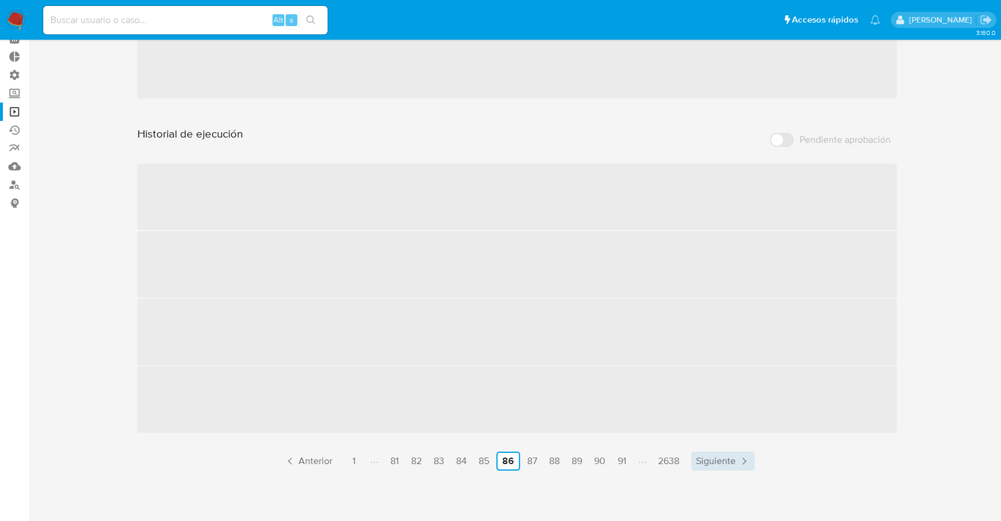
click at [711, 463] on span "Siguiente" at bounding box center [716, 460] width 40 height 9
click at [711, 463] on span "Siguiente" at bounding box center [717, 460] width 40 height 9
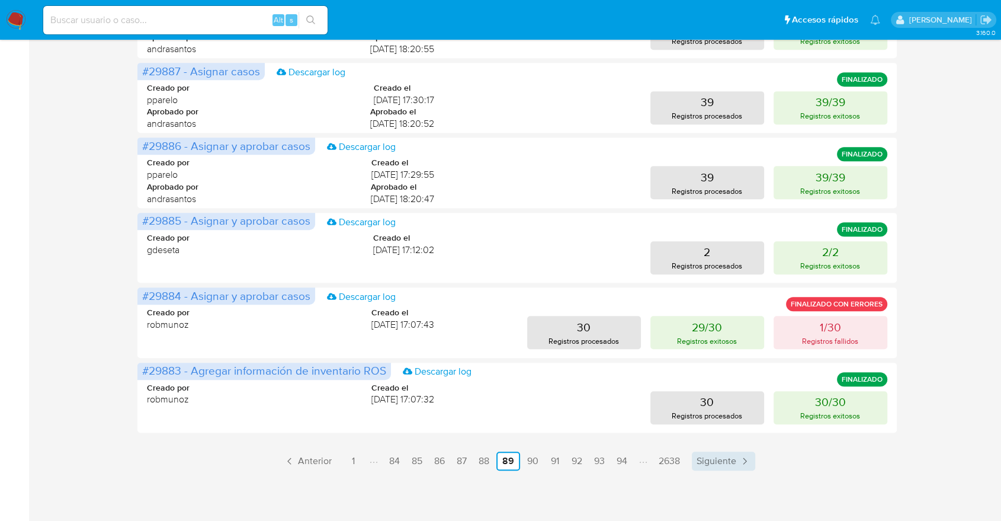
click at [711, 463] on span "Siguiente" at bounding box center [717, 460] width 40 height 9
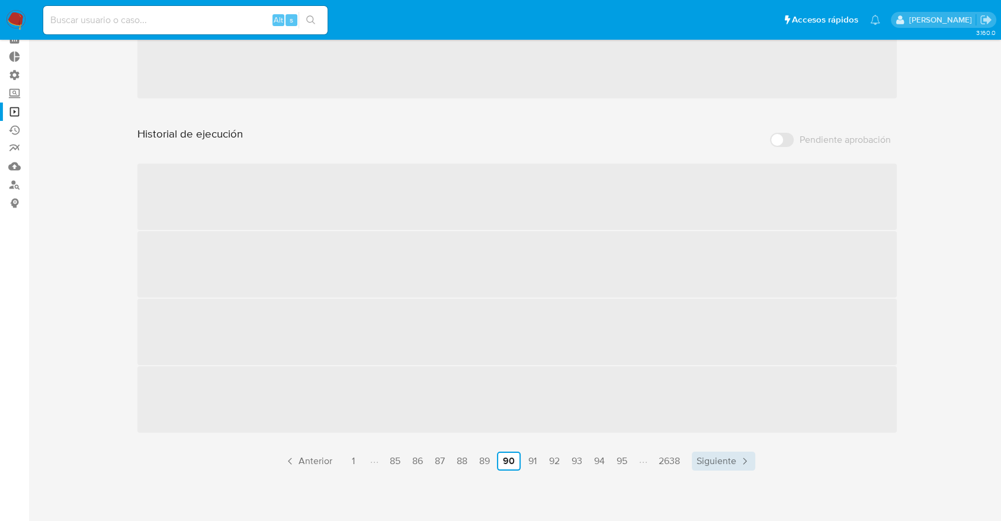
scroll to position [61, 0]
click at [711, 463] on span "Siguiente" at bounding box center [717, 460] width 40 height 9
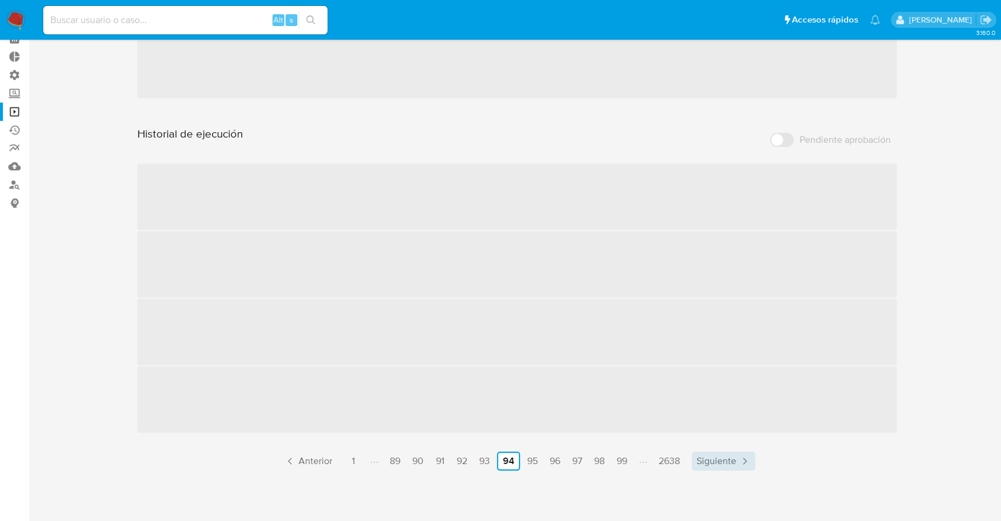
click at [711, 463] on span "Siguiente" at bounding box center [717, 460] width 40 height 9
click at [711, 463] on span "Siguiente" at bounding box center [719, 460] width 40 height 9
click at [711, 463] on span "Siguiente" at bounding box center [721, 460] width 40 height 9
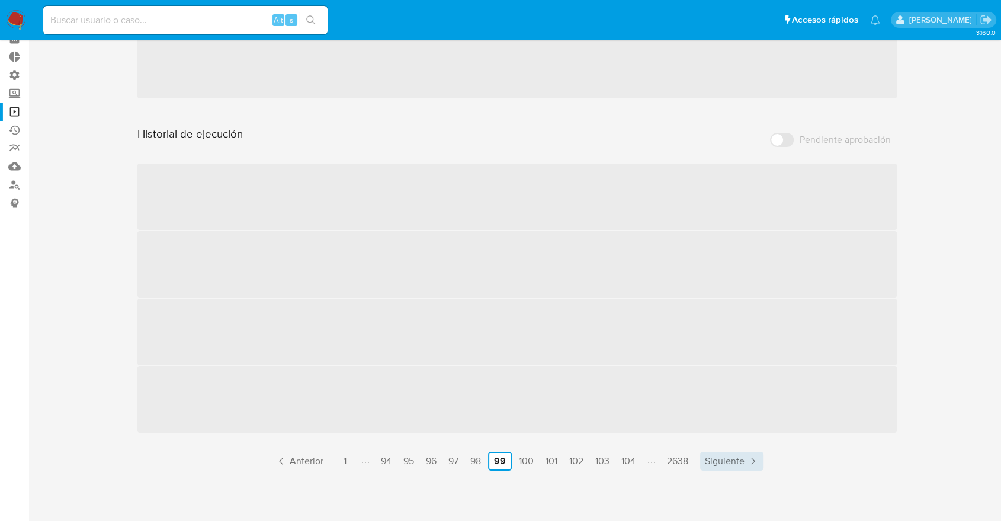
click at [711, 463] on span "Siguiente" at bounding box center [725, 460] width 40 height 9
click at [711, 463] on span "Siguiente" at bounding box center [728, 460] width 40 height 9
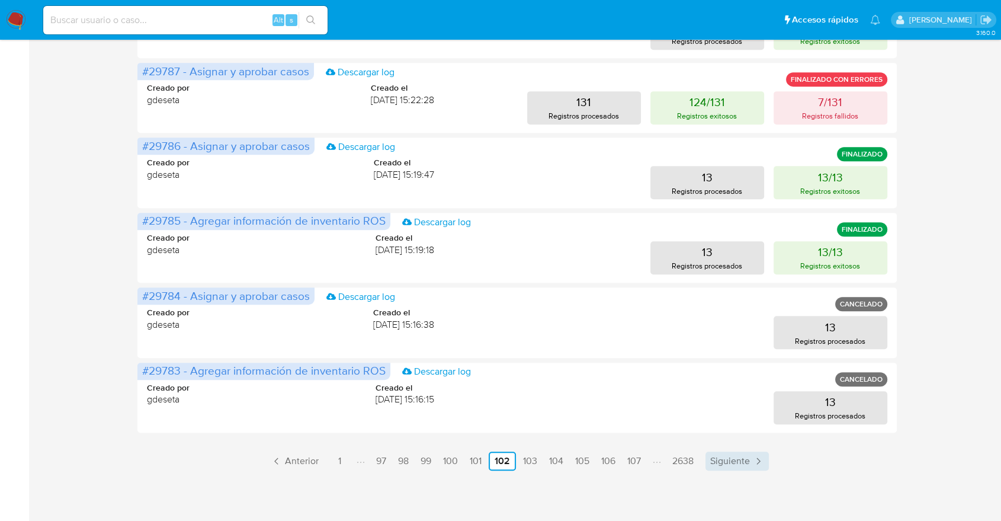
click at [711, 463] on span "Siguiente" at bounding box center [730, 460] width 40 height 9
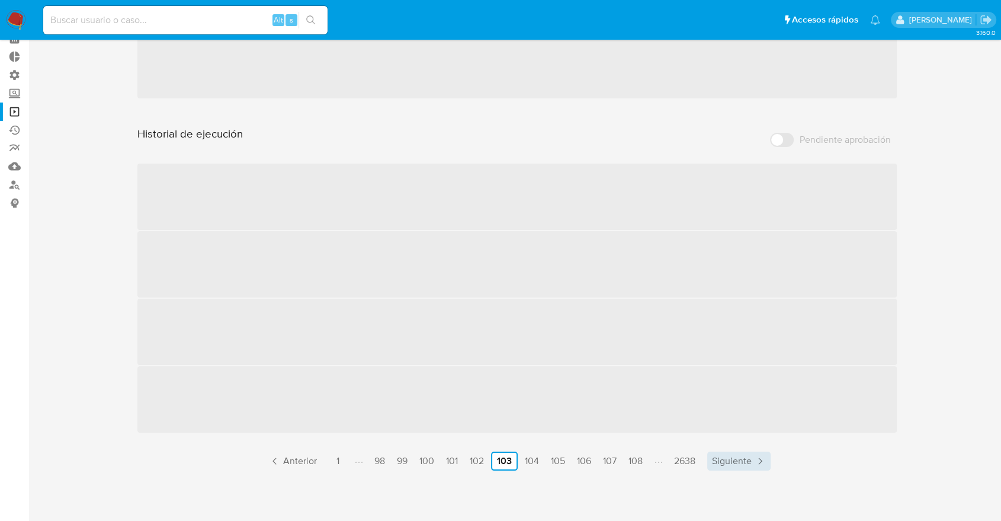
click at [711, 463] on link "Siguiente" at bounding box center [738, 460] width 63 height 19
click at [711, 463] on link "Siguiente" at bounding box center [740, 460] width 63 height 19
click at [711, 463] on link "Siguiente" at bounding box center [738, 460] width 63 height 19
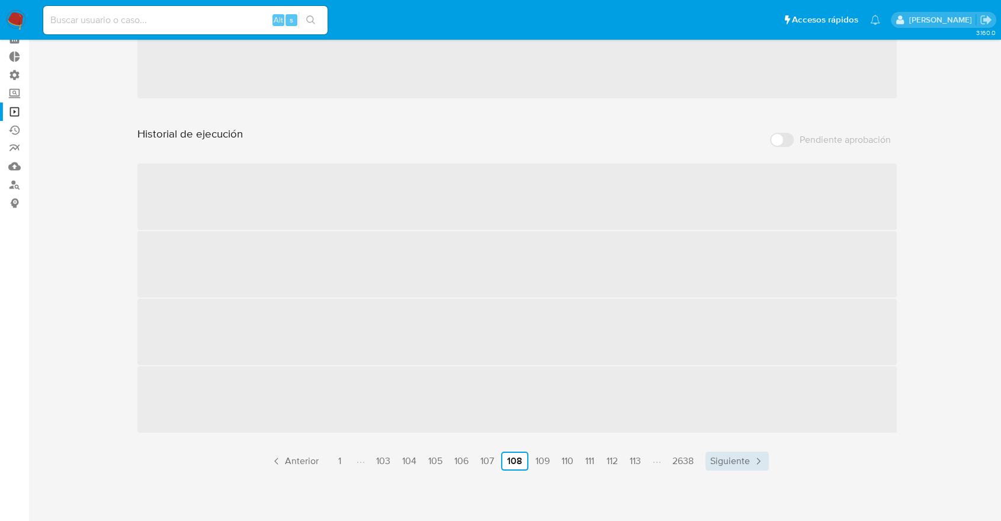
click at [711, 463] on span "Siguiente" at bounding box center [730, 460] width 40 height 9
click at [711, 463] on span "Siguiente" at bounding box center [728, 460] width 40 height 9
click at [711, 463] on span "Siguiente" at bounding box center [725, 460] width 40 height 9
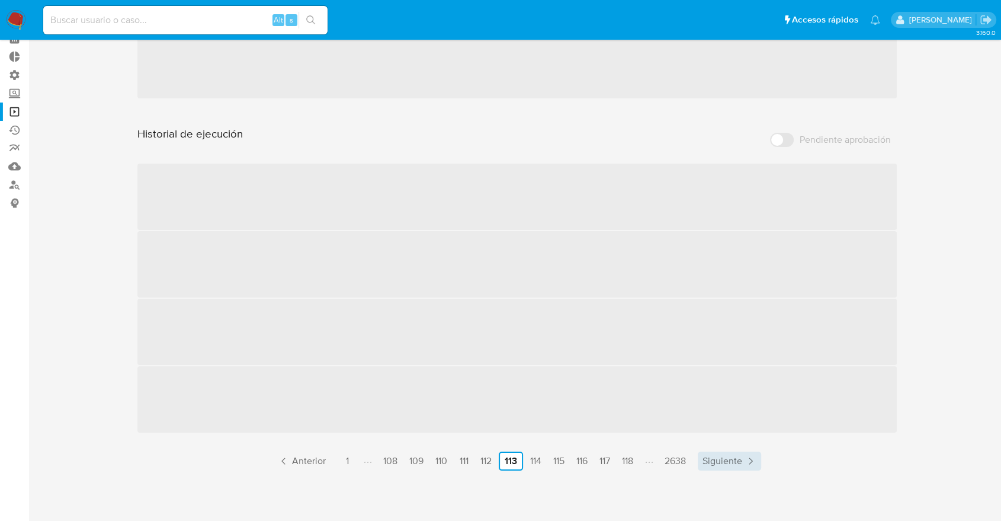
click at [711, 463] on span "Siguiente" at bounding box center [722, 460] width 40 height 9
click at [711, 463] on span "Siguiente" at bounding box center [721, 460] width 40 height 9
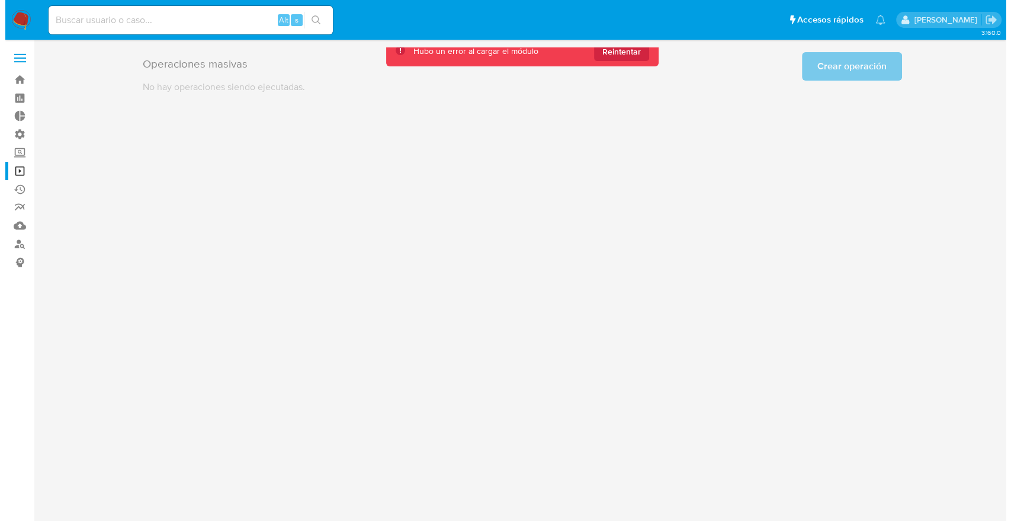
scroll to position [0, 0]
click at [711, 463] on div "3.160.0" at bounding box center [522, 280] width 959 height 466
